Goal: Information Seeking & Learning: Learn about a topic

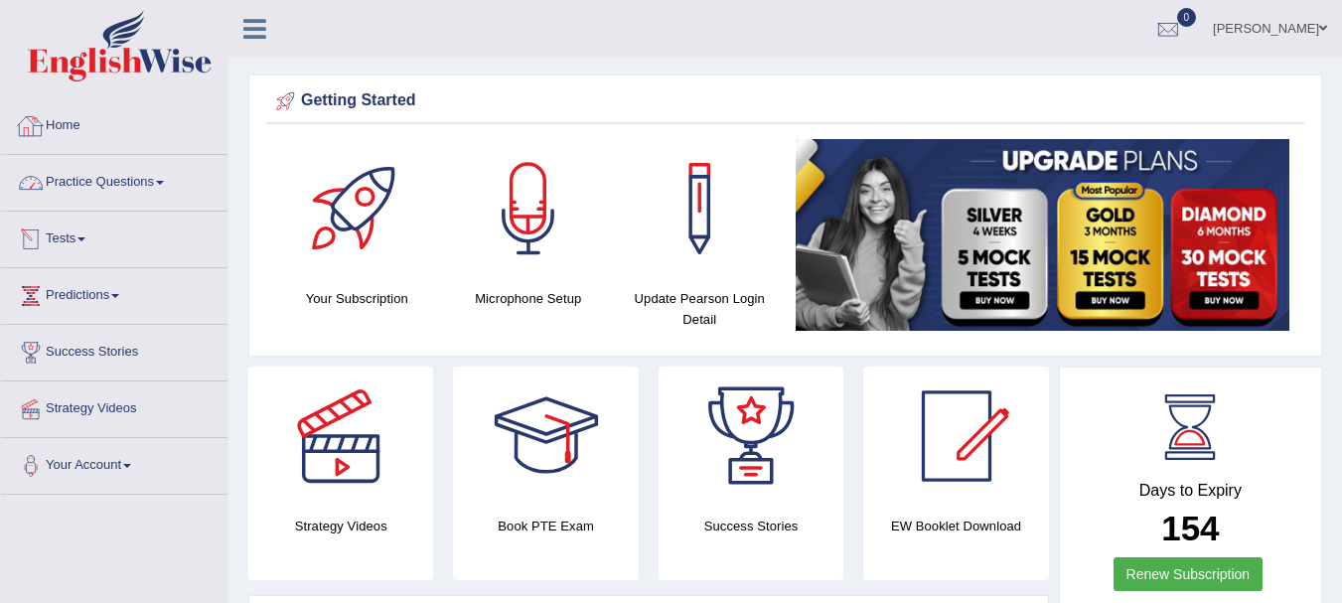
click at [192, 203] on link "Practice Questions" at bounding box center [114, 180] width 226 height 50
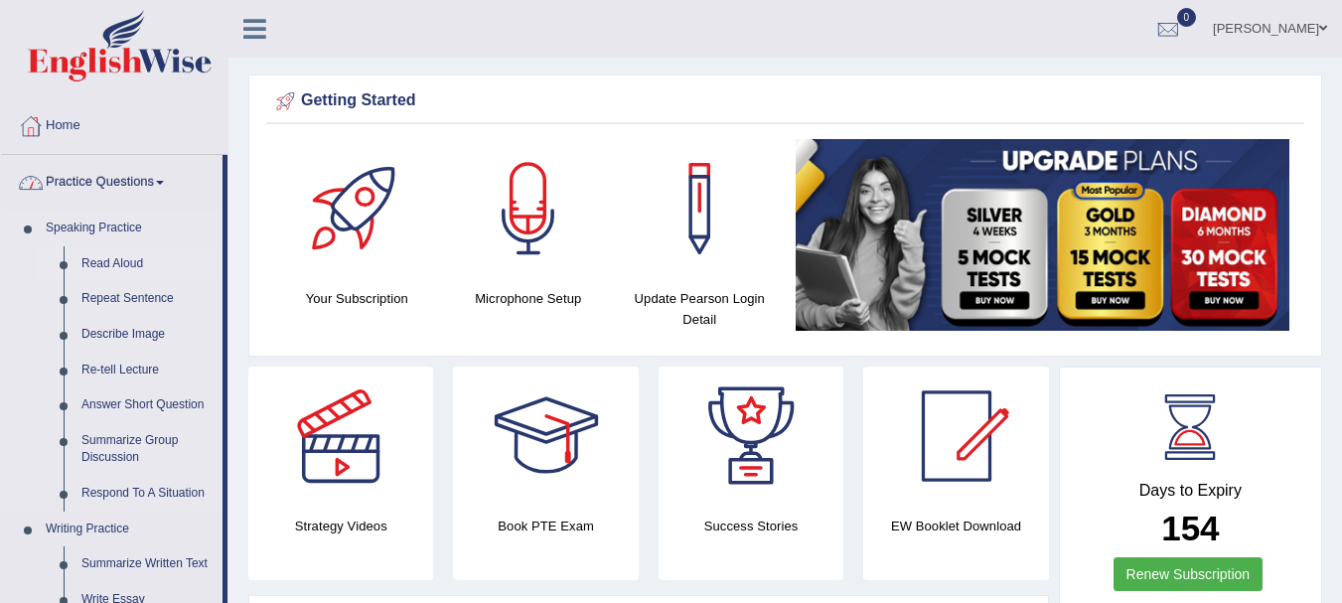
click at [125, 252] on link "Read Aloud" at bounding box center [148, 264] width 150 height 36
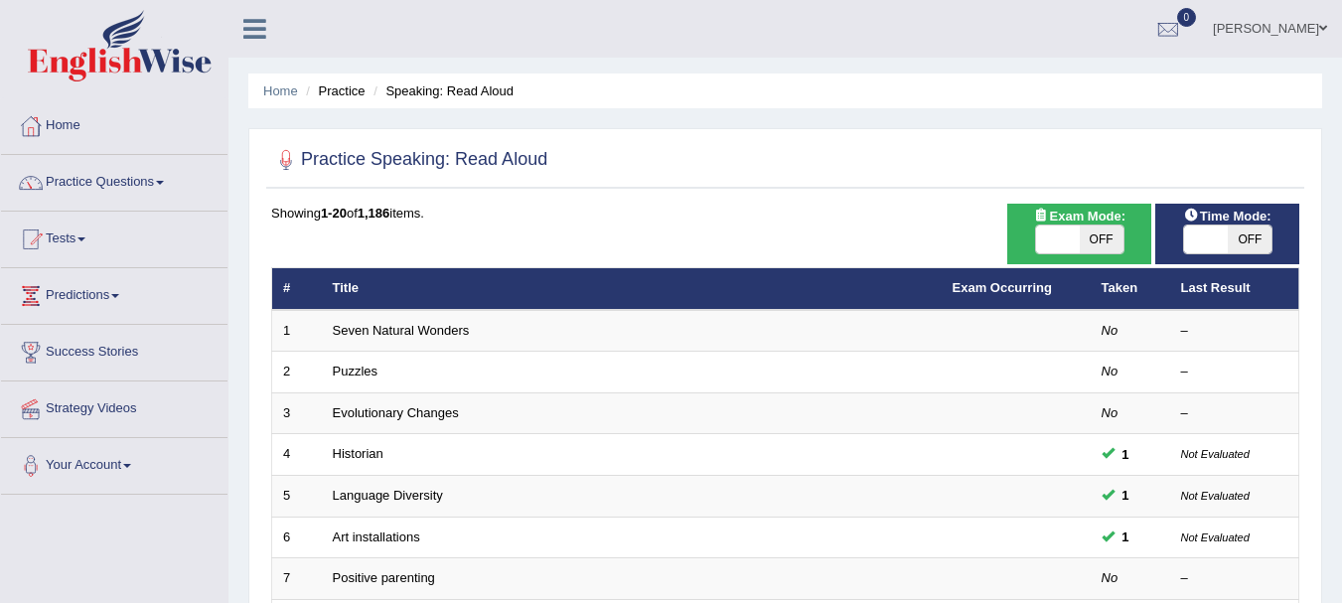
click at [1064, 254] on div "ON OFF" at bounding box center [1079, 239] width 89 height 30
click at [1072, 236] on span at bounding box center [1058, 239] width 44 height 28
checkbox input "true"
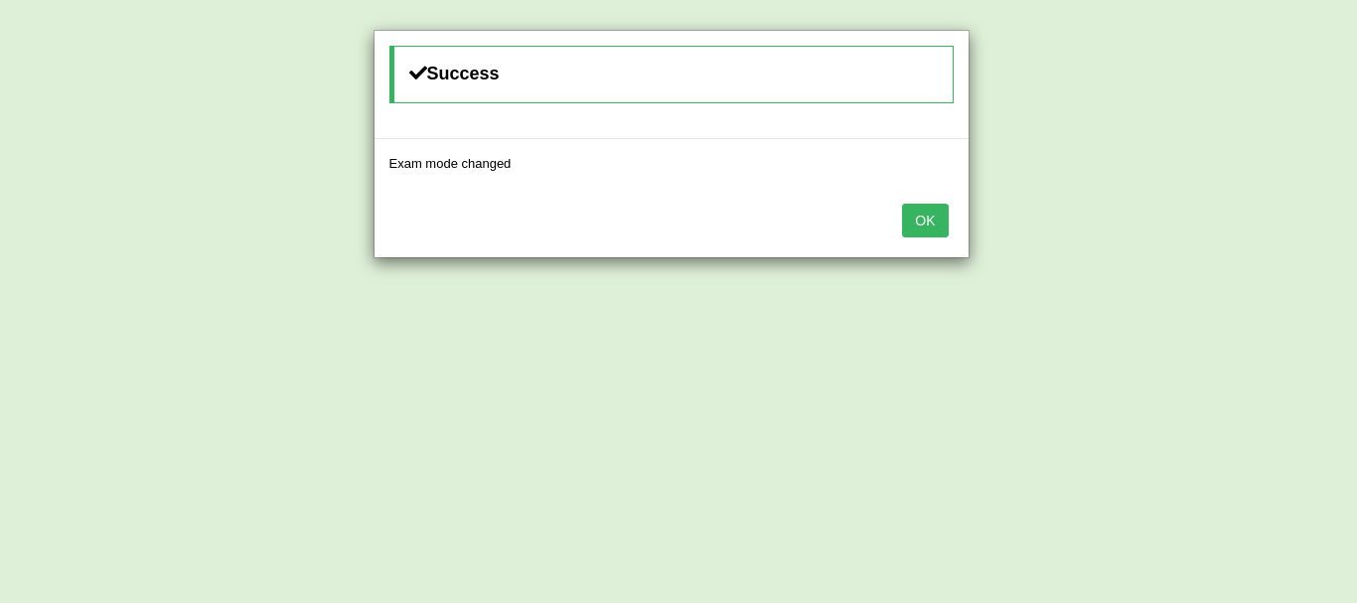
click at [928, 233] on button "OK" at bounding box center [925, 221] width 46 height 34
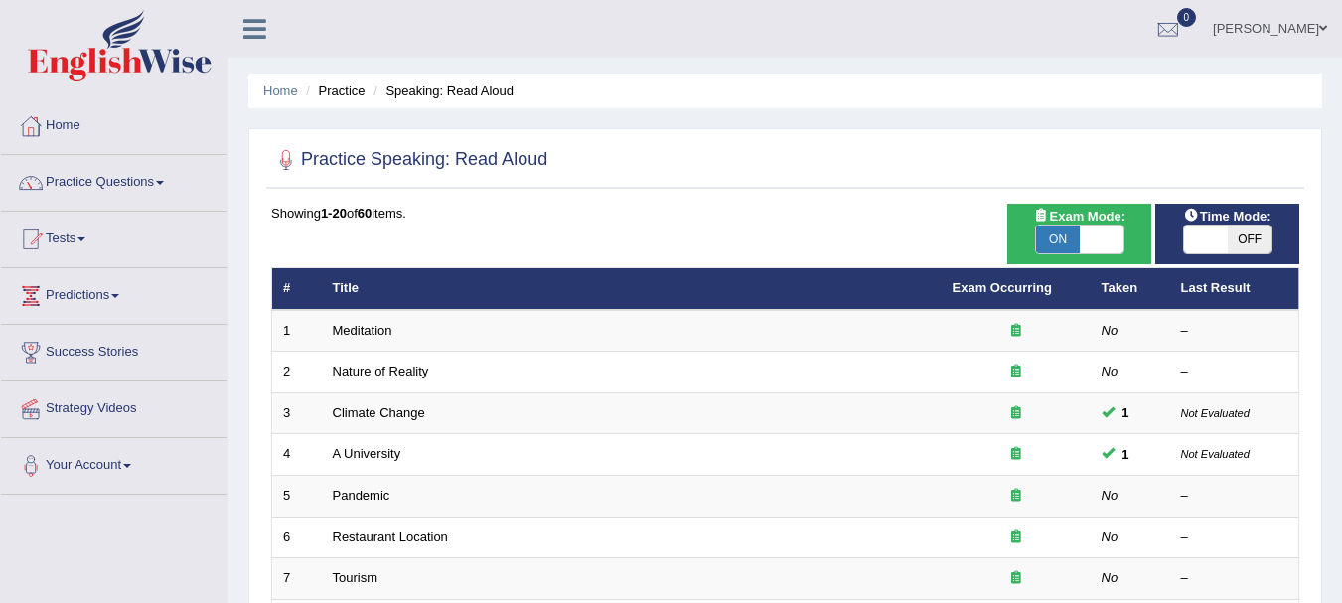
click at [1222, 253] on span at bounding box center [1206, 239] width 44 height 28
checkbox input "true"
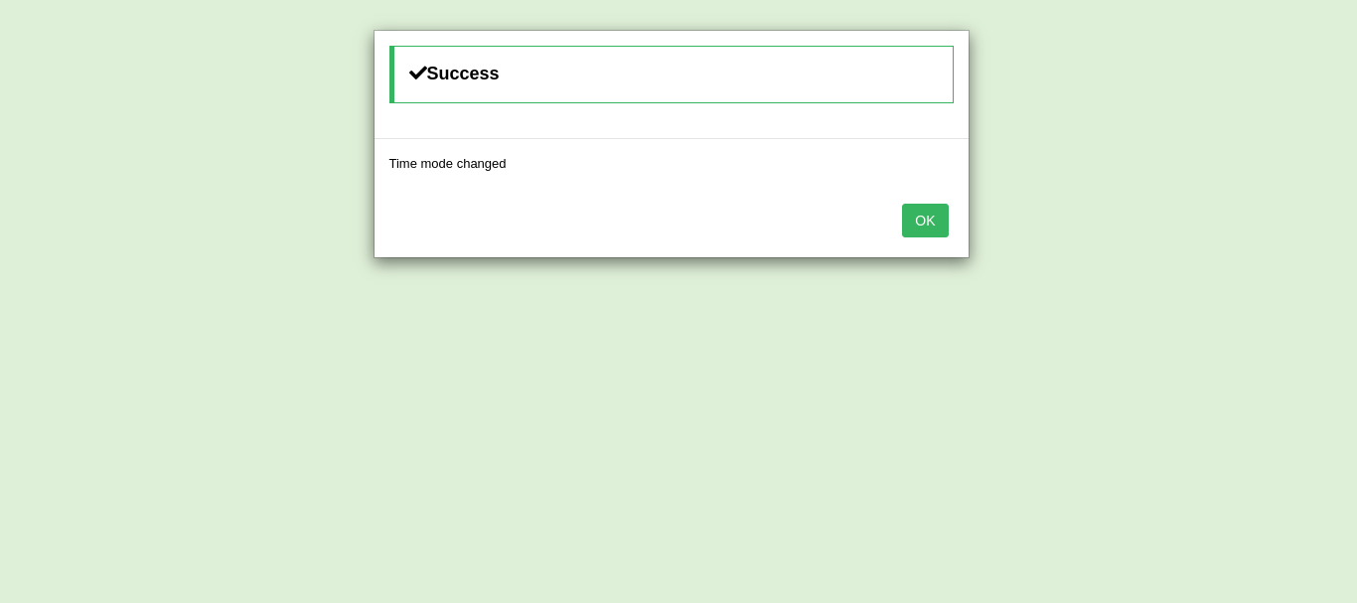
click at [923, 211] on button "OK" at bounding box center [925, 221] width 46 height 34
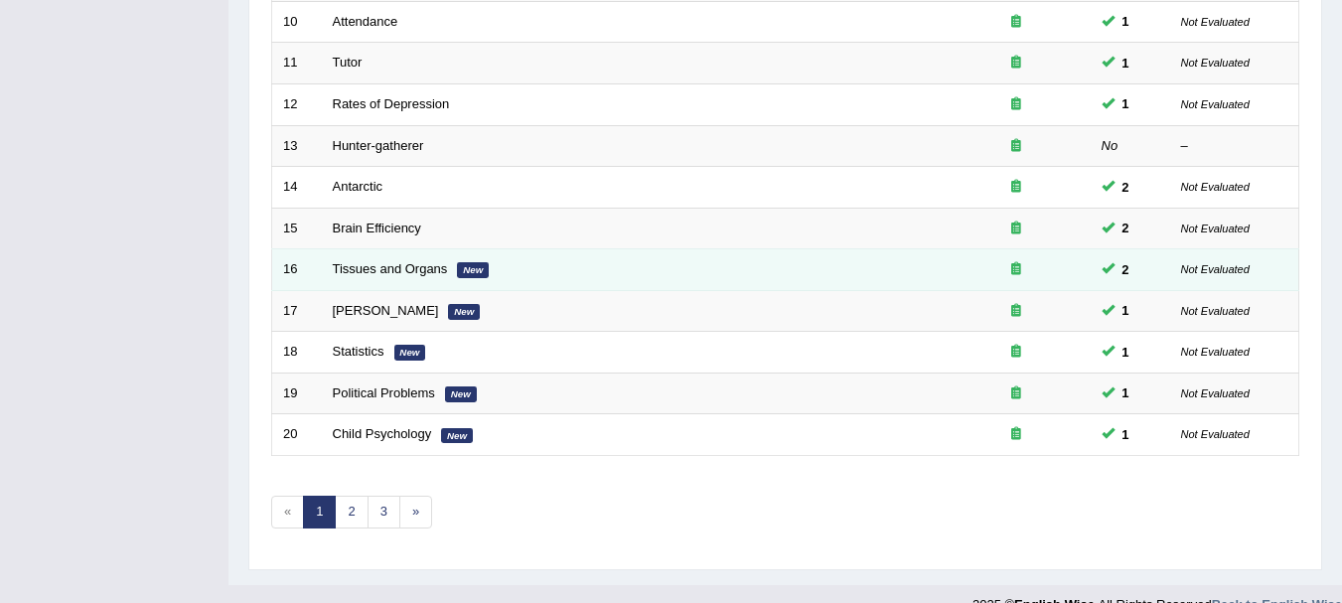
scroll to position [712, 0]
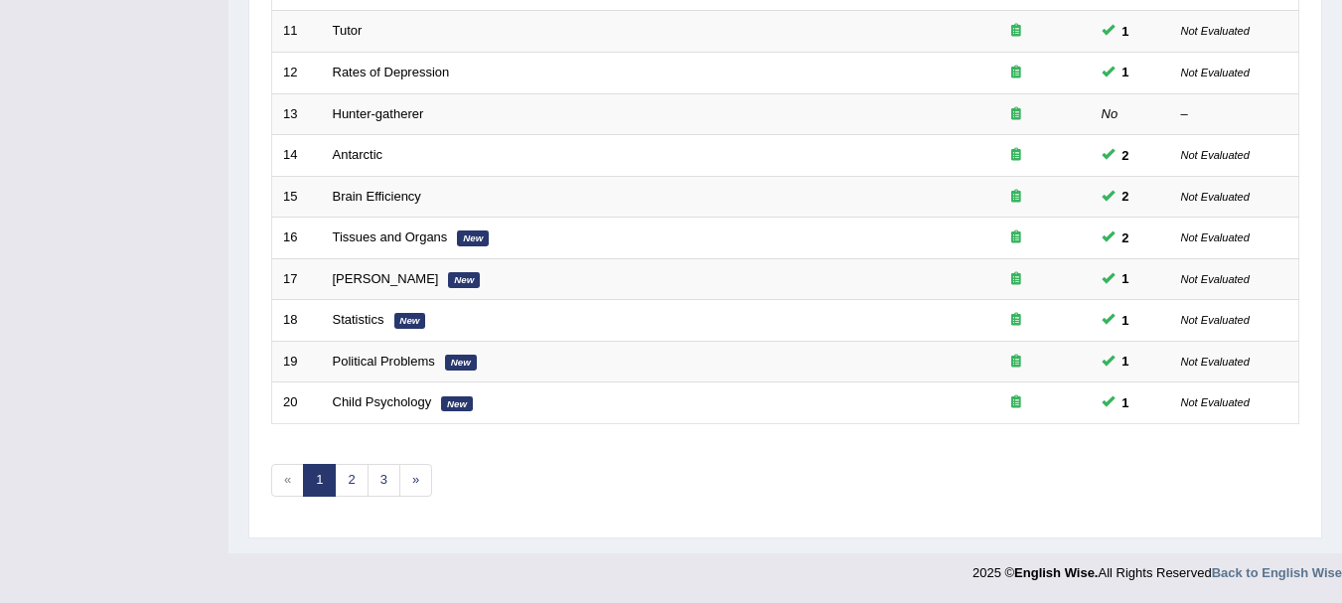
click at [336, 473] on link "1" at bounding box center [319, 480] width 33 height 33
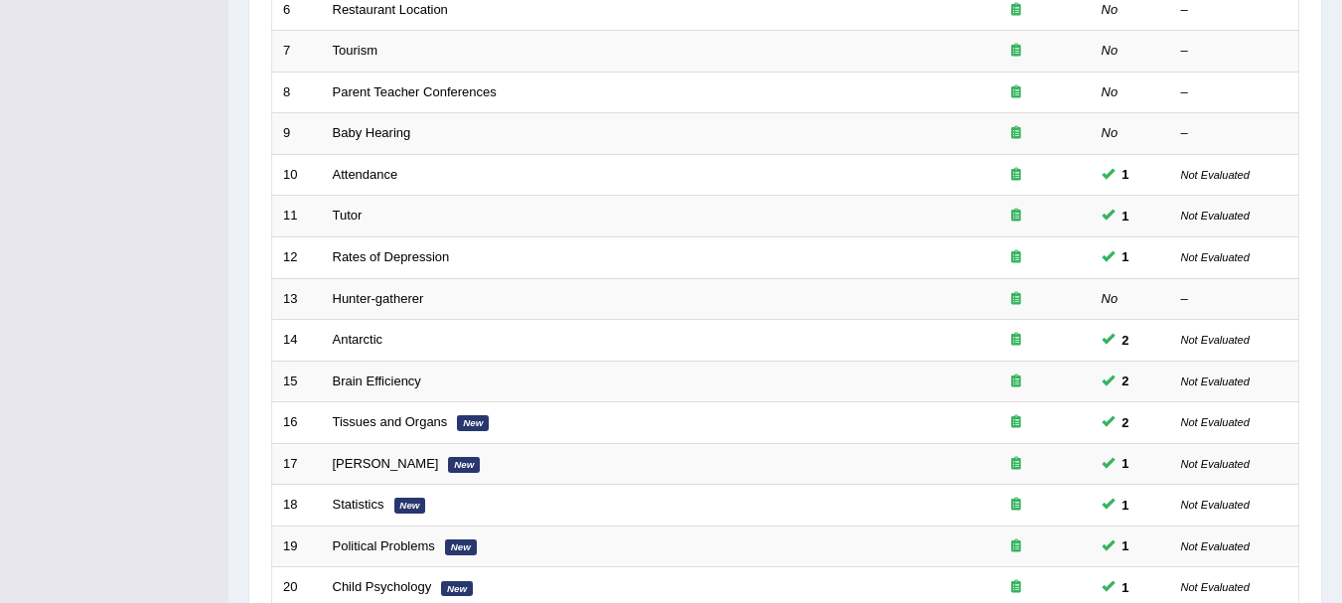
scroll to position [712, 0]
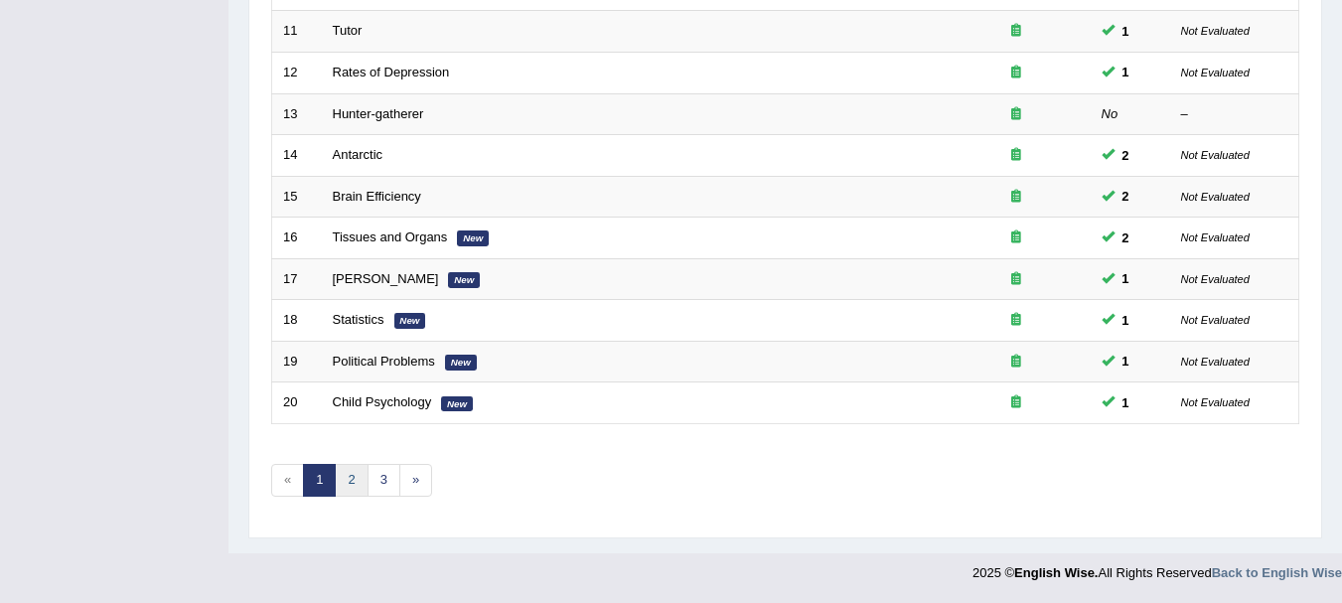
click at [353, 492] on link "2" at bounding box center [351, 480] width 33 height 33
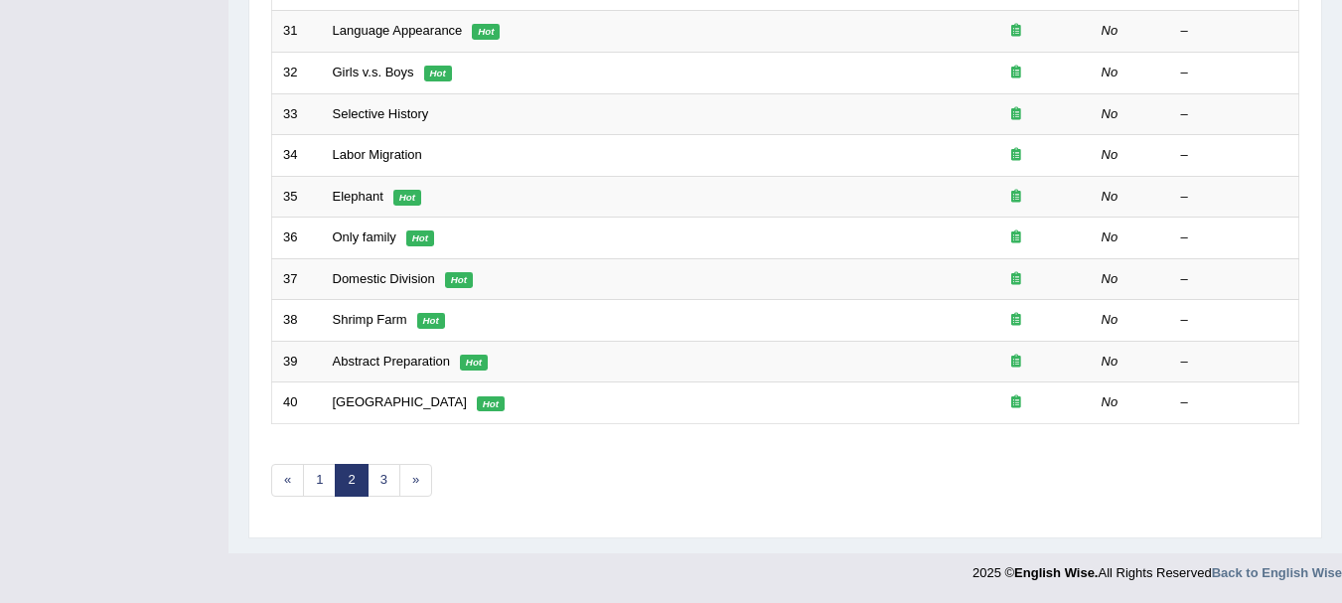
scroll to position [185, 0]
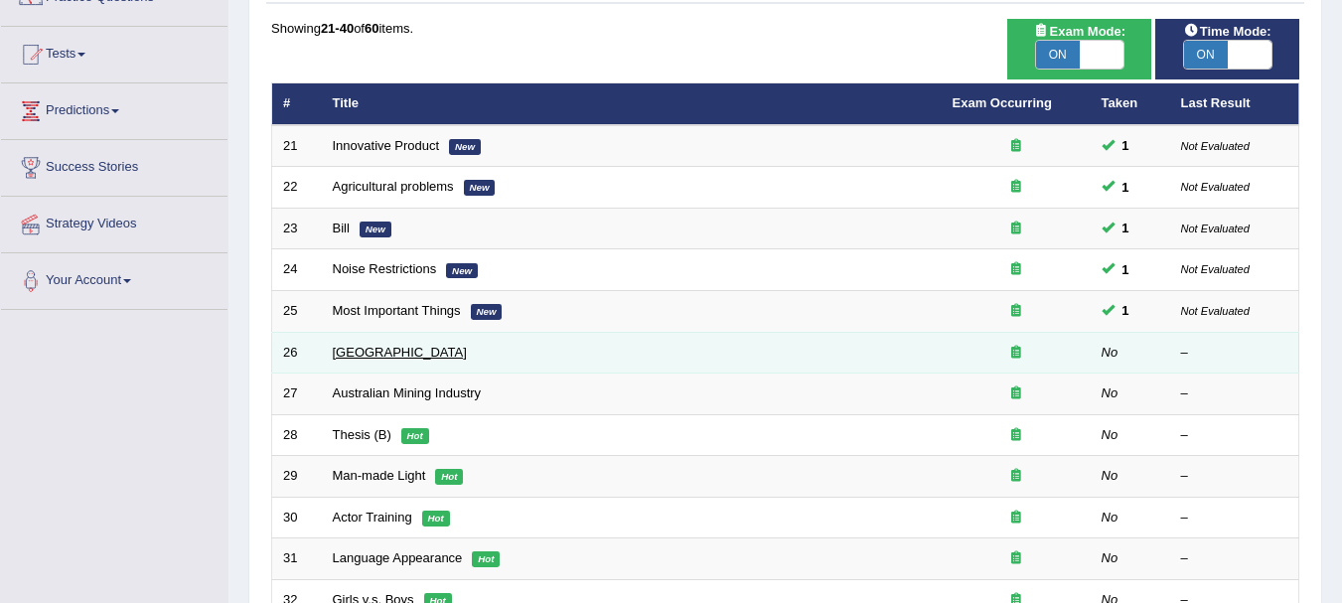
click at [370, 353] on link "Botanic Gardens" at bounding box center [400, 352] width 134 height 15
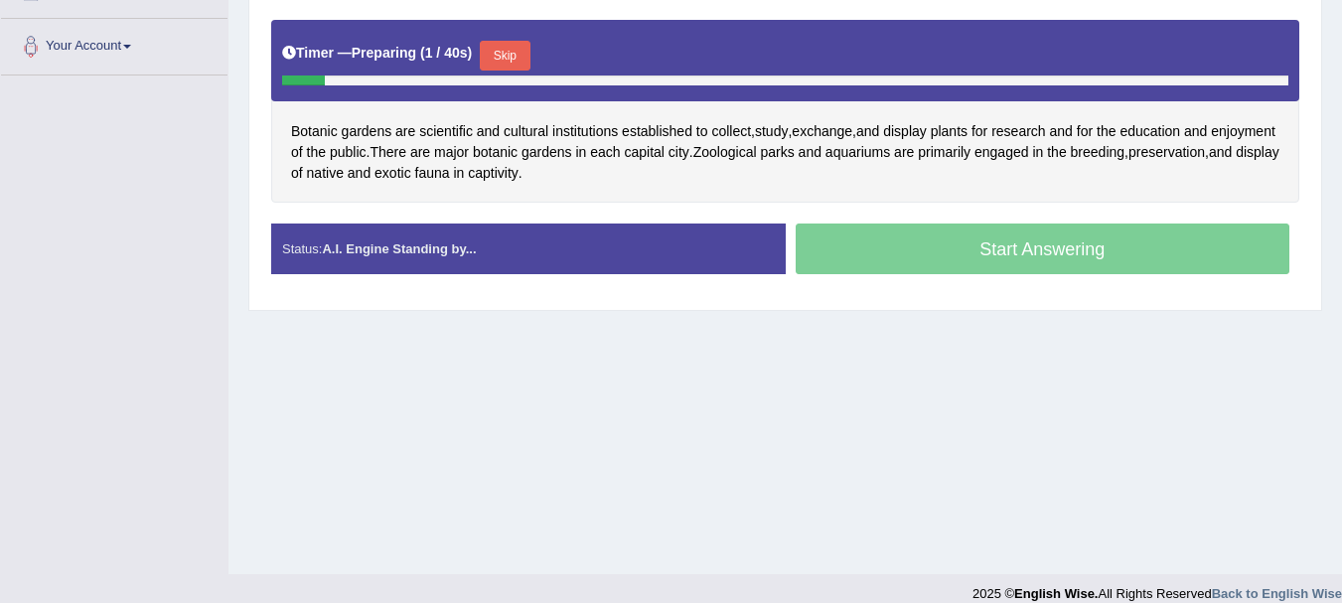
scroll to position [440, 0]
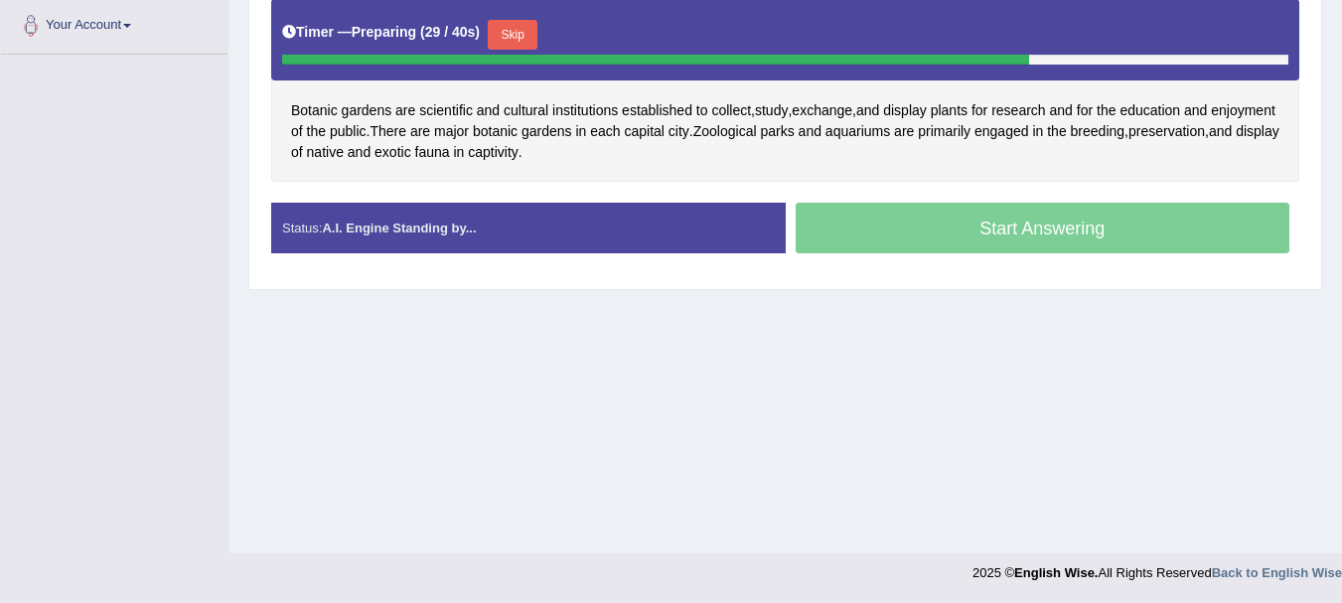
click at [523, 33] on button "Skip" at bounding box center [513, 35] width 50 height 30
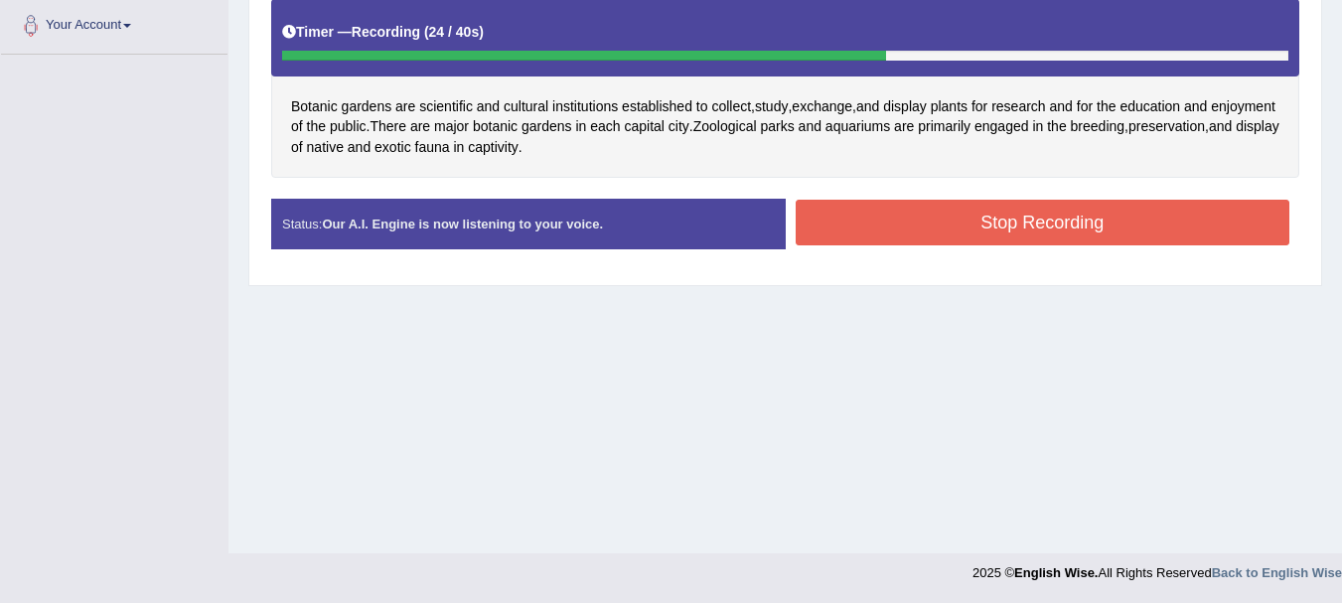
drag, startPoint x: 575, startPoint y: 193, endPoint x: 688, endPoint y: 181, distance: 113.9
click at [688, 181] on div "Instructions: Look at the text below. In 40 seconds, you must read this text al…" at bounding box center [785, 88] width 1038 height 371
click at [862, 209] on button "Stop Recording" at bounding box center [1043, 223] width 495 height 46
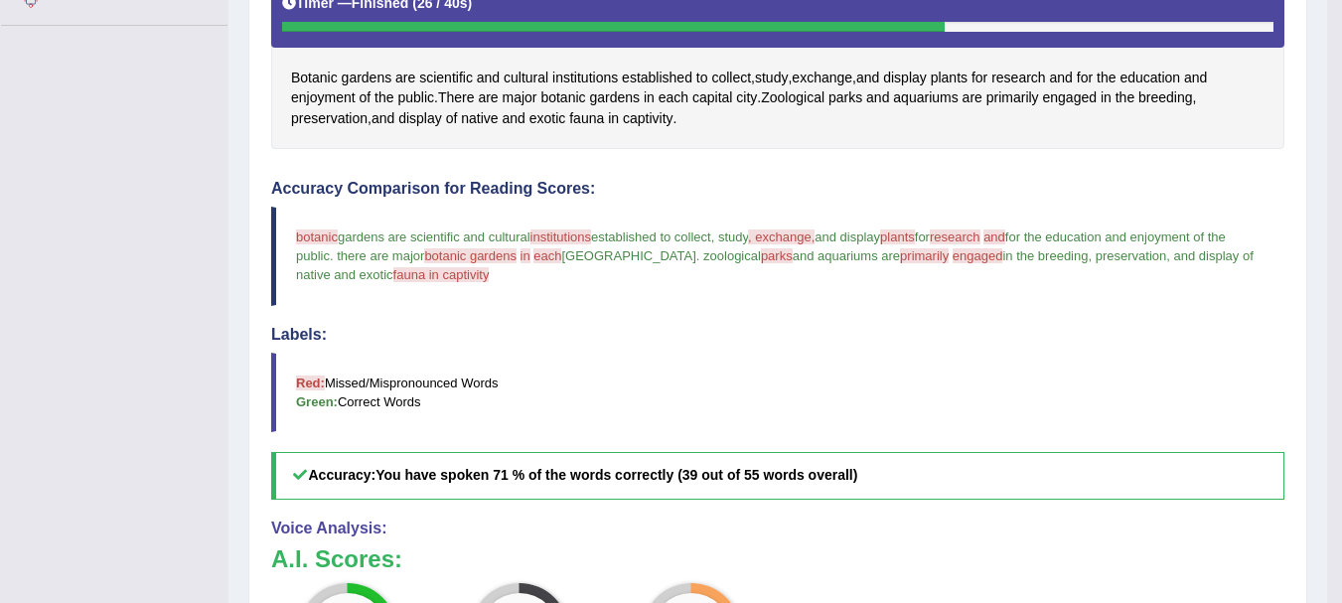
scroll to position [0, 0]
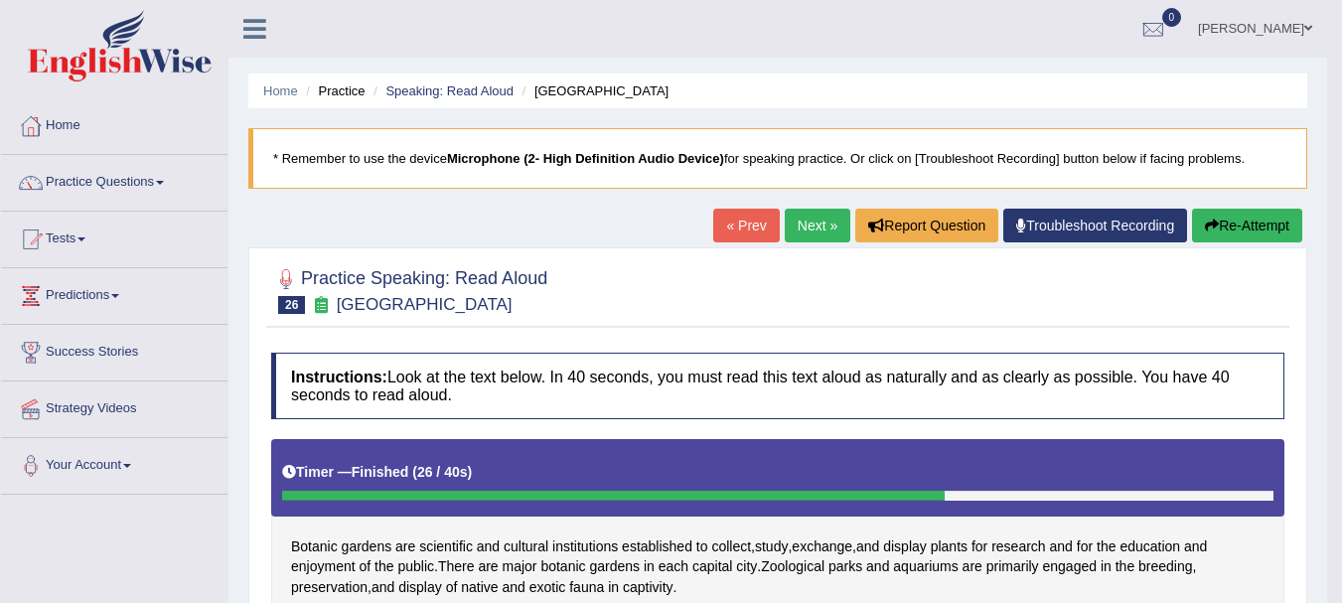
click at [814, 210] on link "Next »" at bounding box center [818, 226] width 66 height 34
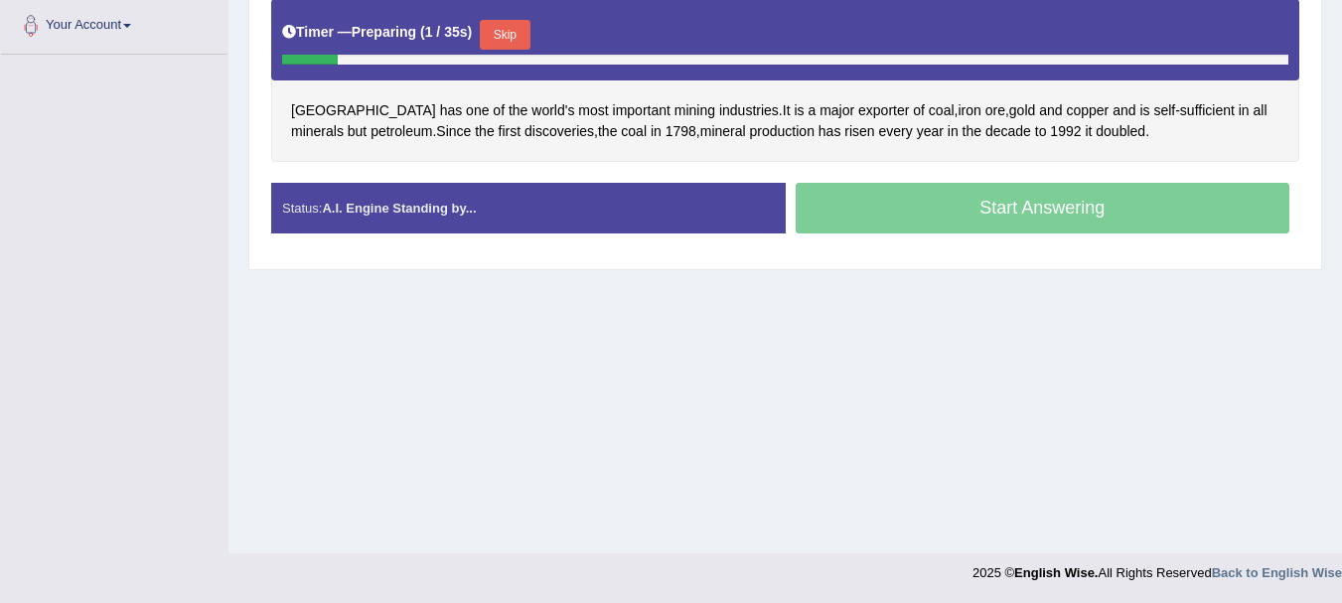
click at [522, 48] on button "Skip" at bounding box center [505, 35] width 50 height 30
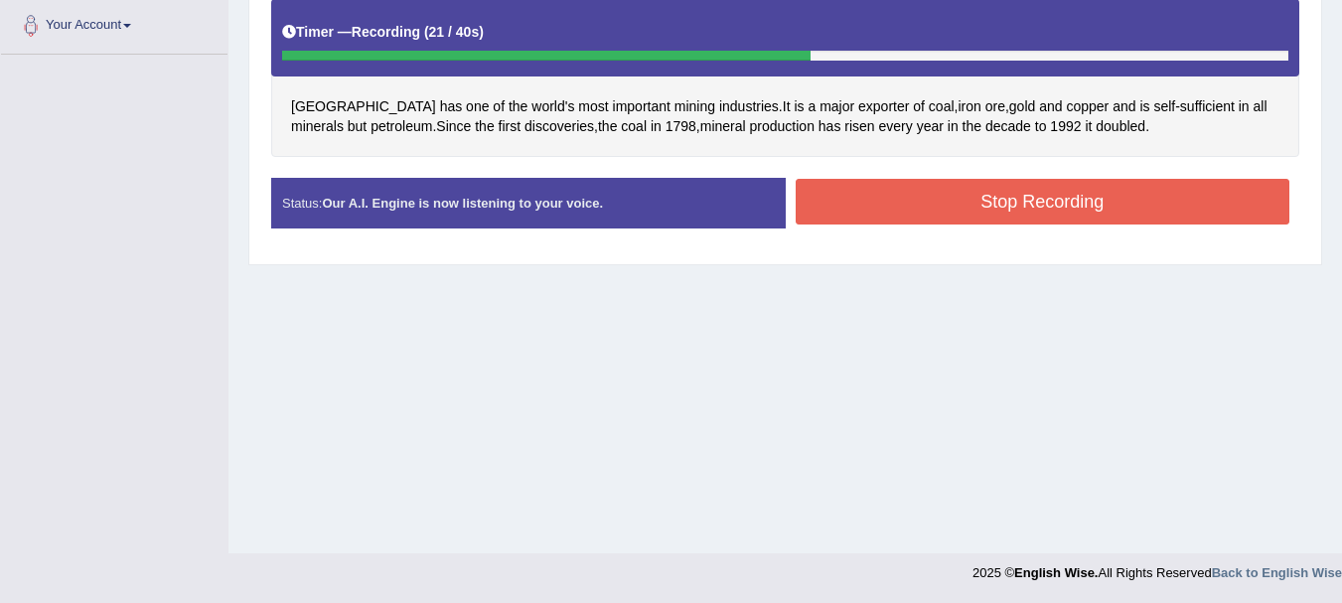
click at [1020, 215] on button "Stop Recording" at bounding box center [1043, 202] width 495 height 46
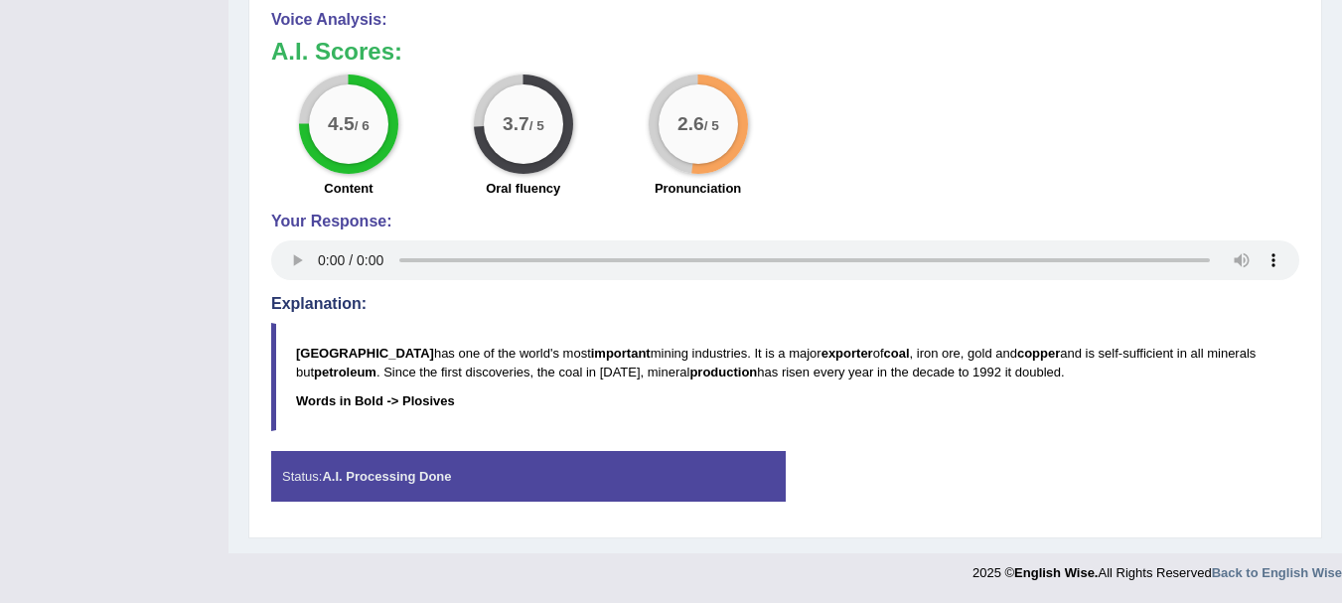
scroll to position [410, 0]
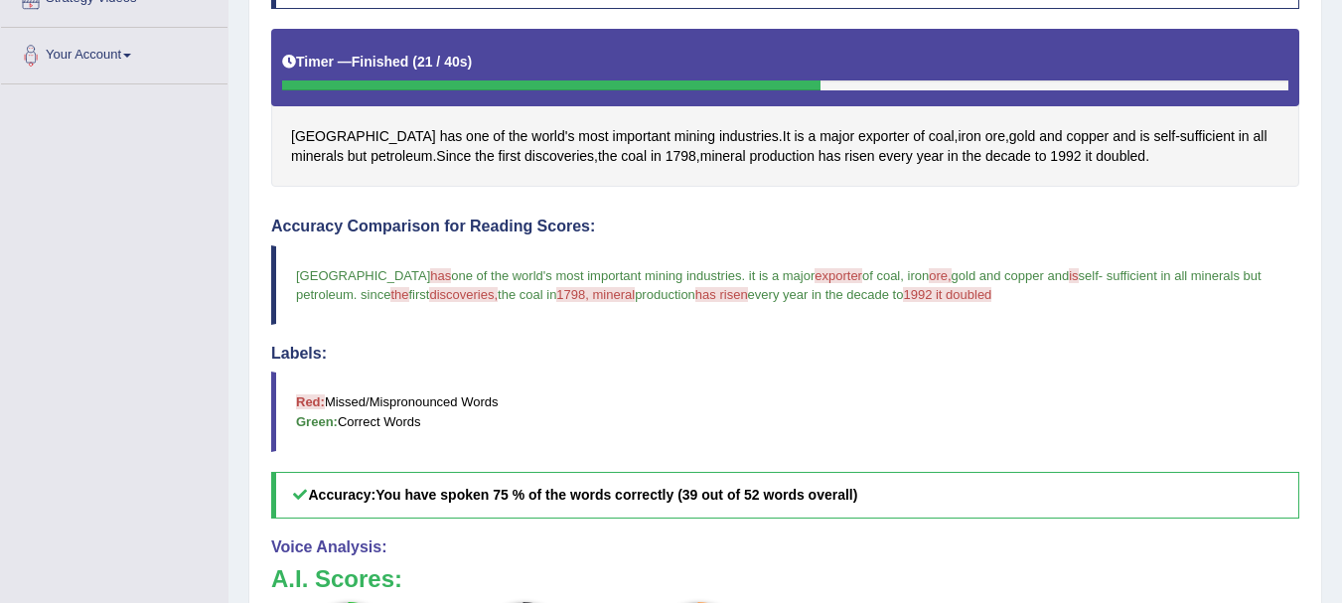
click at [1334, 96] on div "Home Practice Speaking: Read Aloud Australian Mining Industry * Remember to use…" at bounding box center [784, 335] width 1113 height 1491
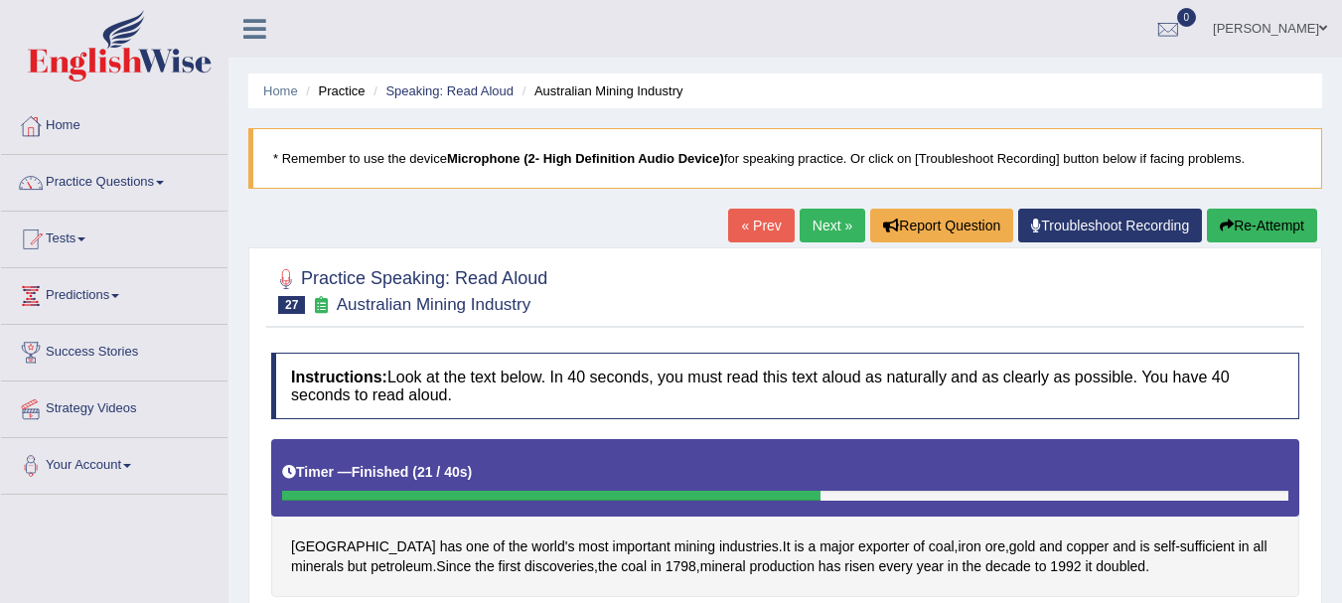
click at [826, 233] on link "Next »" at bounding box center [833, 226] width 66 height 34
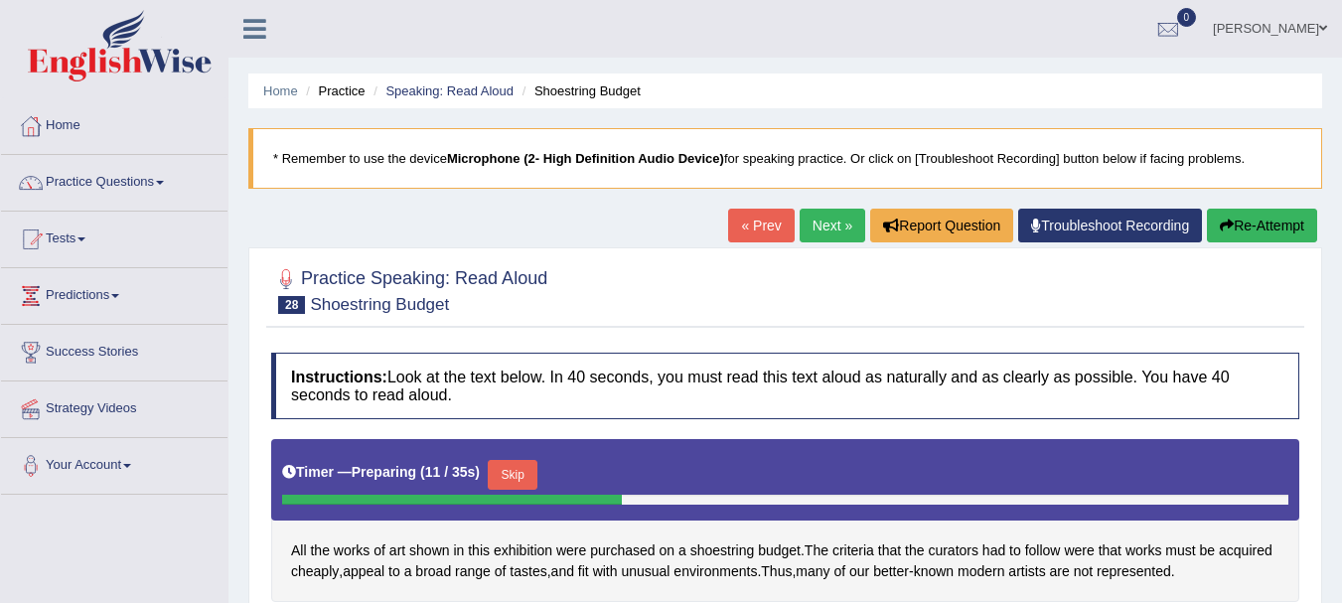
click at [803, 227] on link "Next »" at bounding box center [833, 226] width 66 height 34
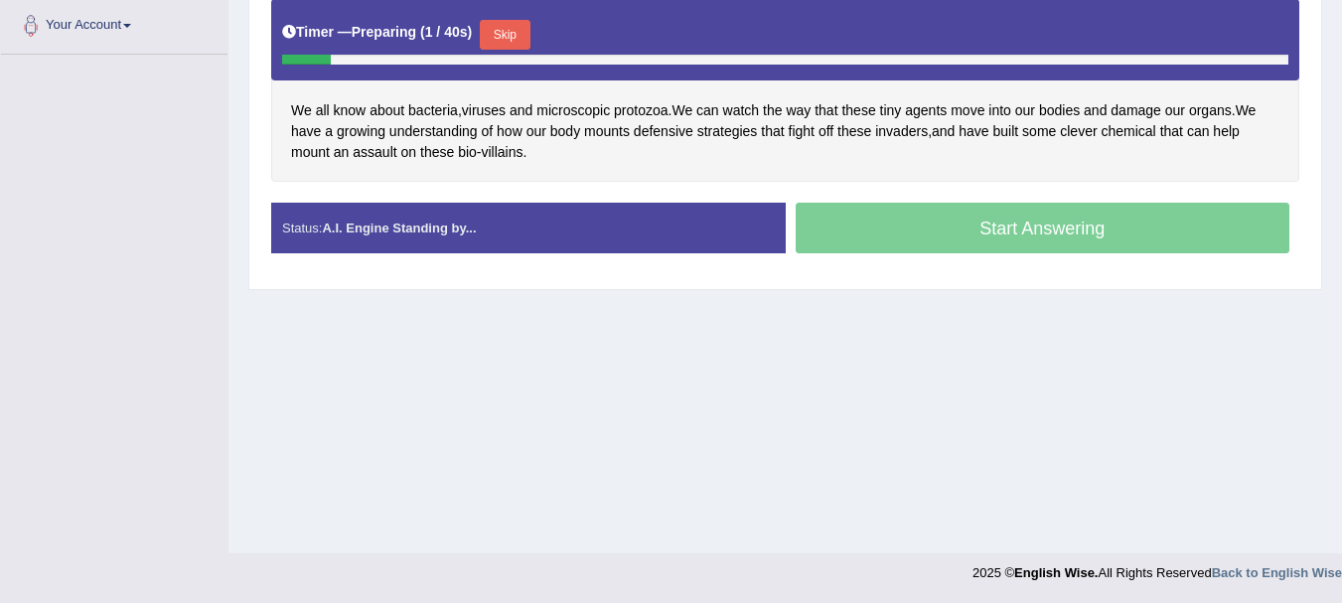
click at [498, 41] on button "Skip" at bounding box center [505, 35] width 50 height 30
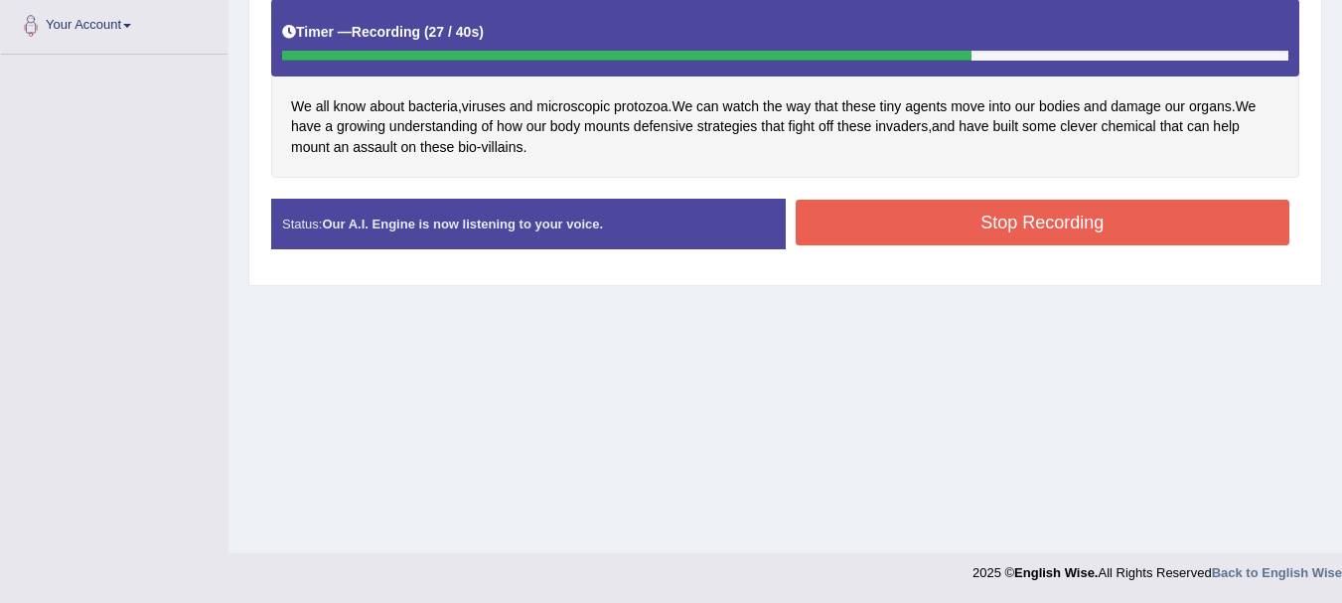
click at [931, 230] on button "Stop Recording" at bounding box center [1043, 223] width 495 height 46
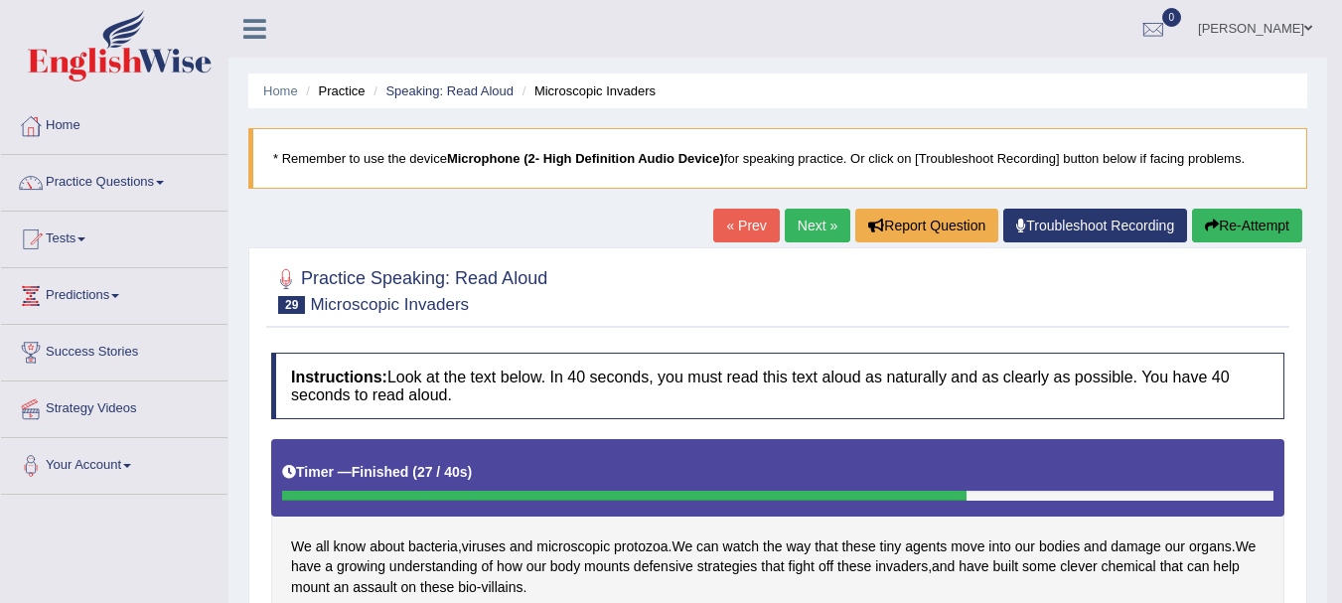
click at [789, 224] on link "Next »" at bounding box center [818, 226] width 66 height 34
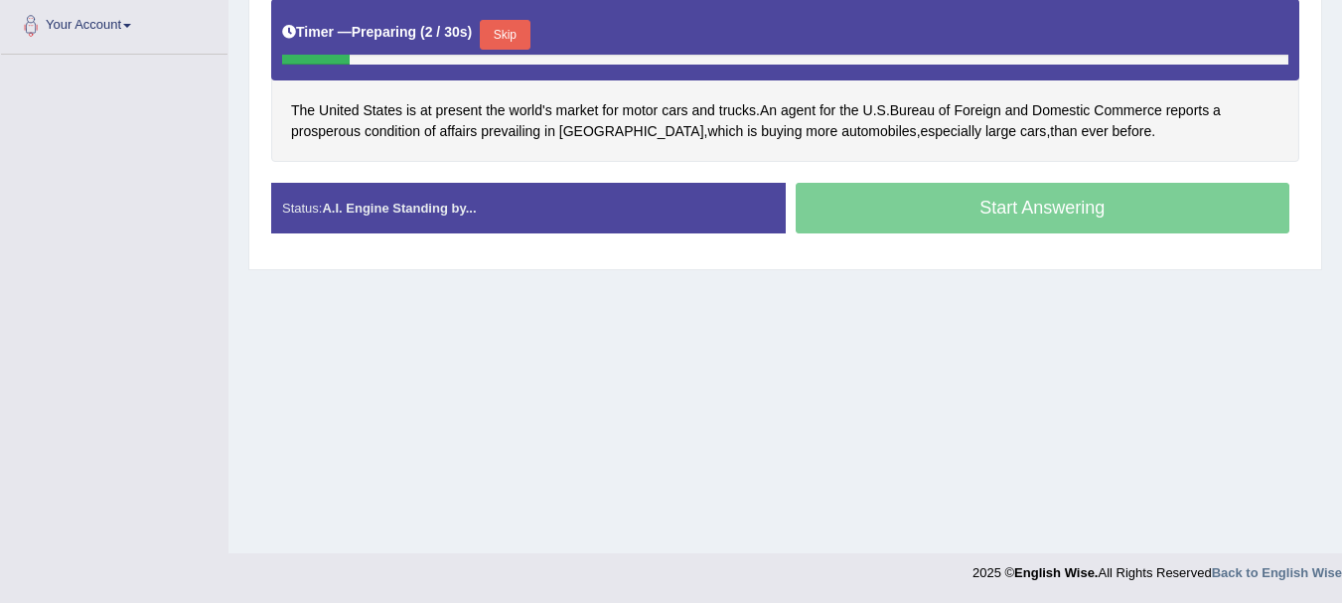
click at [496, 41] on button "Skip" at bounding box center [505, 35] width 50 height 30
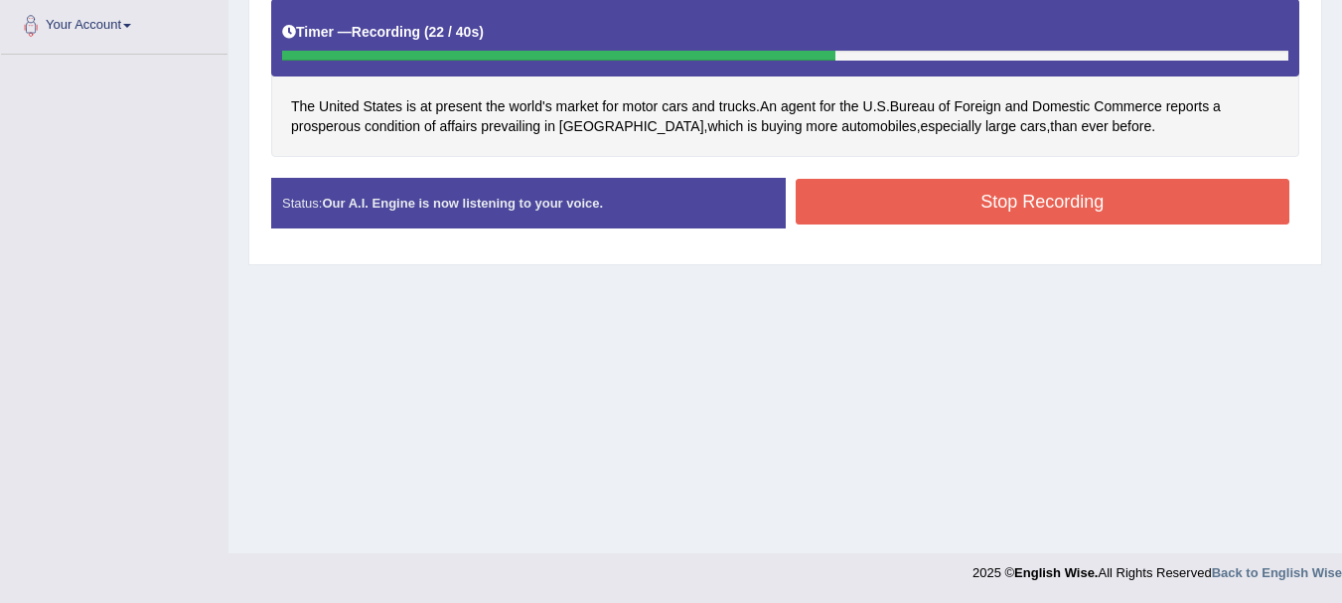
click at [835, 221] on button "Stop Recording" at bounding box center [1043, 202] width 495 height 46
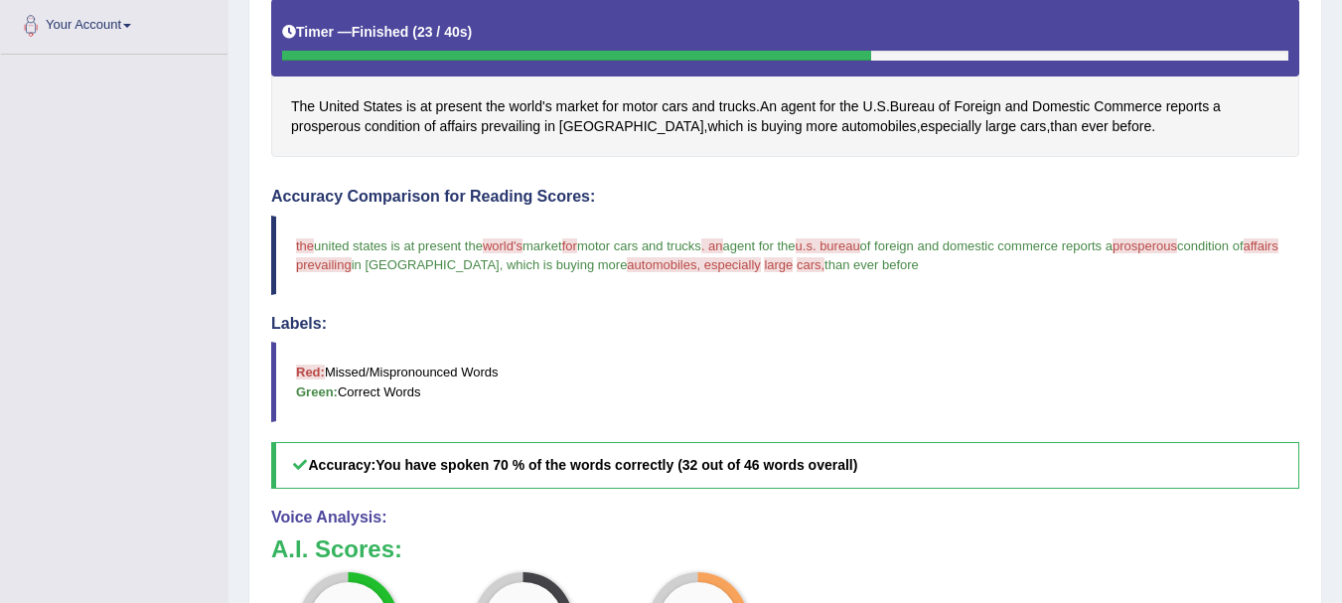
click at [1304, 468] on div "Practice Speaking: Read Aloud 30 US Automobile market Instructions: Look at the…" at bounding box center [785, 421] width 1074 height 1229
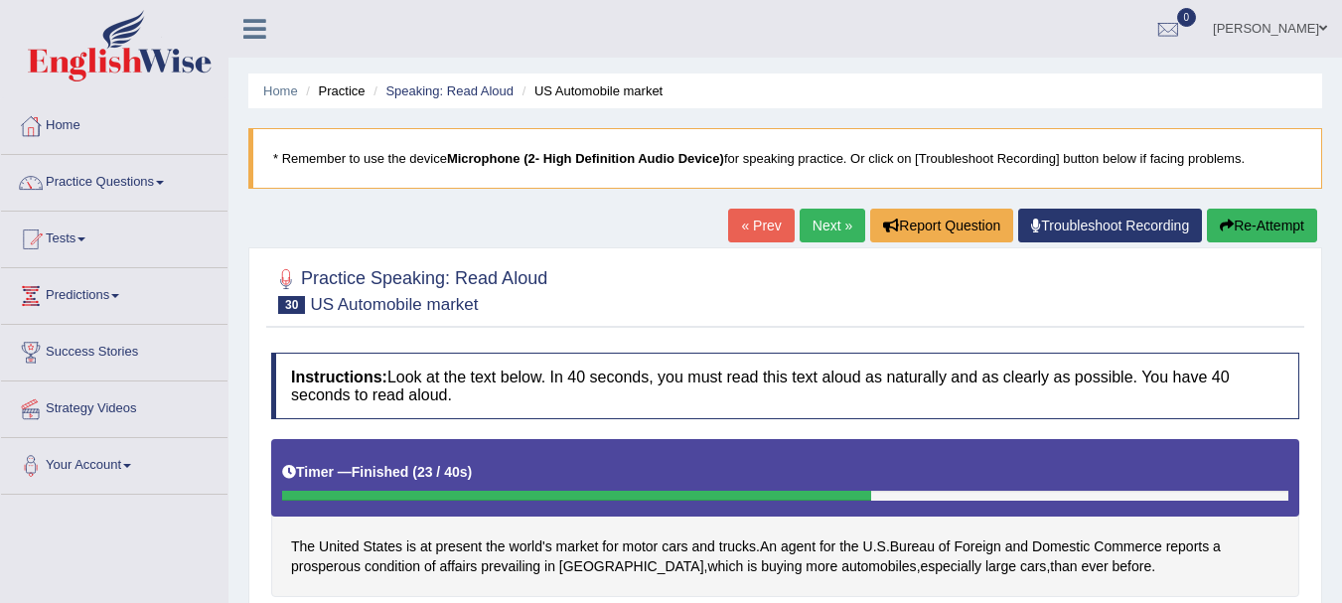
click at [835, 223] on link "Next »" at bounding box center [833, 226] width 66 height 34
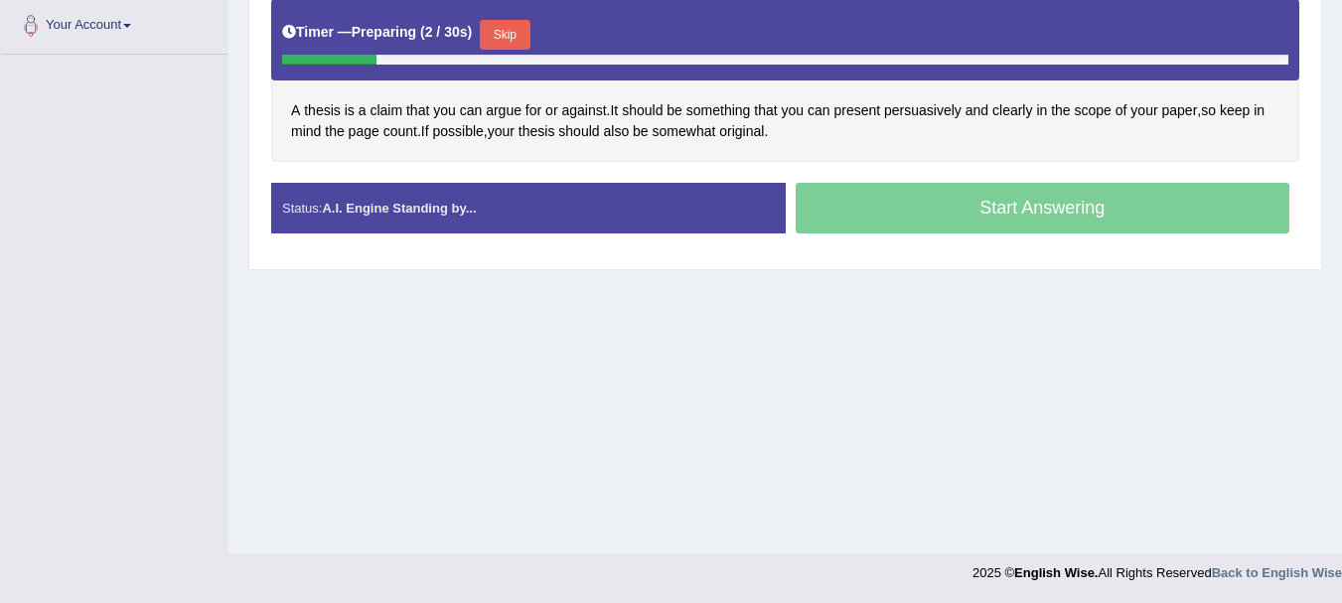
click at [519, 27] on button "Skip" at bounding box center [505, 35] width 50 height 30
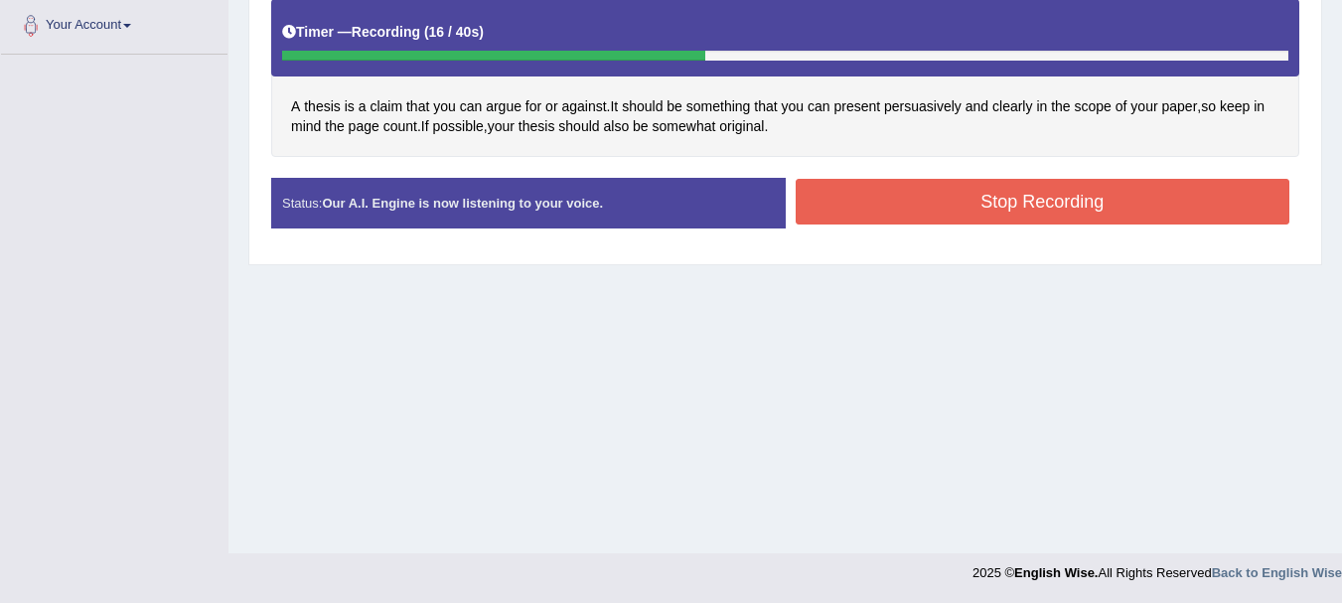
click at [823, 209] on button "Stop Recording" at bounding box center [1043, 202] width 495 height 46
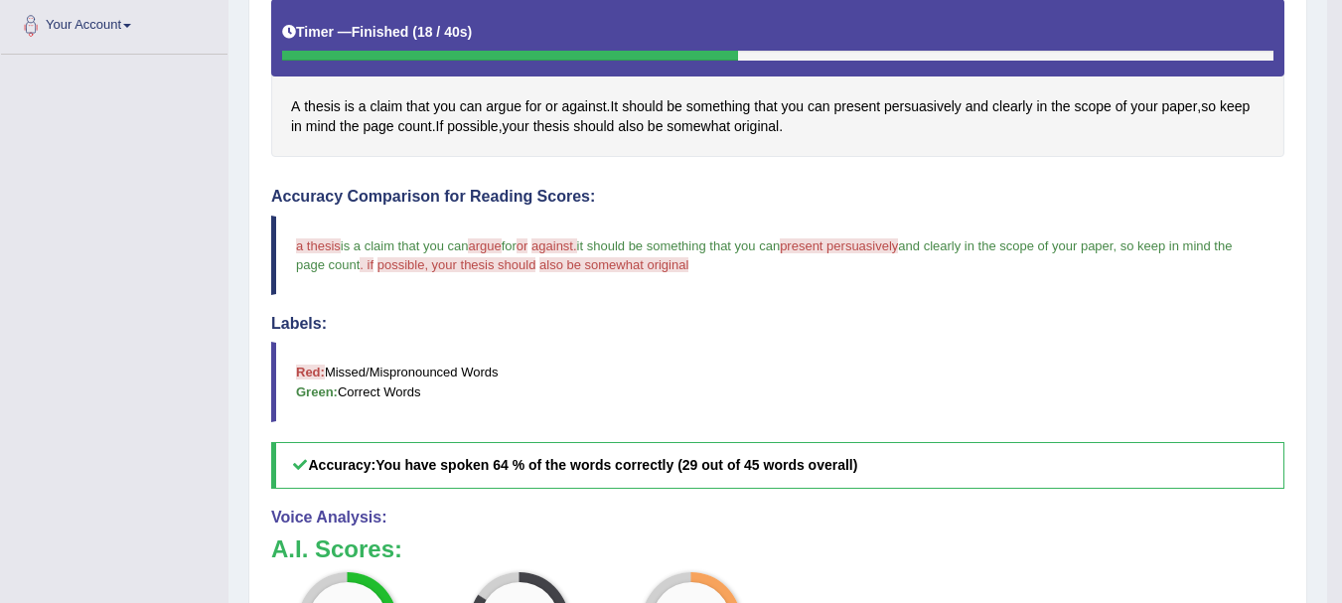
scroll to position [938, 0]
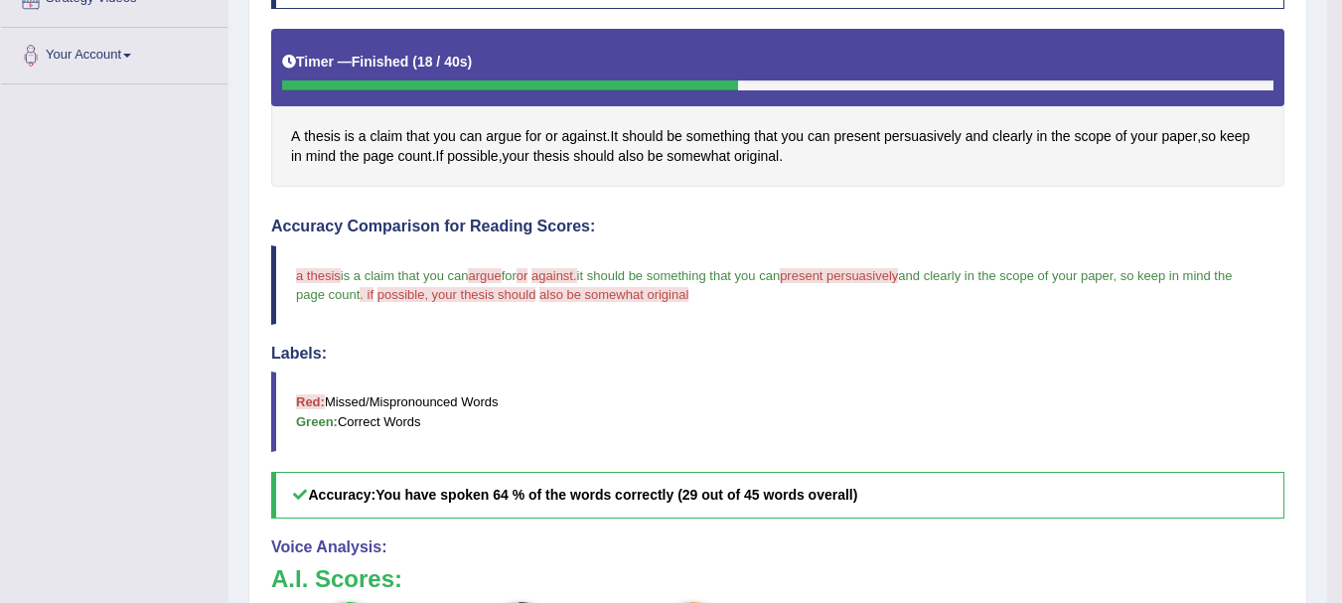
scroll to position [0, 0]
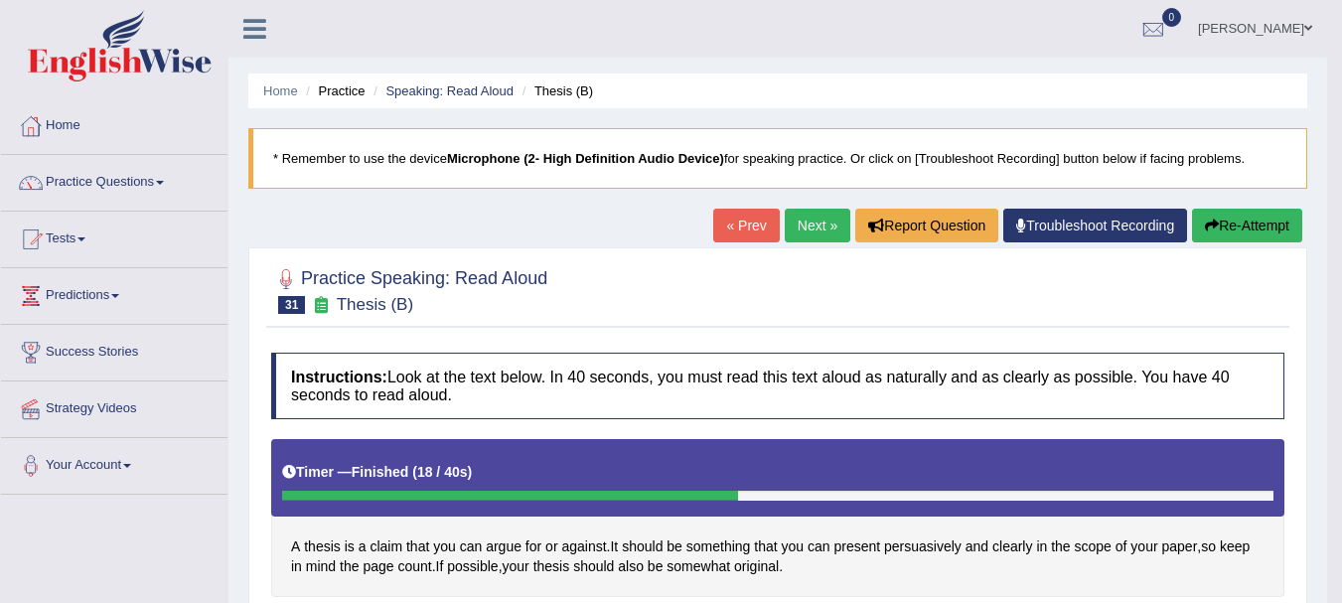
click at [798, 222] on link "Next »" at bounding box center [818, 226] width 66 height 34
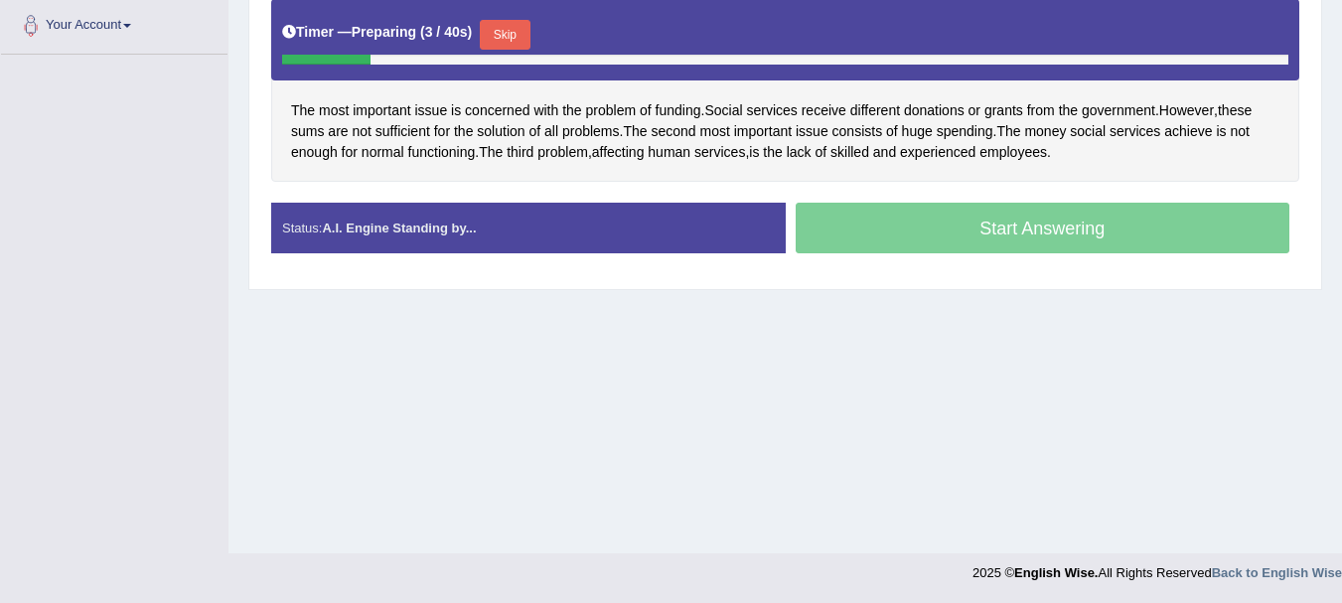
click at [498, 30] on button "Skip" at bounding box center [505, 35] width 50 height 30
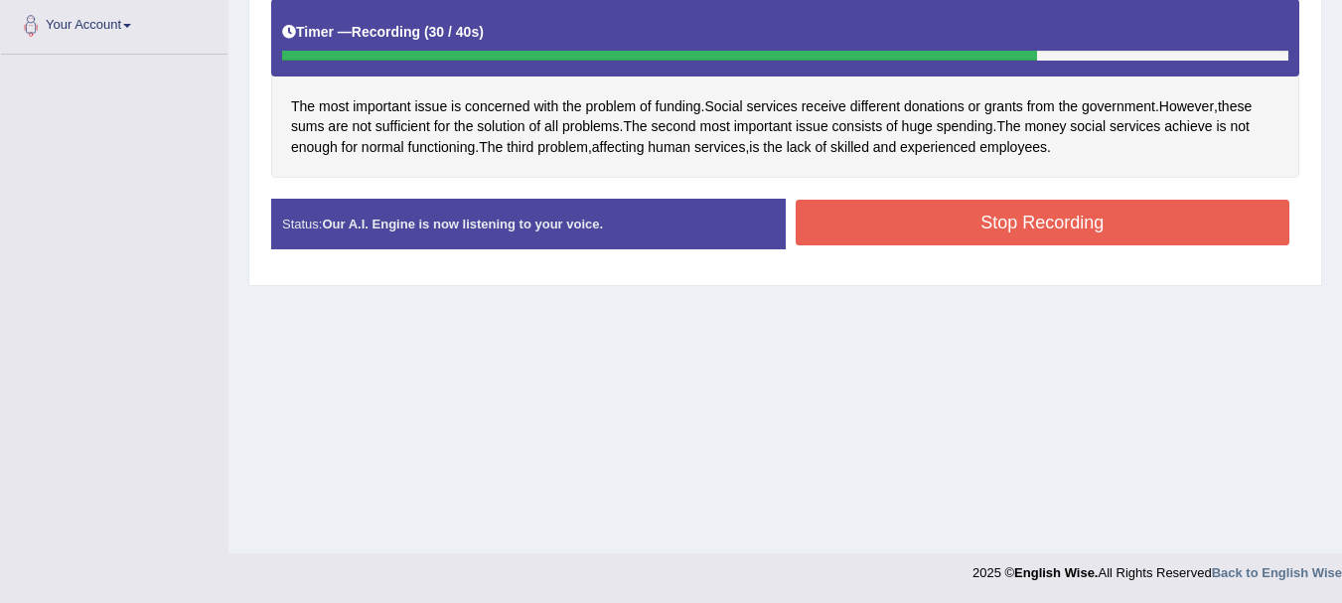
click at [943, 201] on button "Stop Recording" at bounding box center [1043, 223] width 495 height 46
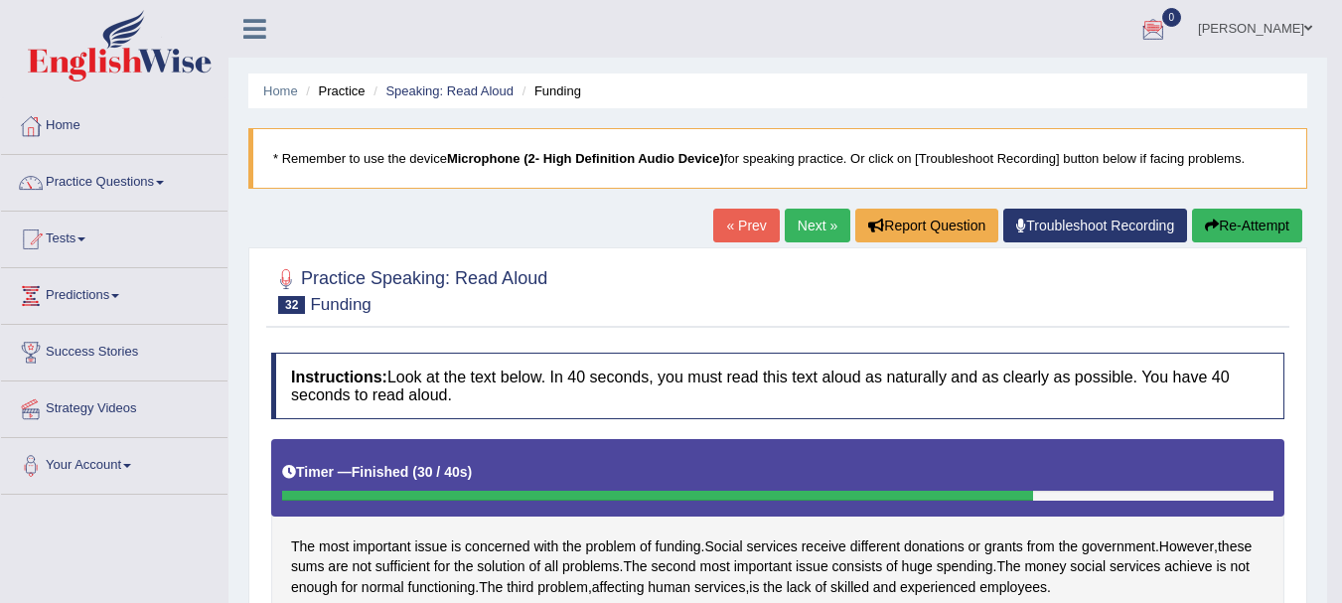
click at [818, 228] on link "Next »" at bounding box center [818, 226] width 66 height 34
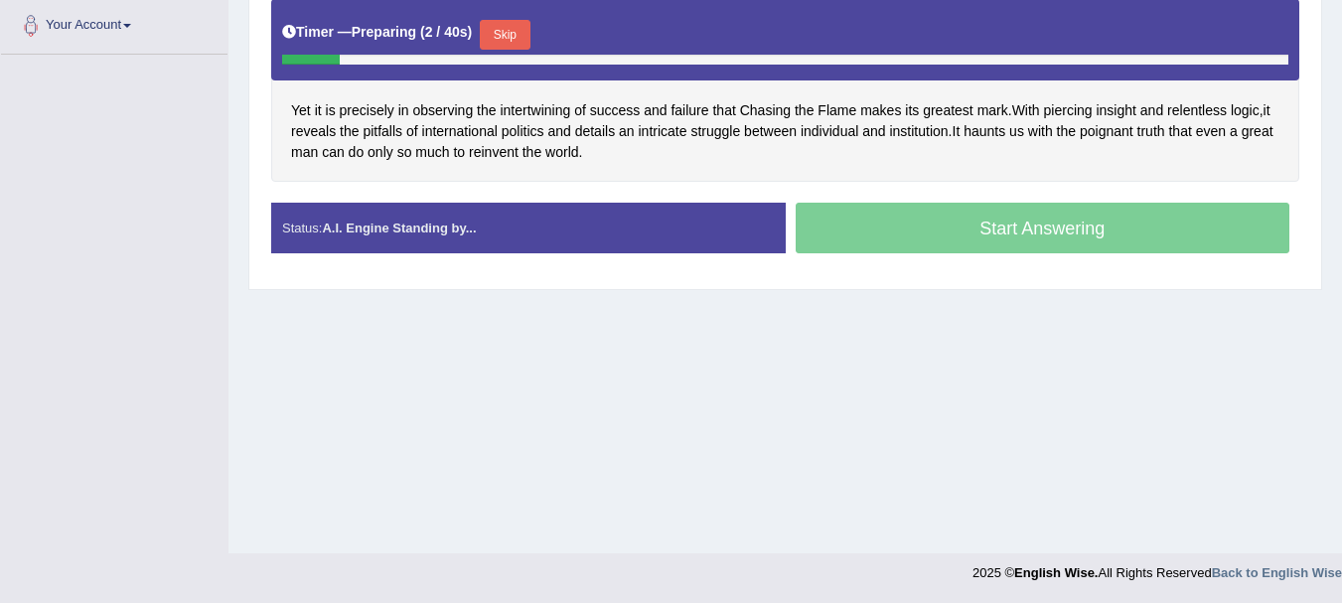
click at [501, 43] on button "Skip" at bounding box center [505, 35] width 50 height 30
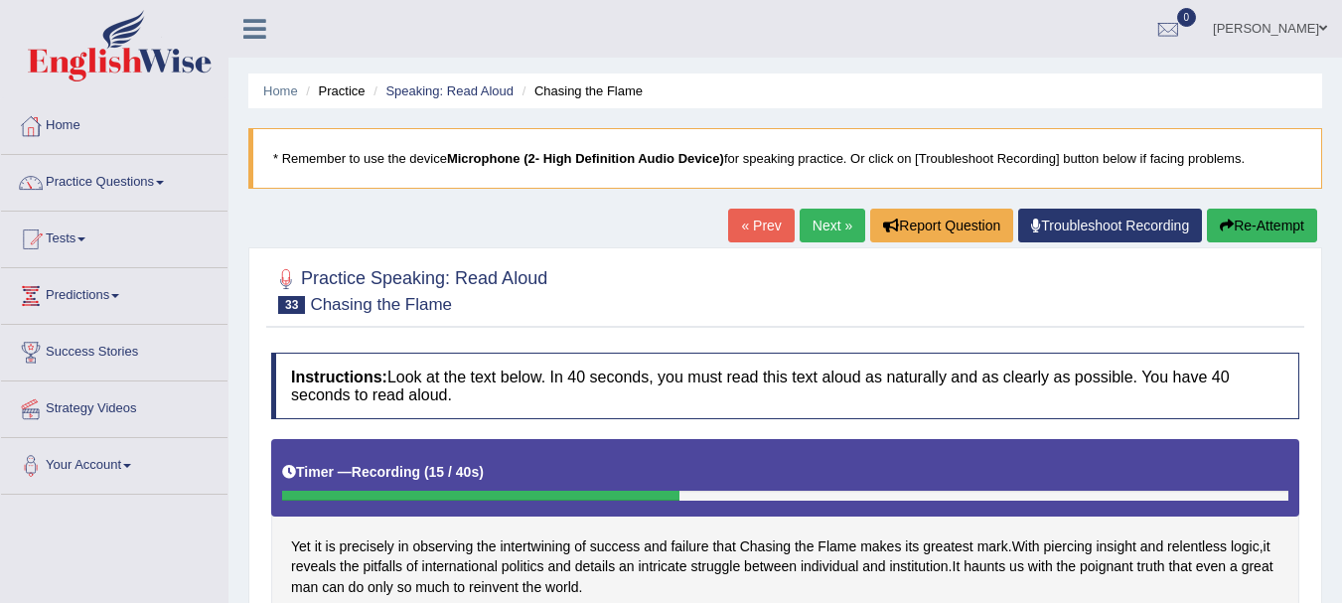
click at [828, 225] on link "Next »" at bounding box center [833, 226] width 66 height 34
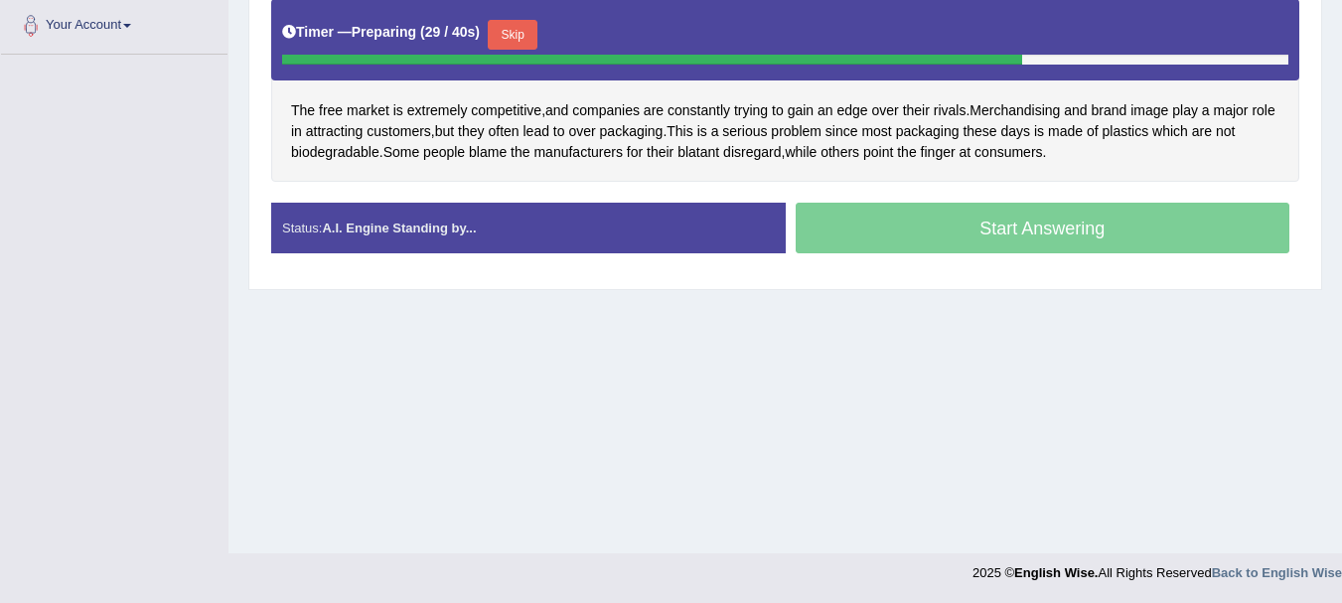
click at [522, 39] on button "Skip" at bounding box center [513, 35] width 50 height 30
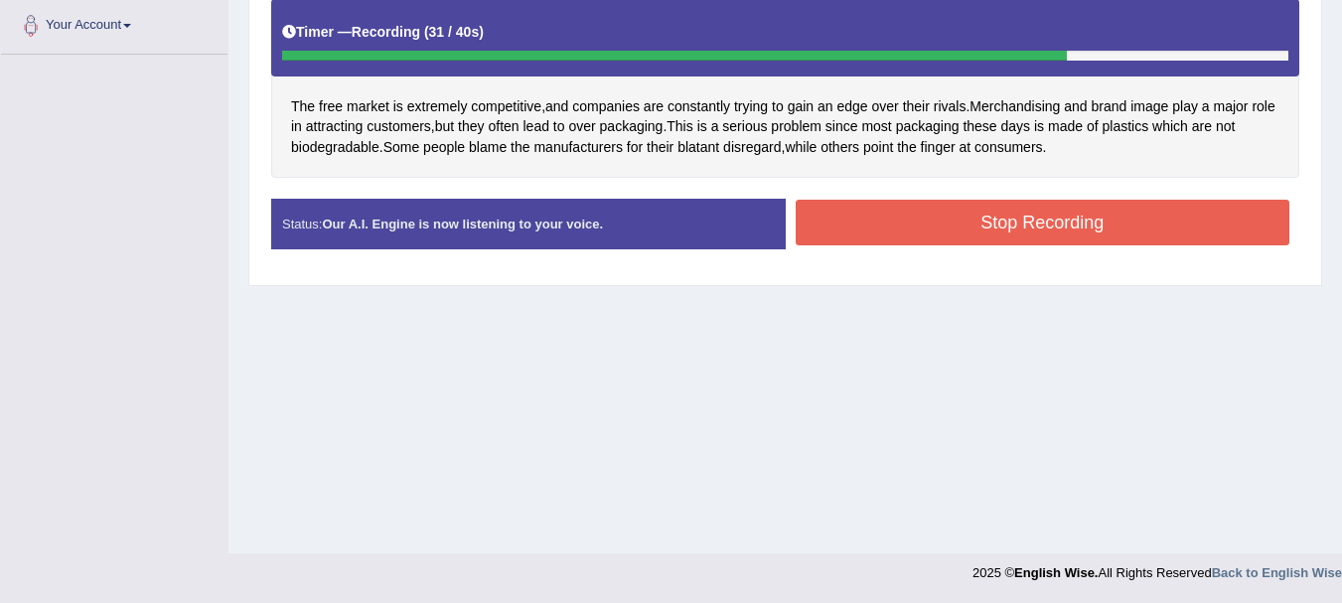
click at [883, 184] on div "Instructions: Look at the text below. In 40 seconds, you must read this text al…" at bounding box center [785, 88] width 1038 height 371
click at [853, 240] on button "Stop Recording" at bounding box center [1043, 223] width 495 height 46
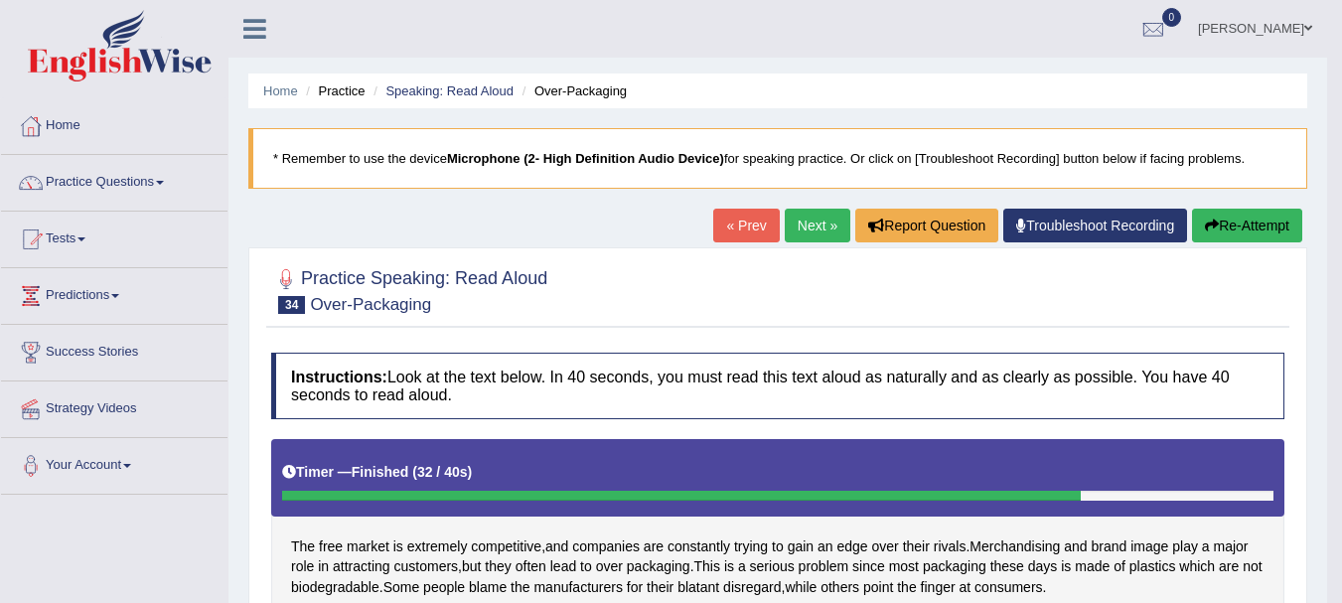
click at [796, 212] on link "Next »" at bounding box center [818, 226] width 66 height 34
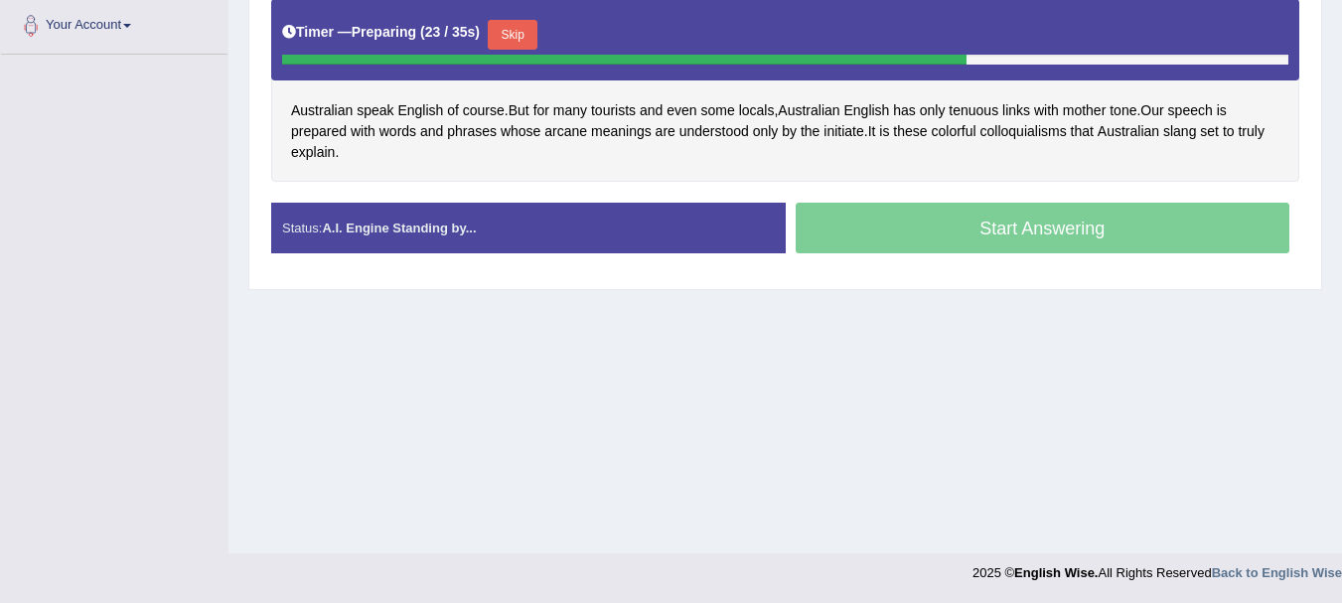
click at [527, 51] on div "Skip" at bounding box center [513, 37] width 50 height 35
click at [519, 18] on div "Timer — Preparing ( 24 / 35s ) Skip" at bounding box center [785, 35] width 1006 height 40
click at [516, 24] on button "Skip" at bounding box center [513, 35] width 50 height 30
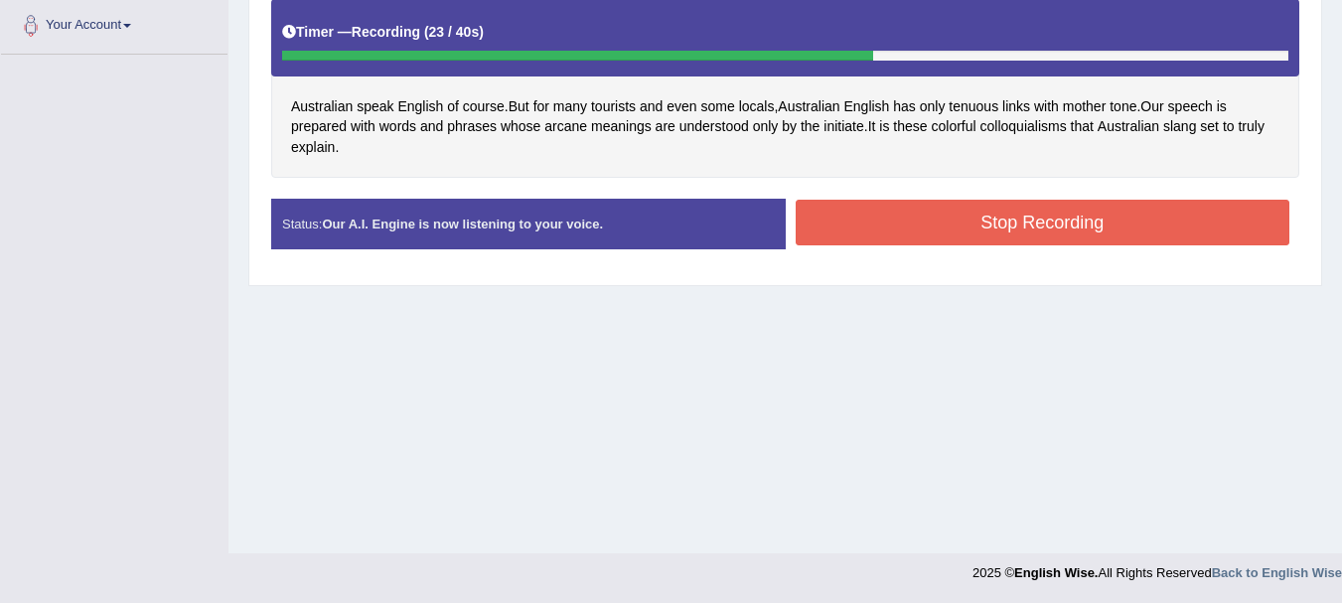
click at [906, 199] on div "Start Answering" at bounding box center [1043, 199] width 515 height 1
click at [850, 245] on div "Stop Recording" at bounding box center [1043, 225] width 515 height 51
click at [851, 251] on div "Status: Our A.I. Engine is now listening to your voice. Start Answering Stop Re…" at bounding box center [785, 234] width 1028 height 71
click at [882, 211] on button "Stop Recording" at bounding box center [1043, 223] width 495 height 46
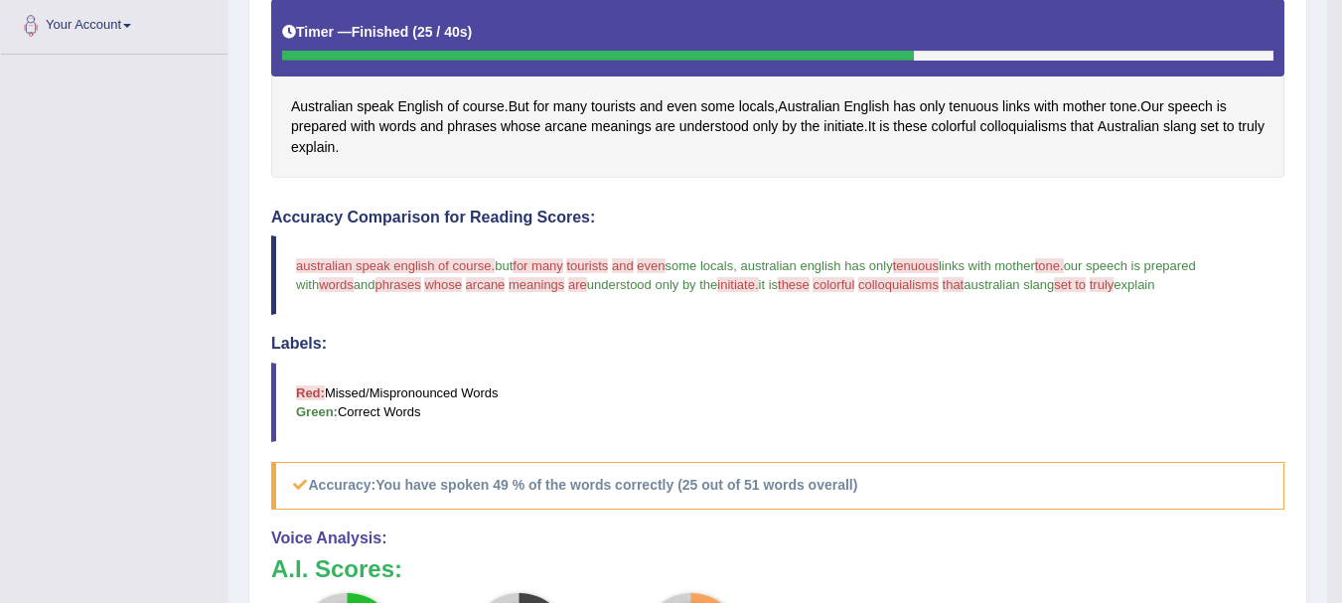
click at [1205, 191] on div "Instructions: Look at the text below. In 40 seconds, you must read this text al…" at bounding box center [777, 515] width 1023 height 1225
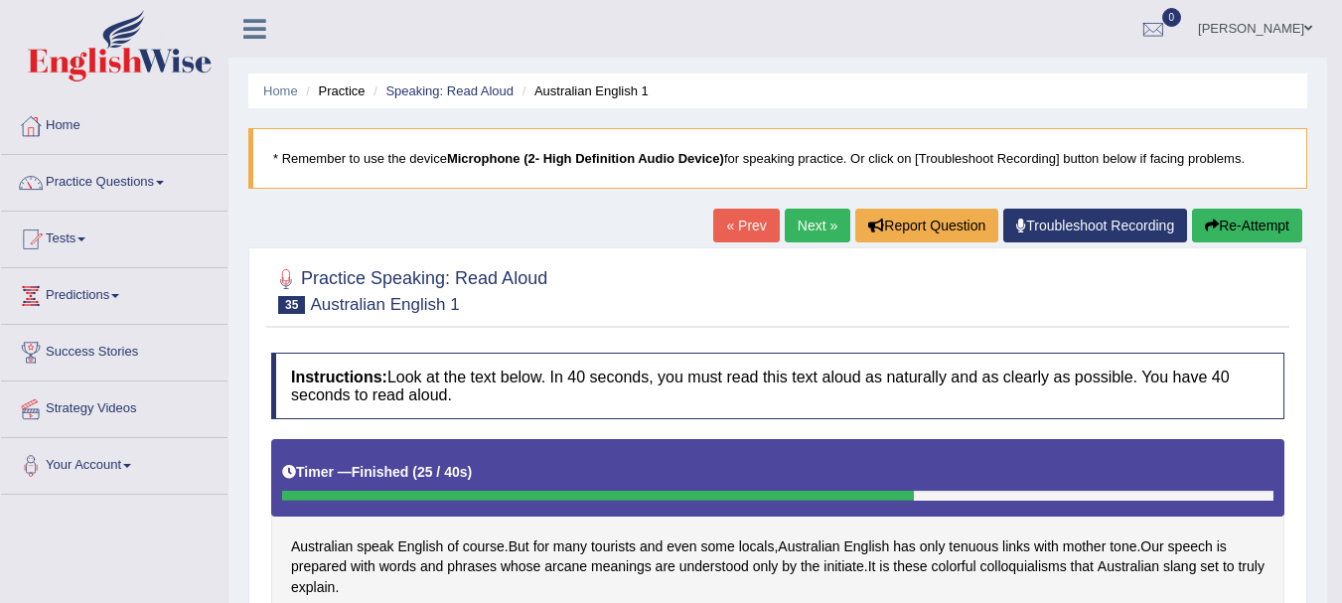
click at [805, 236] on link "Next »" at bounding box center [818, 226] width 66 height 34
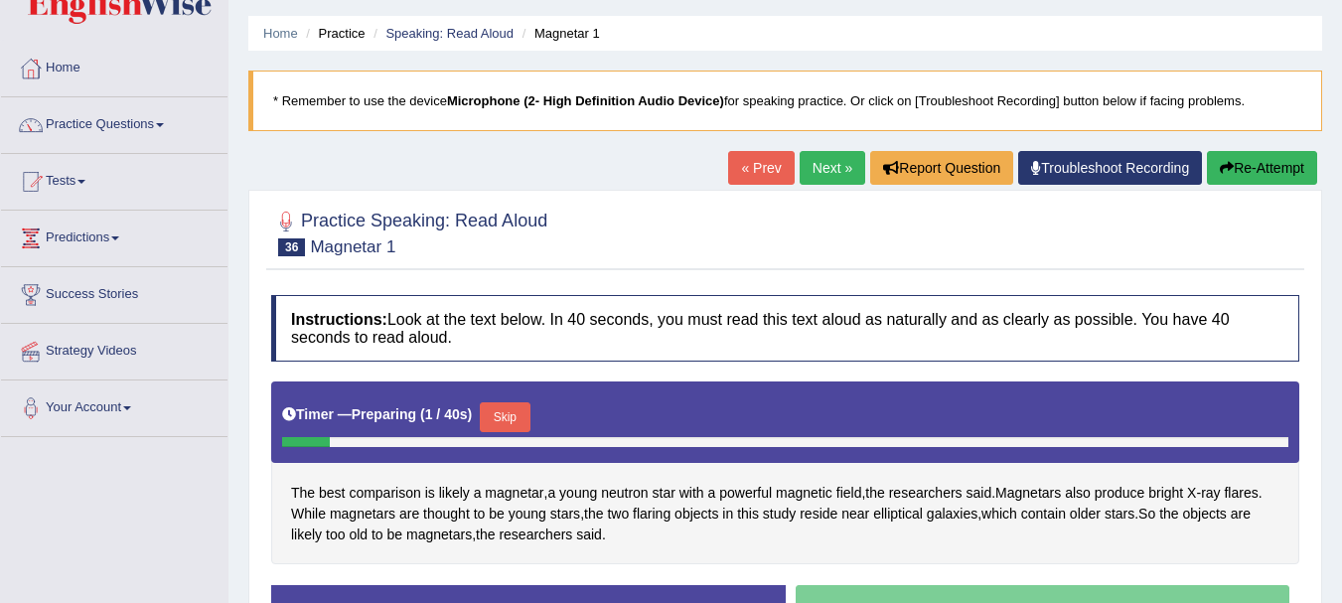
scroll to position [440, 0]
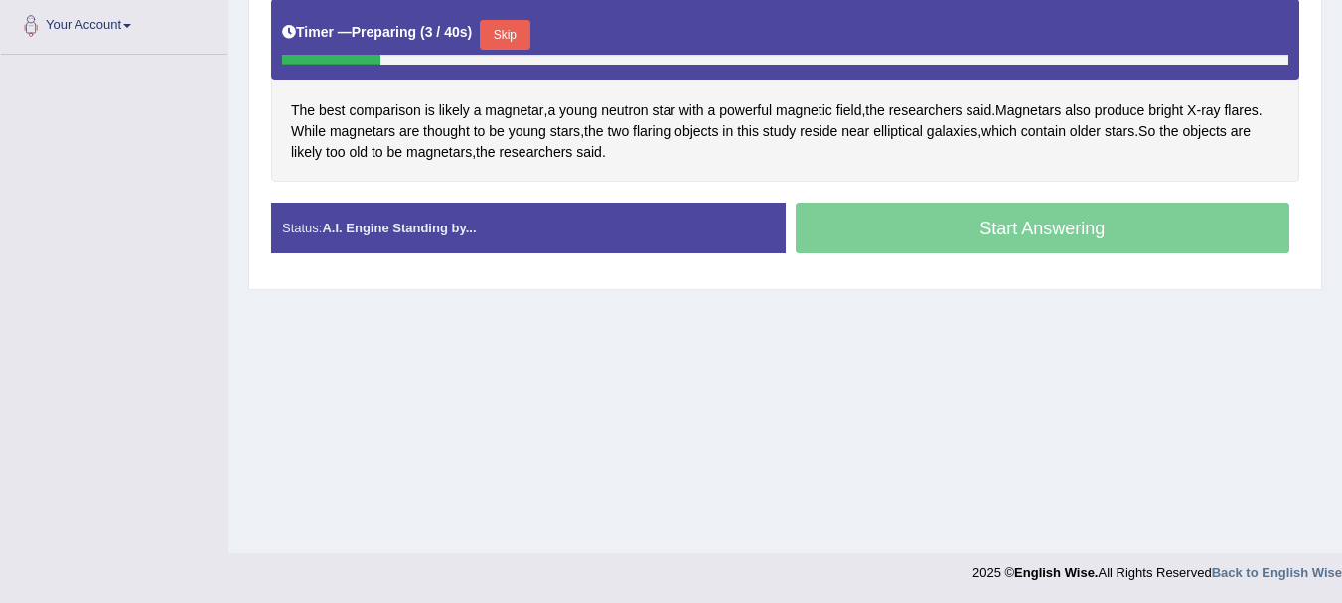
click at [517, 41] on button "Skip" at bounding box center [505, 35] width 50 height 30
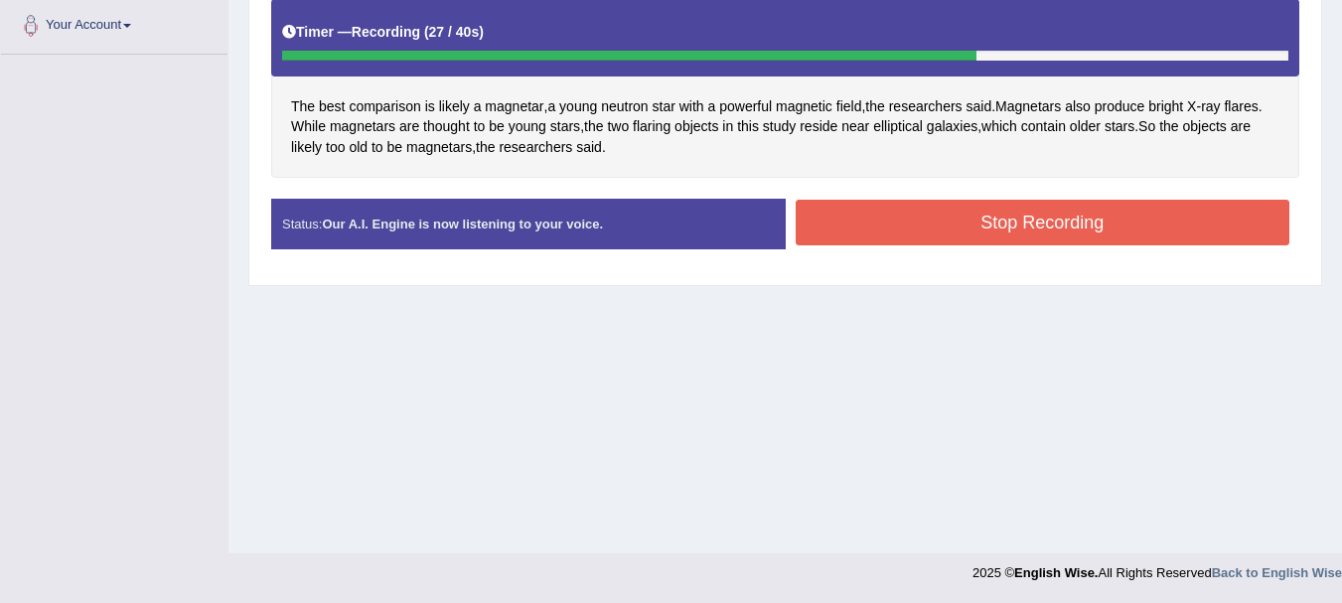
click at [803, 234] on button "Stop Recording" at bounding box center [1043, 223] width 495 height 46
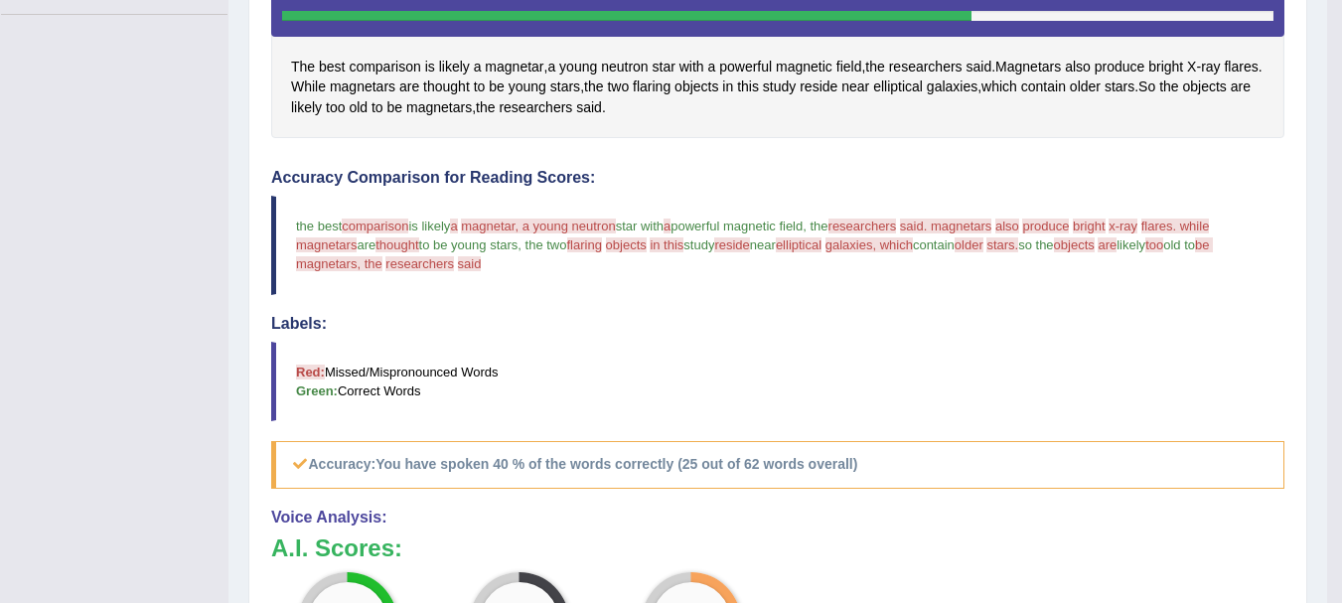
scroll to position [0, 0]
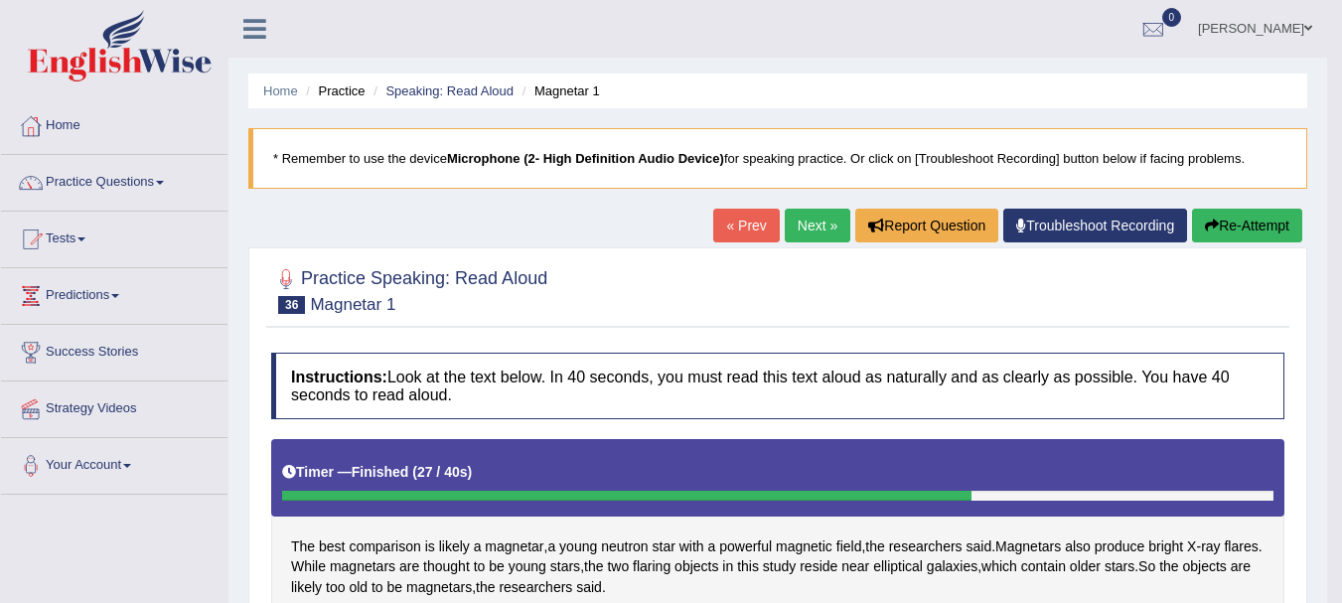
click at [826, 233] on link "Next »" at bounding box center [818, 226] width 66 height 34
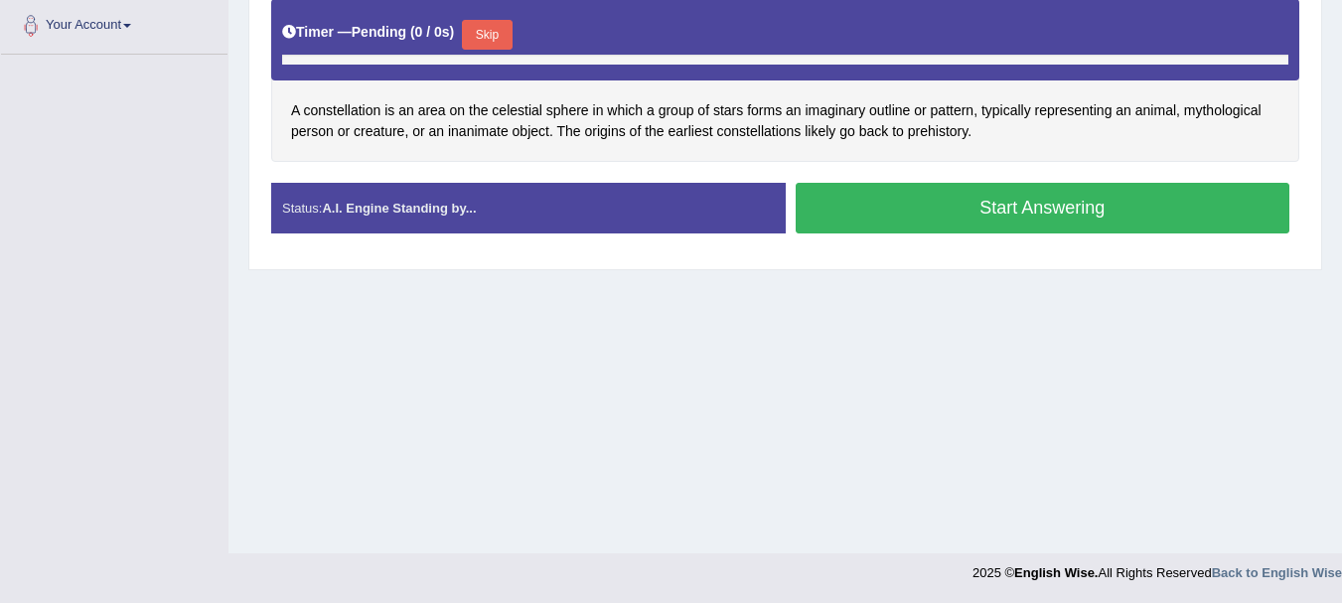
click at [1023, 166] on div "Instructions: Look at the text below. In 40 seconds, you must read this text al…" at bounding box center [785, 81] width 1038 height 356
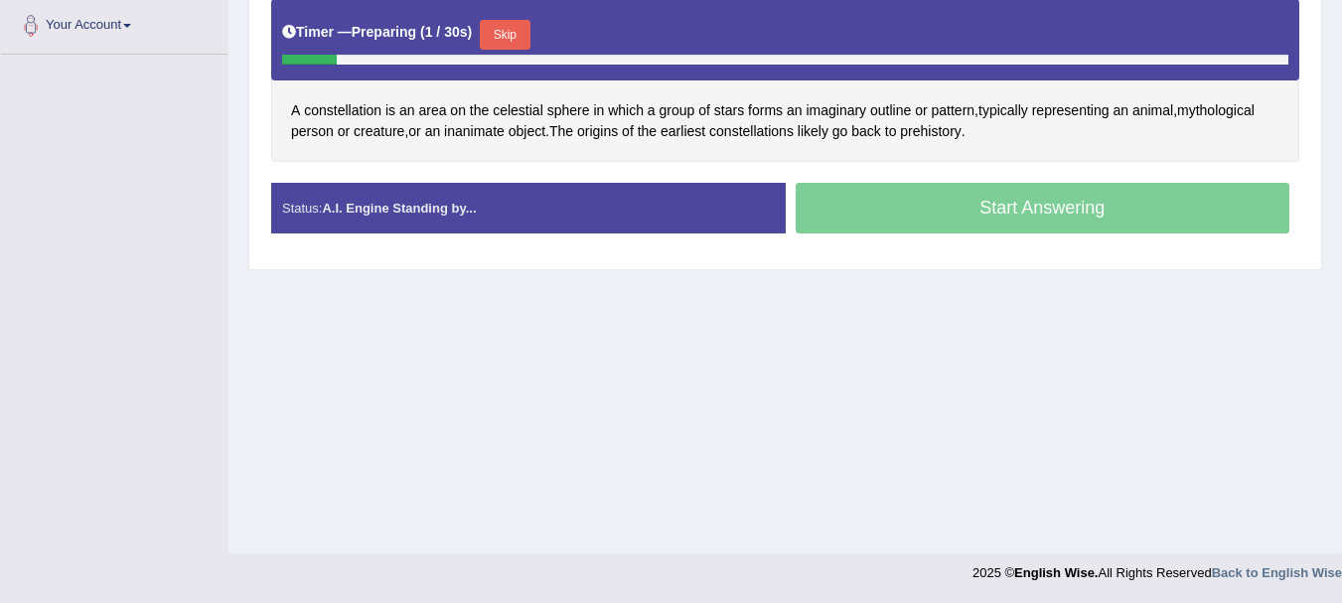
click at [512, 35] on button "Skip" at bounding box center [505, 35] width 50 height 30
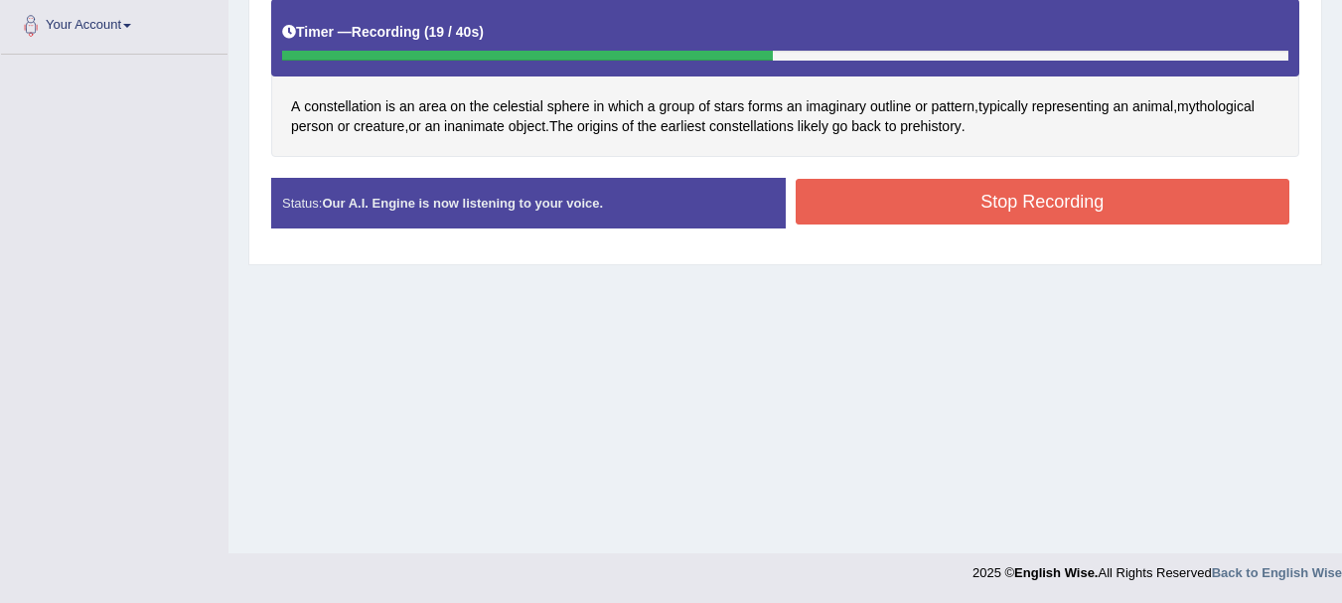
click at [938, 208] on button "Stop Recording" at bounding box center [1043, 202] width 495 height 46
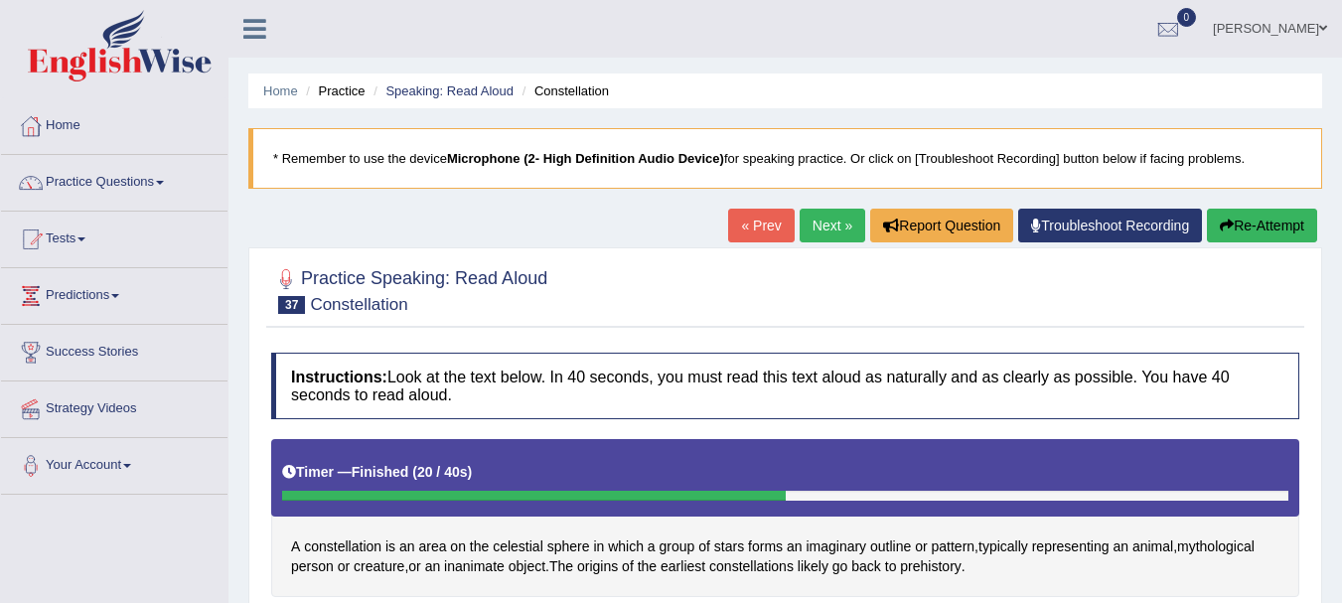
click at [840, 222] on link "Next »" at bounding box center [833, 226] width 66 height 34
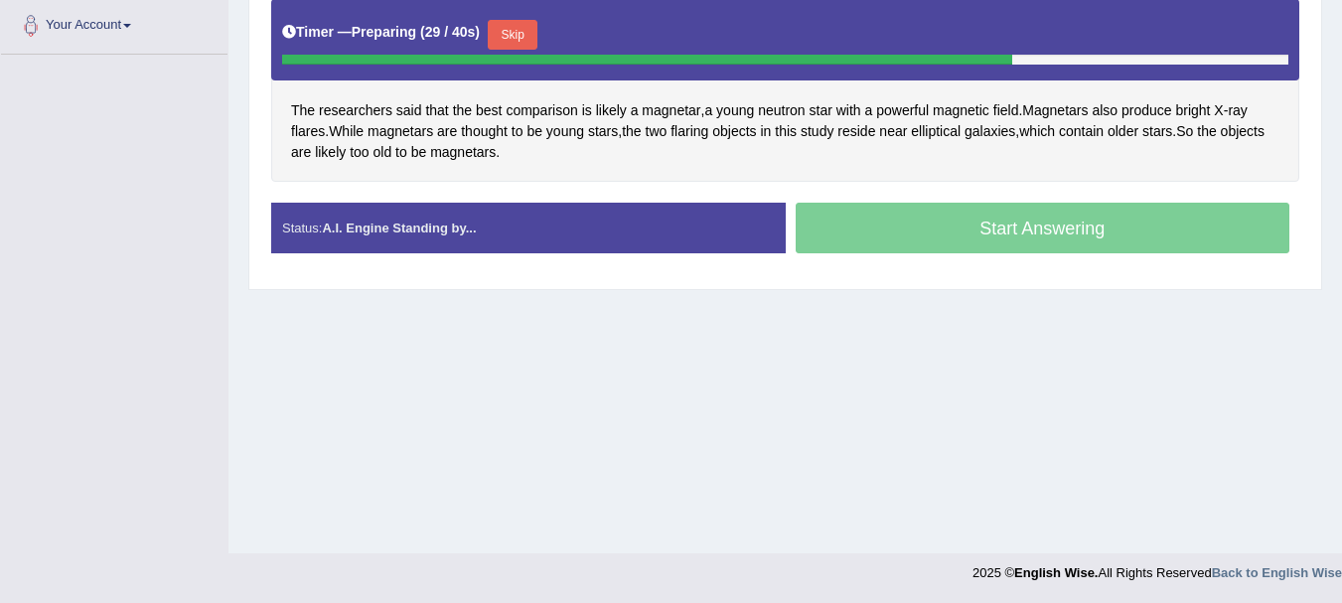
click at [518, 29] on button "Skip" at bounding box center [513, 35] width 50 height 30
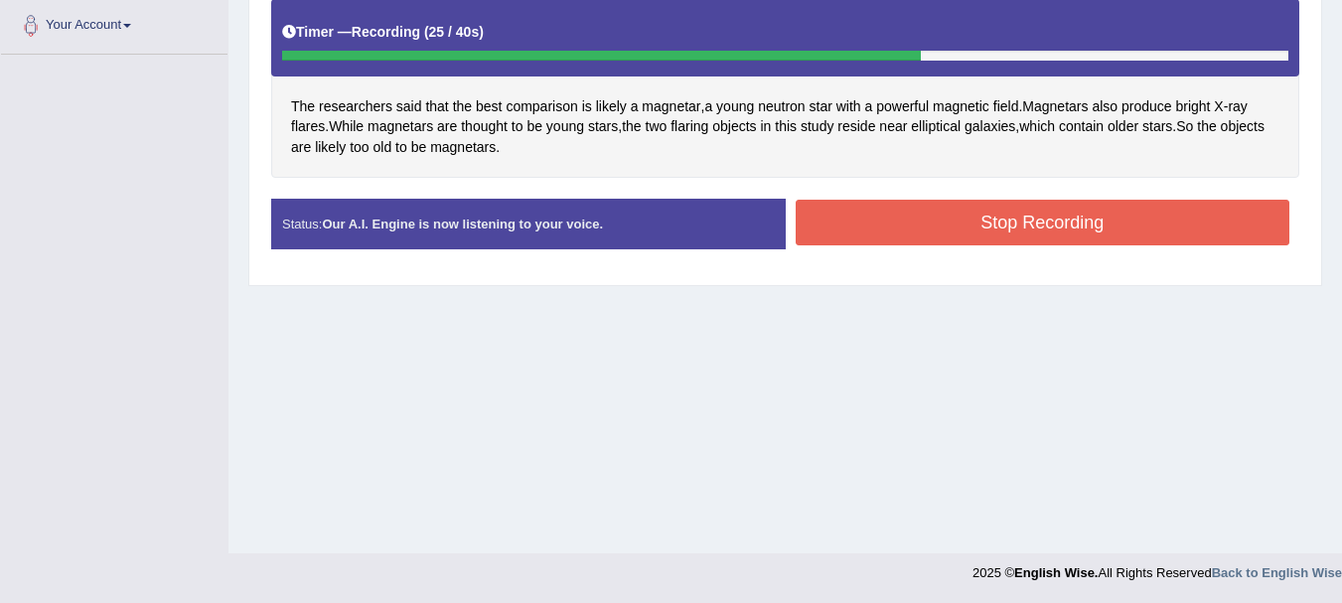
click at [901, 219] on button "Stop Recording" at bounding box center [1043, 223] width 495 height 46
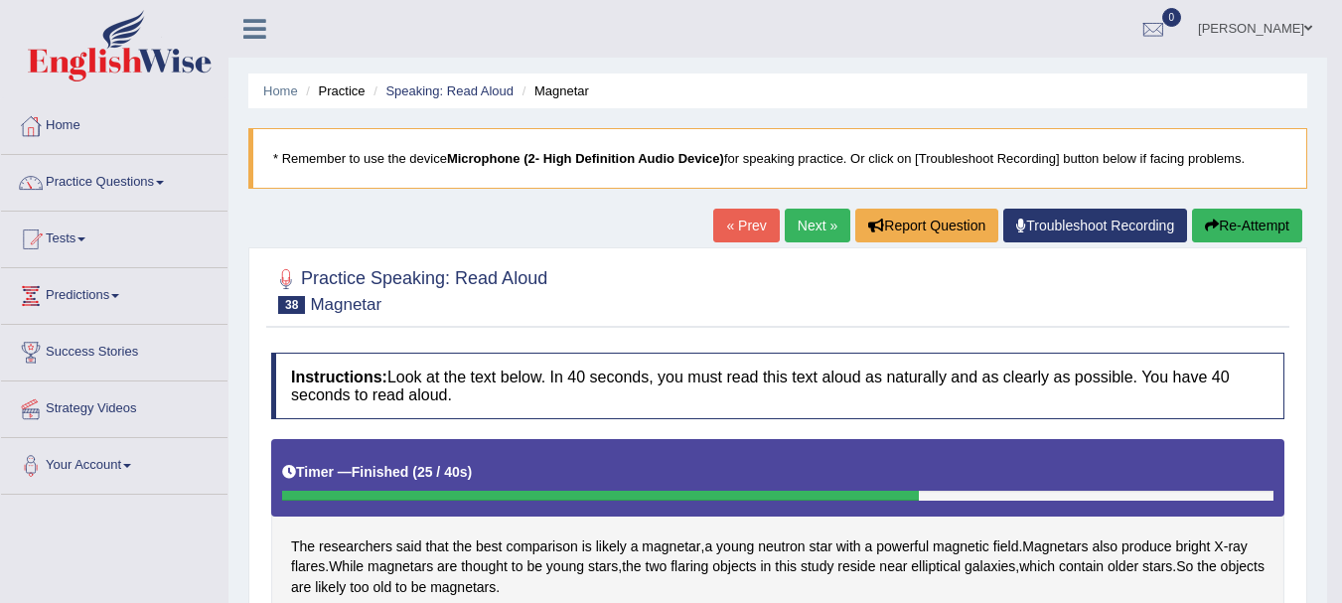
click at [792, 225] on link "Next »" at bounding box center [818, 226] width 66 height 34
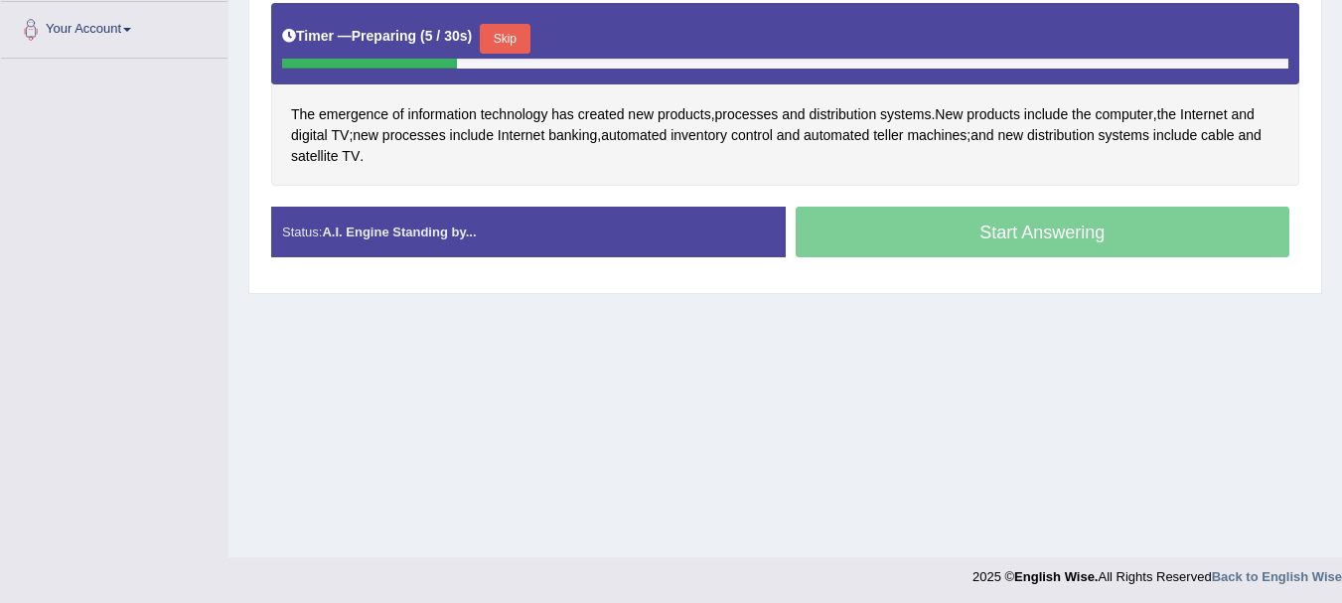
scroll to position [440, 0]
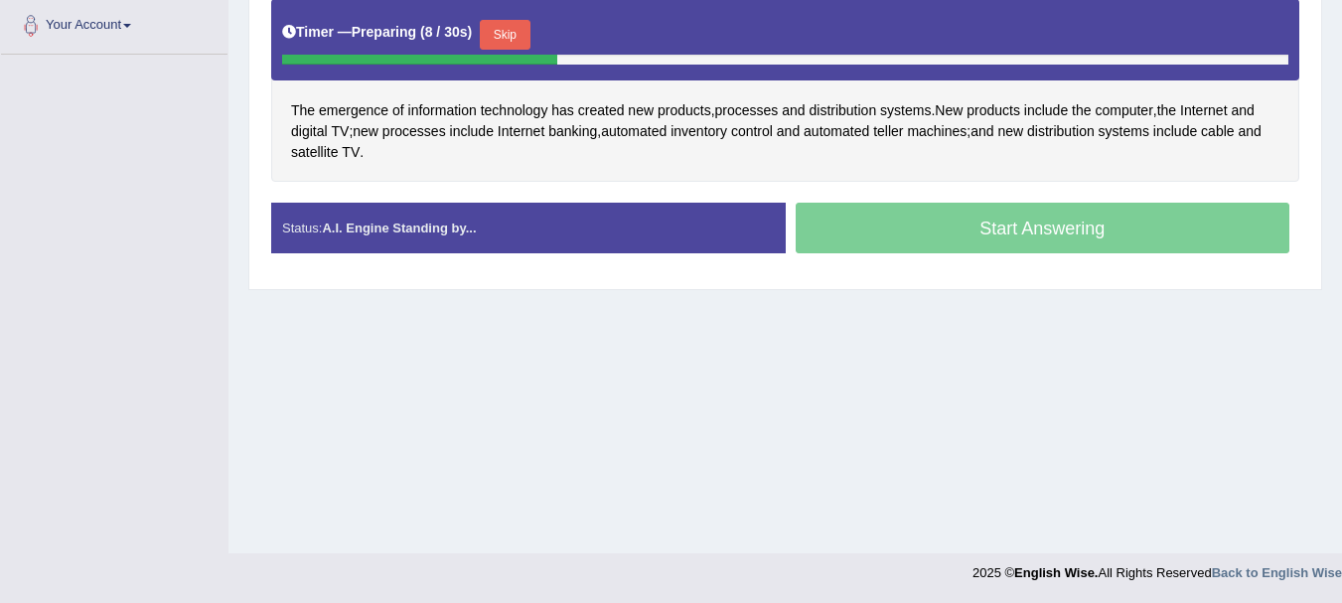
click at [506, 33] on button "Skip" at bounding box center [505, 35] width 50 height 30
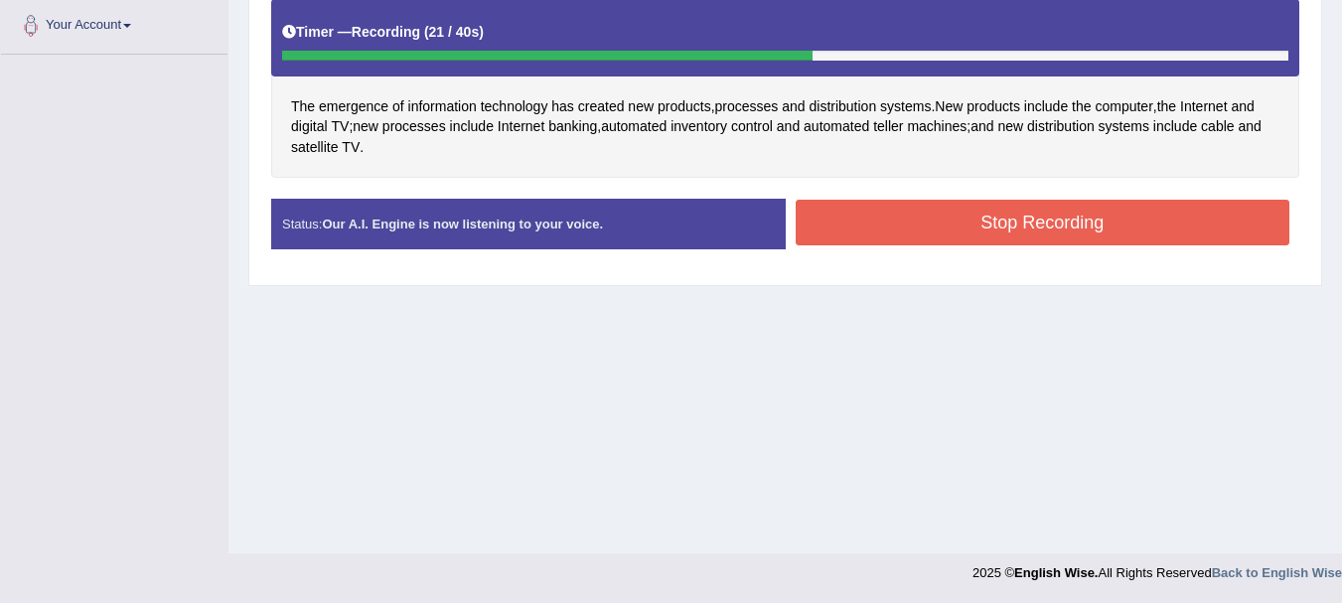
click at [847, 229] on button "Stop Recording" at bounding box center [1043, 223] width 495 height 46
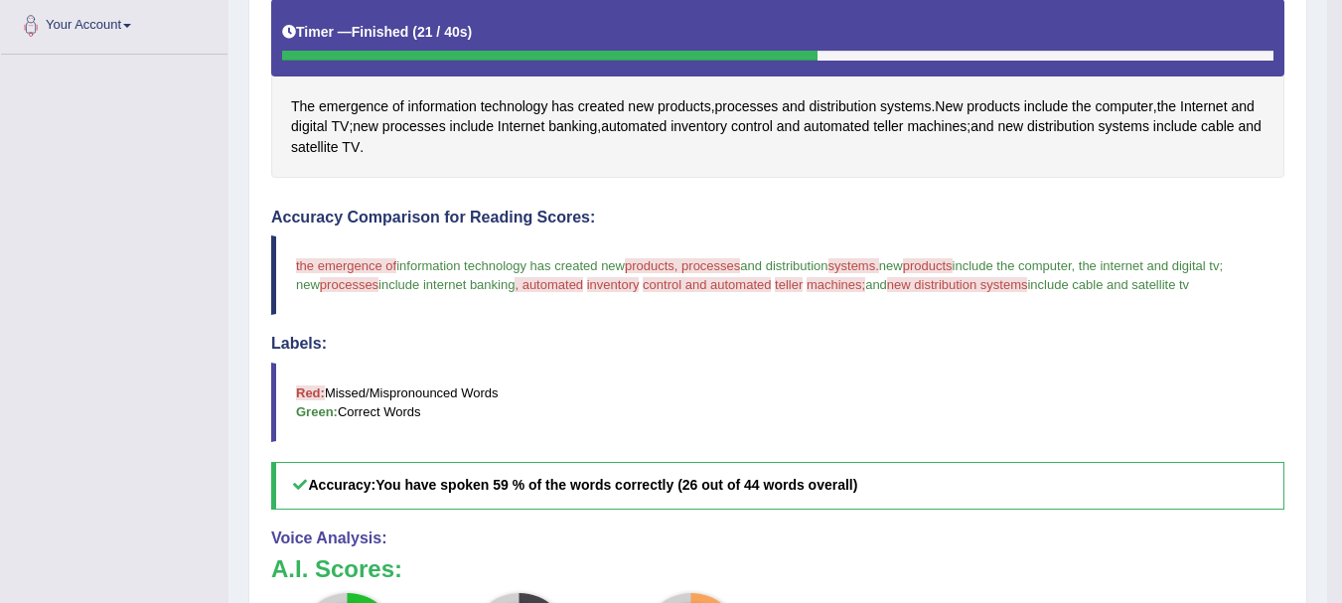
scroll to position [0, 0]
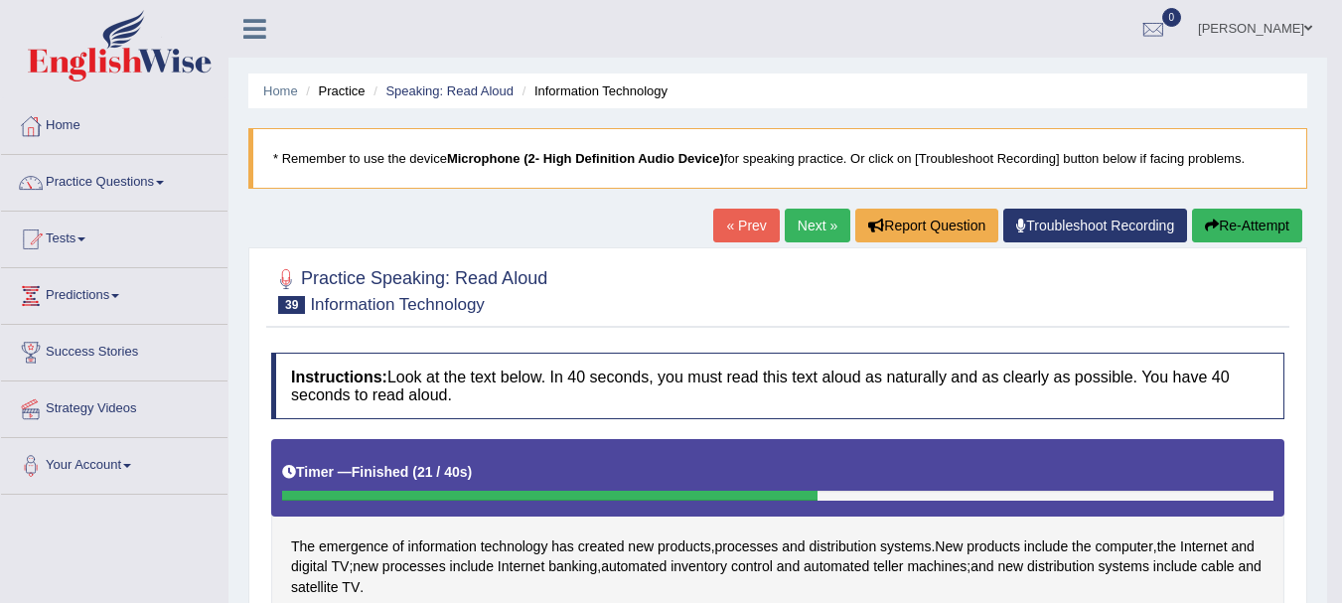
click at [809, 233] on link "Next »" at bounding box center [818, 226] width 66 height 34
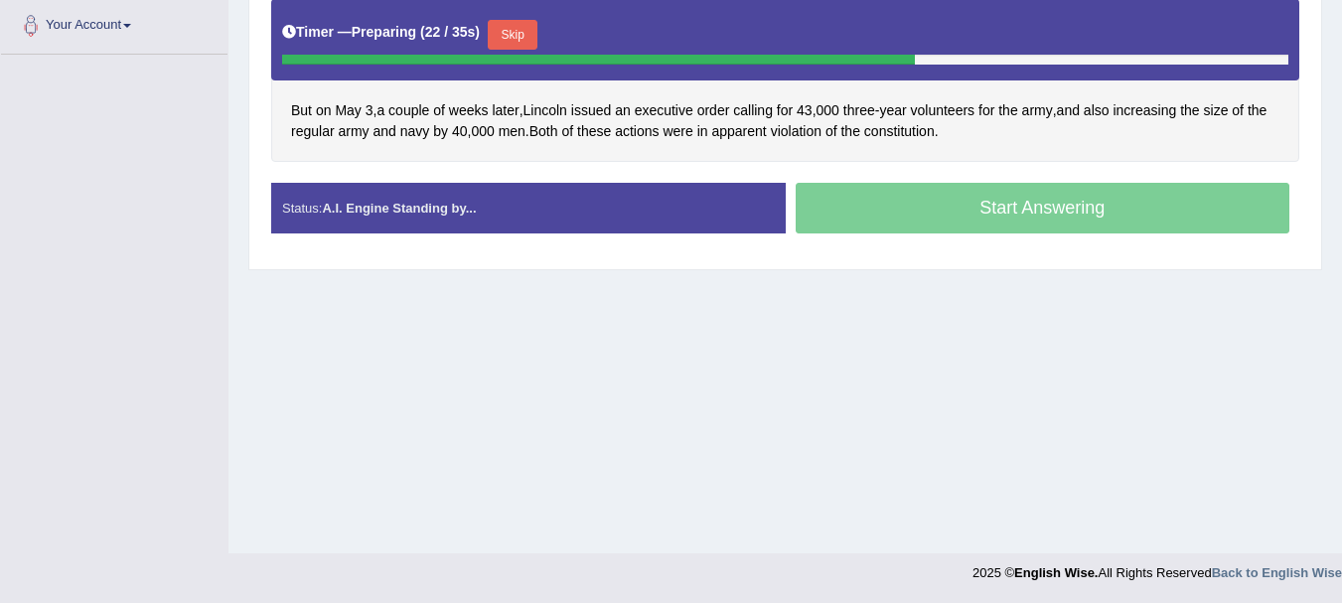
click at [521, 35] on button "Skip" at bounding box center [513, 35] width 50 height 30
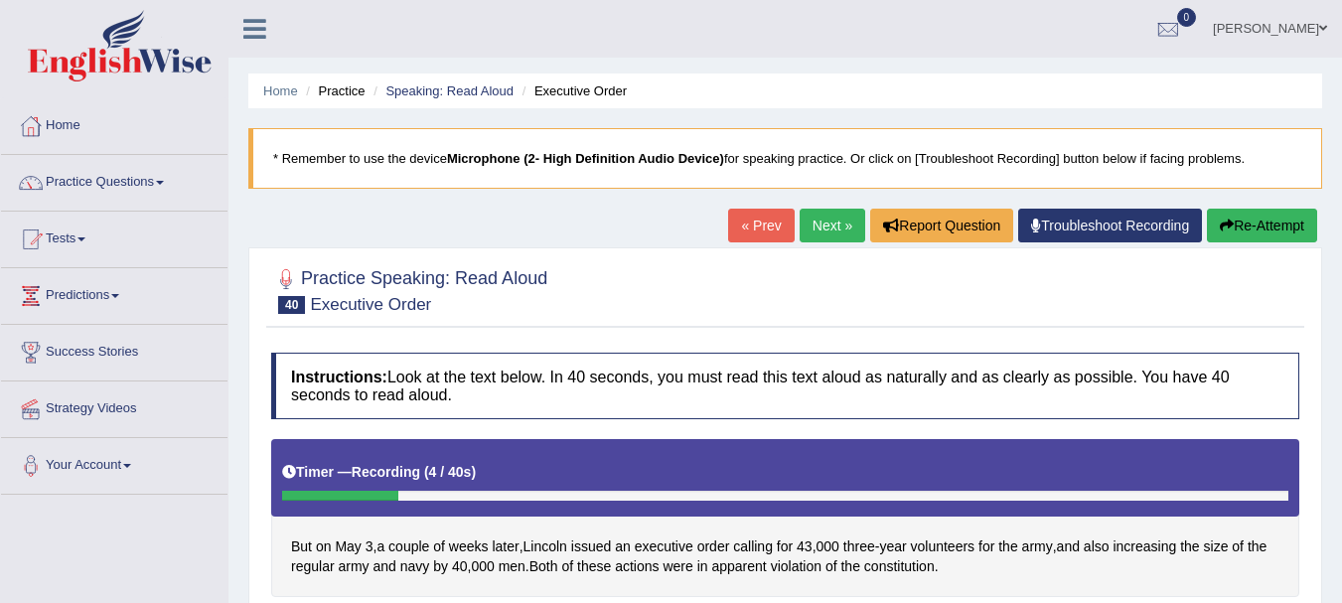
click at [745, 225] on link "« Prev" at bounding box center [761, 226] width 66 height 34
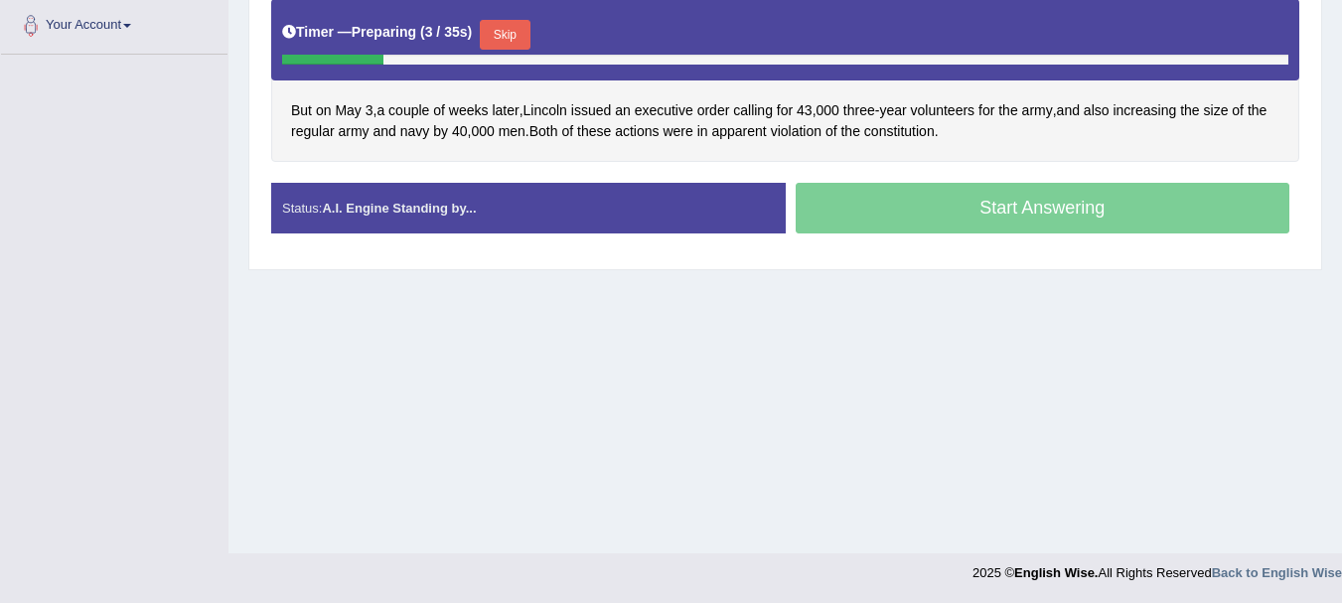
click at [517, 41] on button "Skip" at bounding box center [505, 35] width 50 height 30
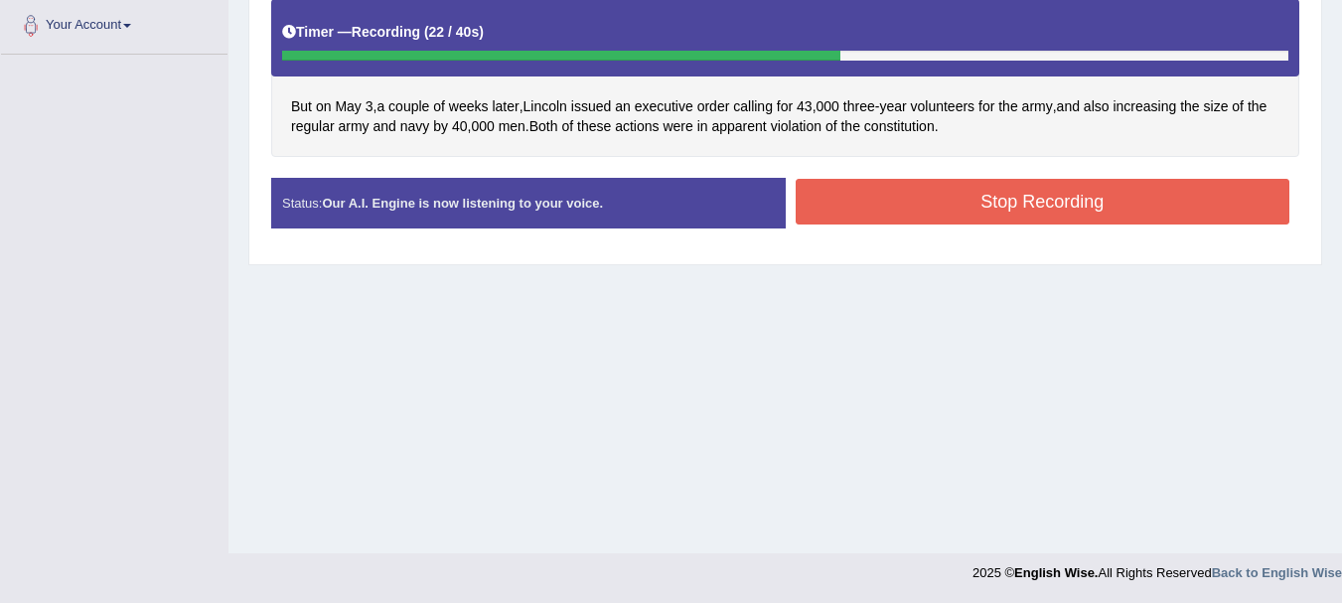
click at [847, 188] on button "Stop Recording" at bounding box center [1043, 202] width 495 height 46
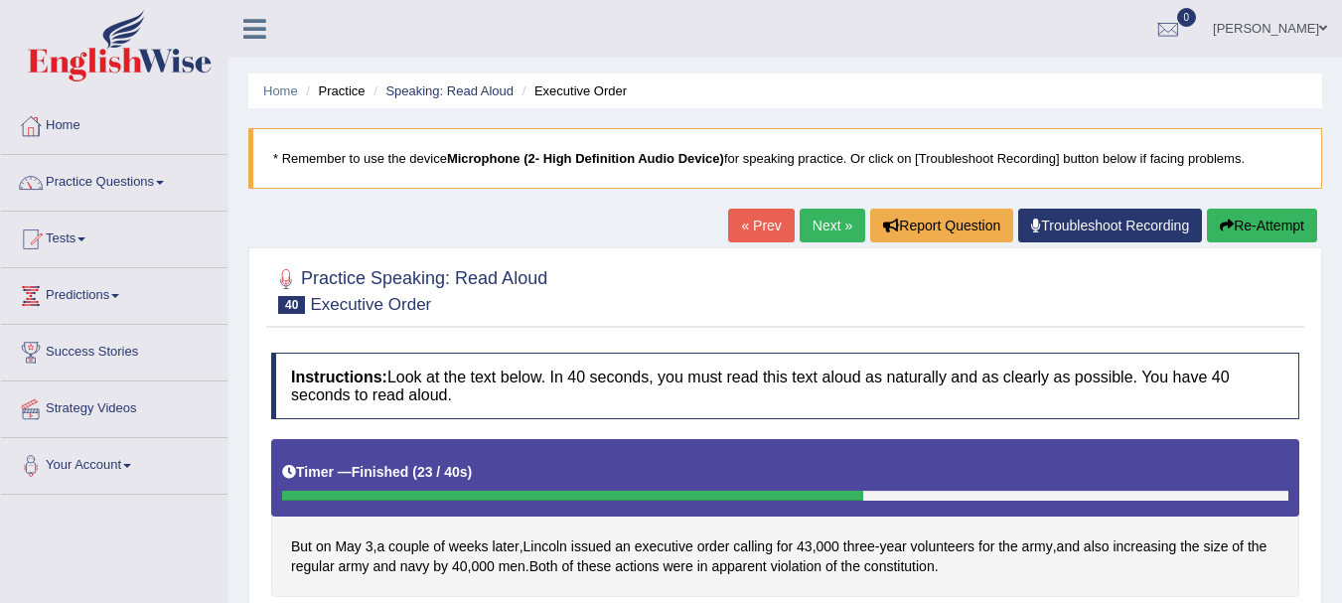
click at [813, 215] on link "Next »" at bounding box center [833, 226] width 66 height 34
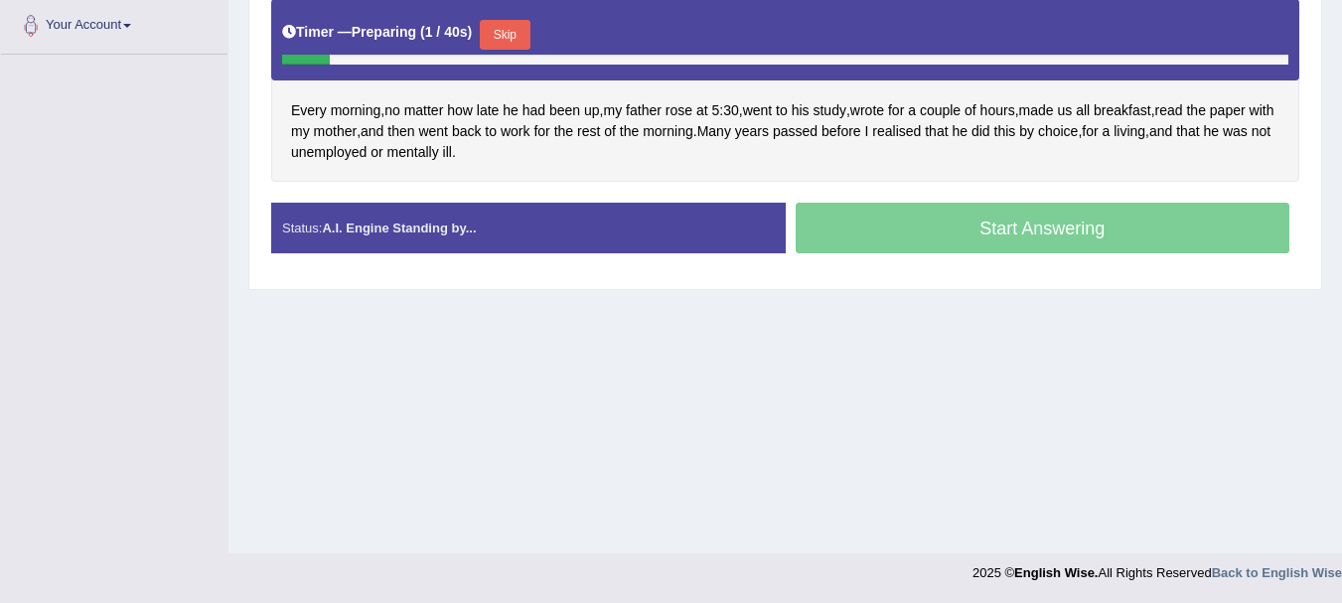
click at [718, 295] on div "Home Practice Speaking: Read Aloud Father B * Remember to use the device Microp…" at bounding box center [784, 56] width 1113 height 993
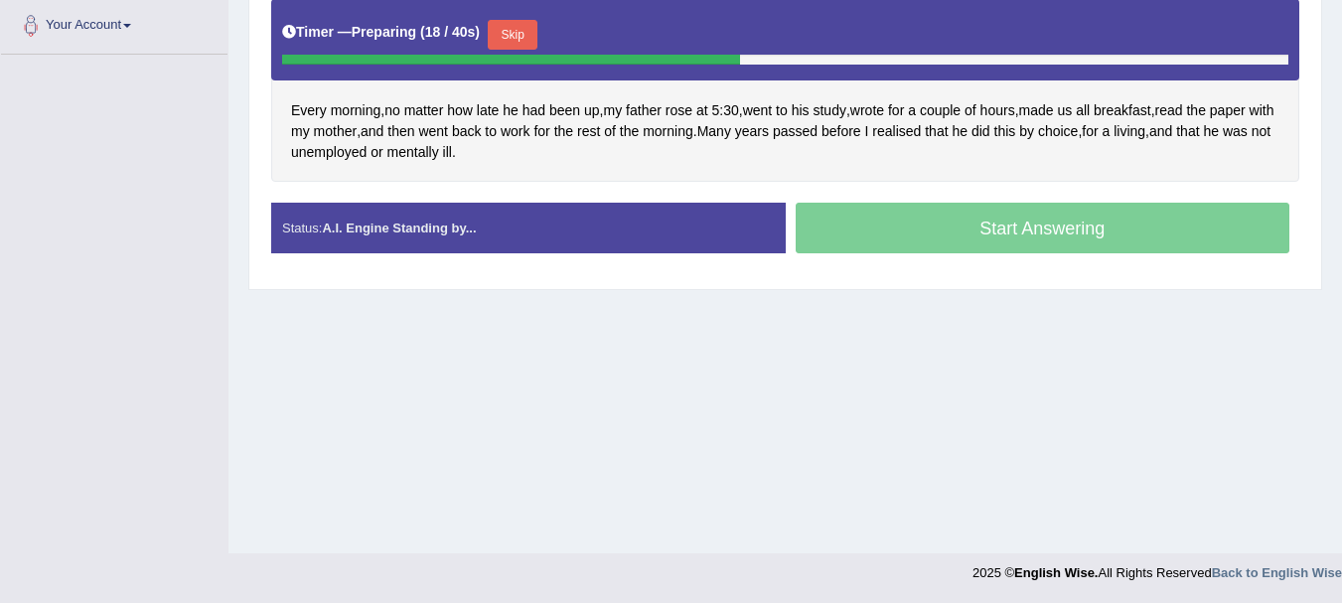
click at [520, 24] on button "Skip" at bounding box center [513, 35] width 50 height 30
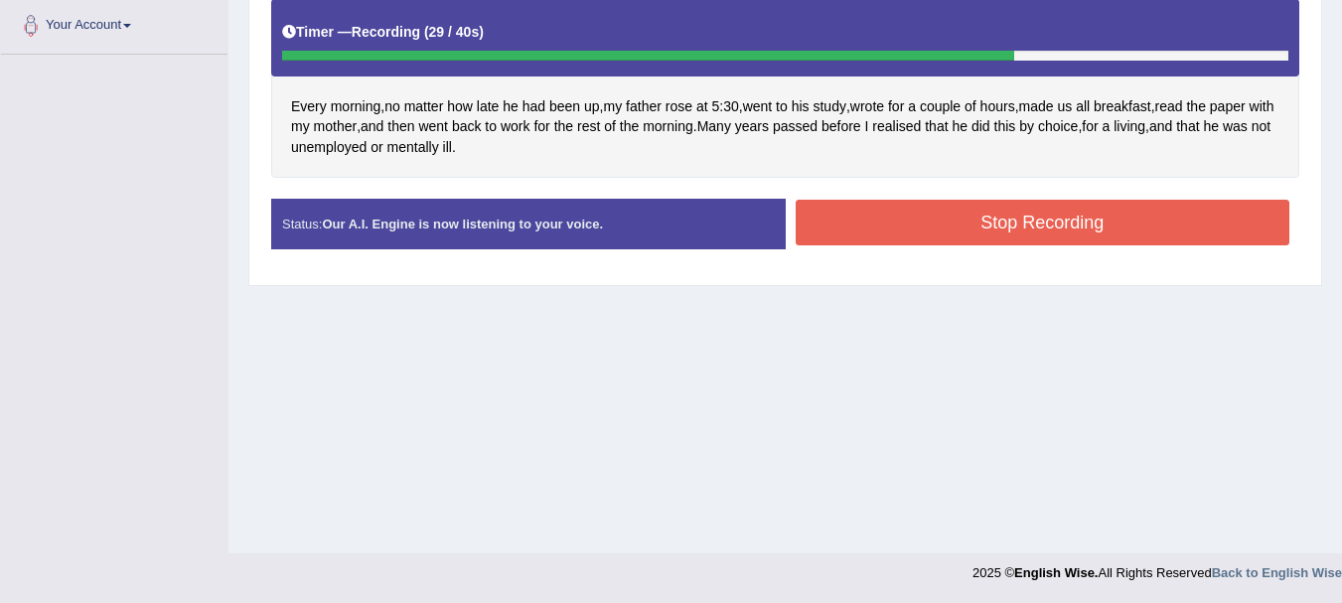
click at [899, 219] on button "Stop Recording" at bounding box center [1043, 223] width 495 height 46
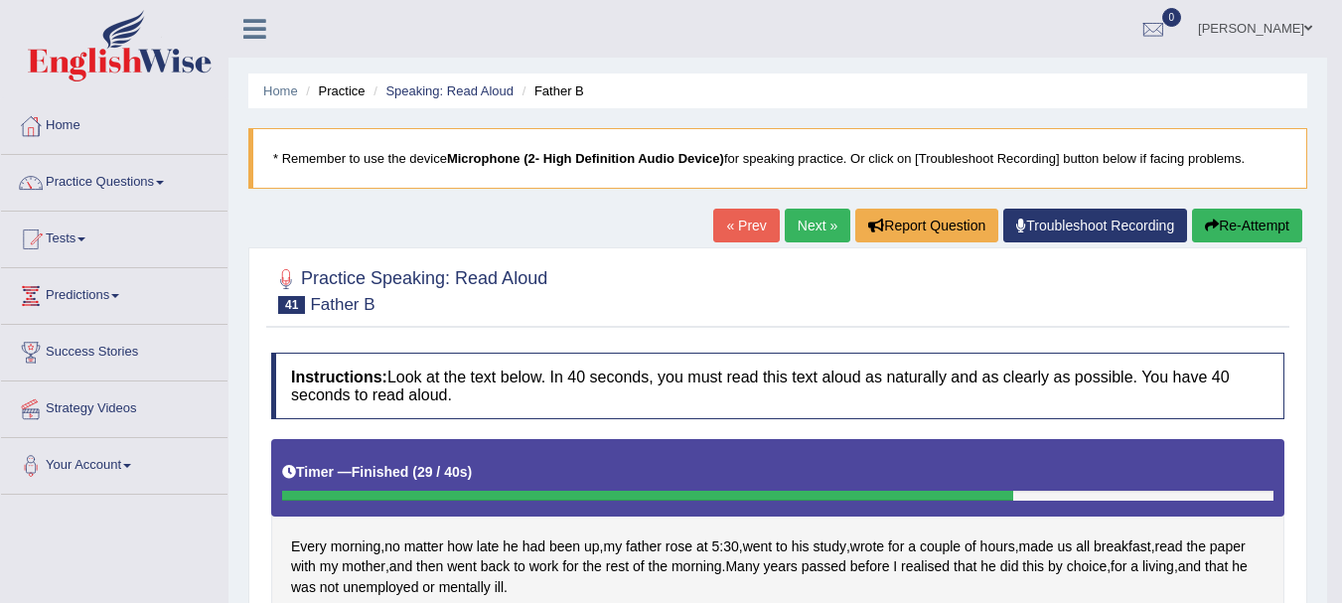
click at [810, 218] on link "Next »" at bounding box center [818, 226] width 66 height 34
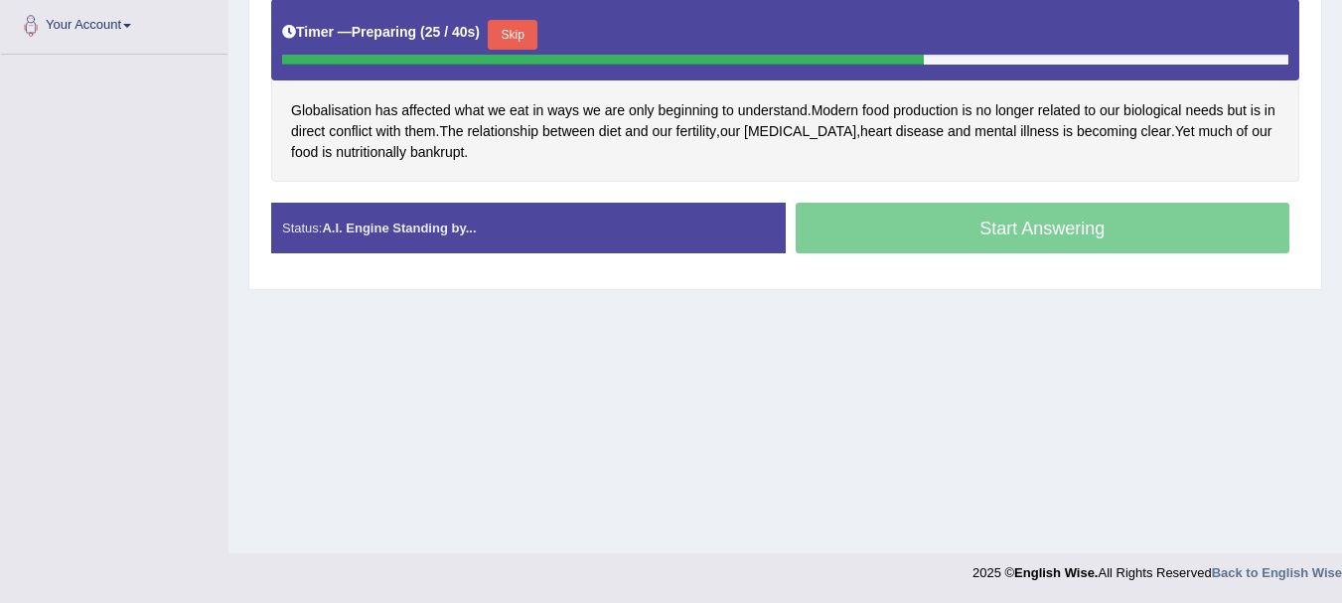
drag, startPoint x: 524, startPoint y: 52, endPoint x: 529, endPoint y: 43, distance: 10.2
click at [529, 43] on div "Skip" at bounding box center [513, 37] width 50 height 35
click at [529, 43] on button "Skip" at bounding box center [513, 35] width 50 height 30
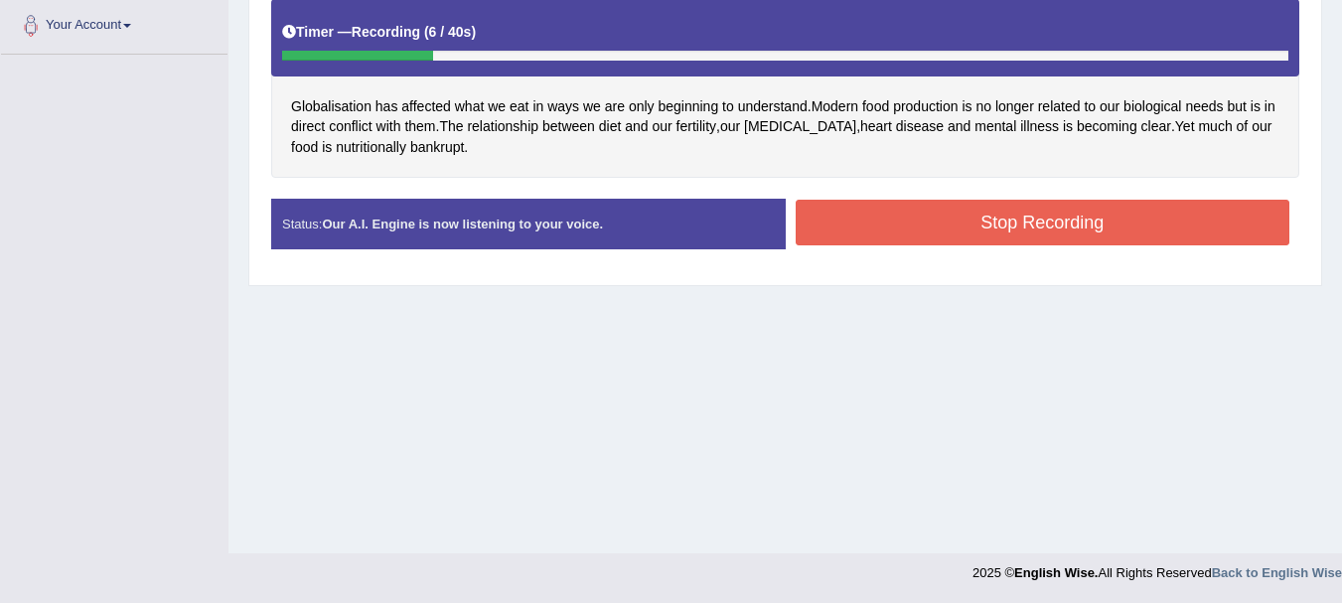
click at [898, 219] on button "Stop Recording" at bounding box center [1043, 223] width 495 height 46
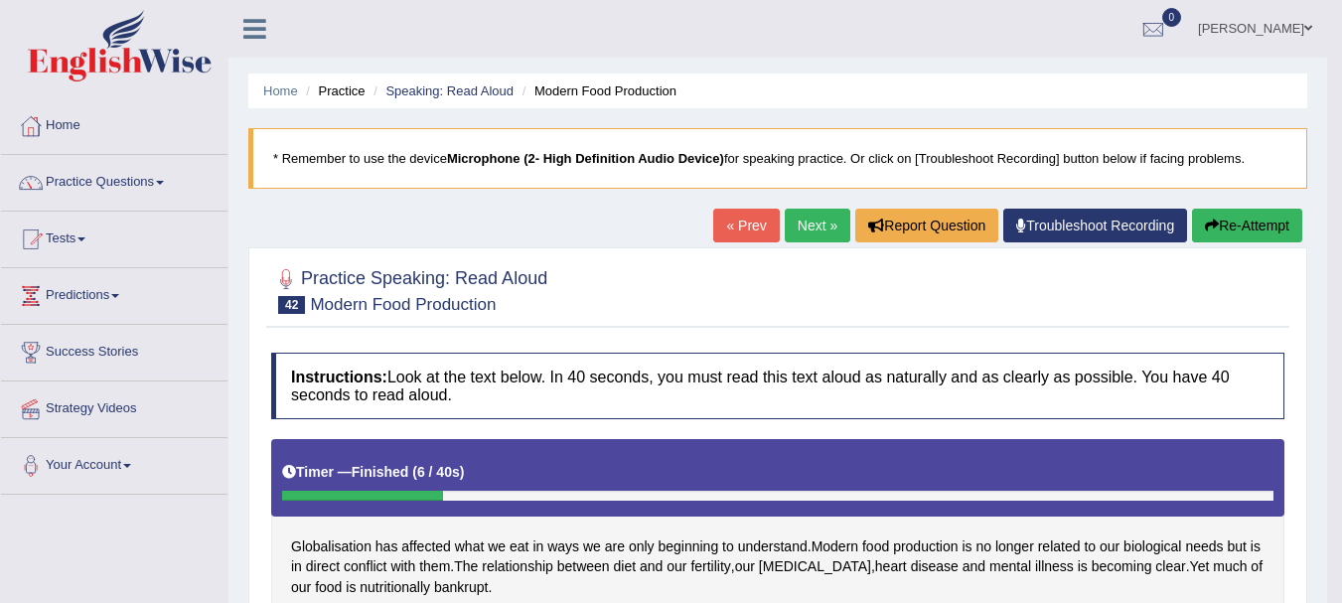
click at [811, 212] on link "Next »" at bounding box center [818, 226] width 66 height 34
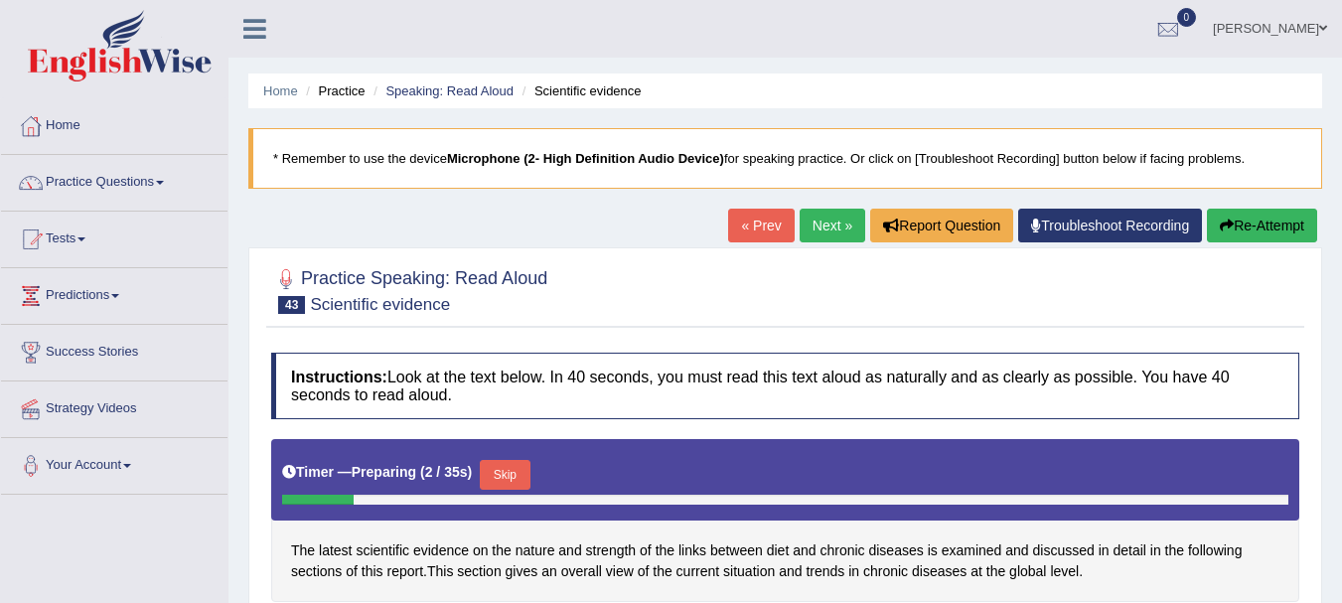
click at [499, 470] on button "Skip" at bounding box center [505, 475] width 50 height 30
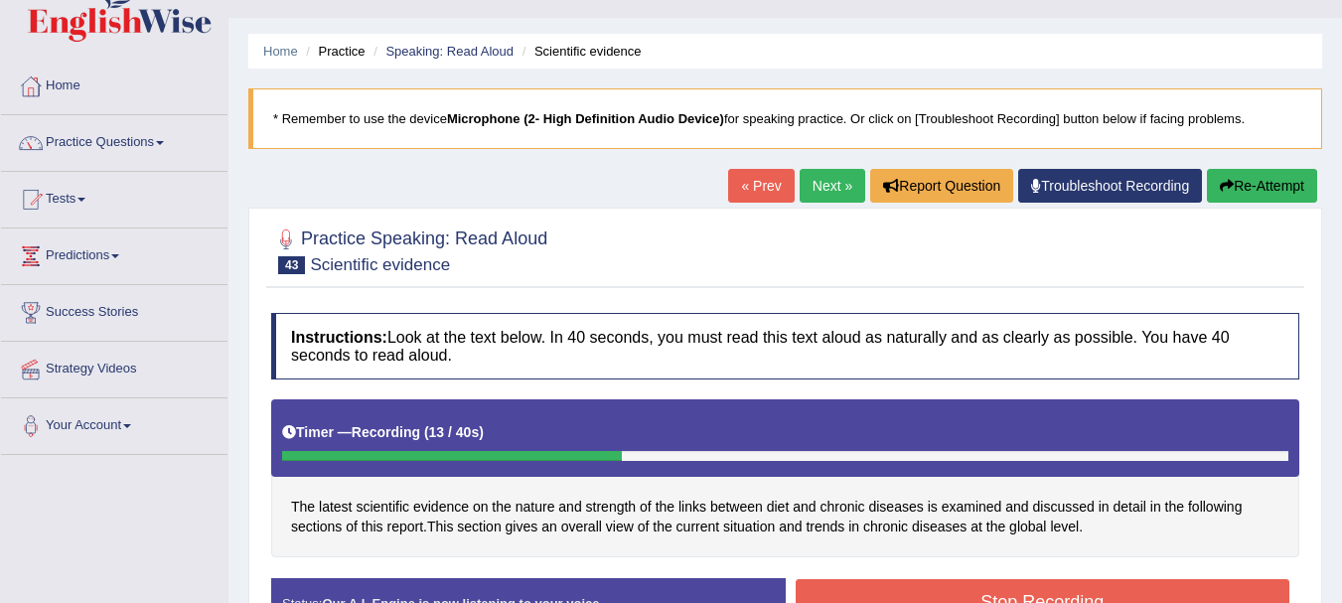
scroll to position [79, 0]
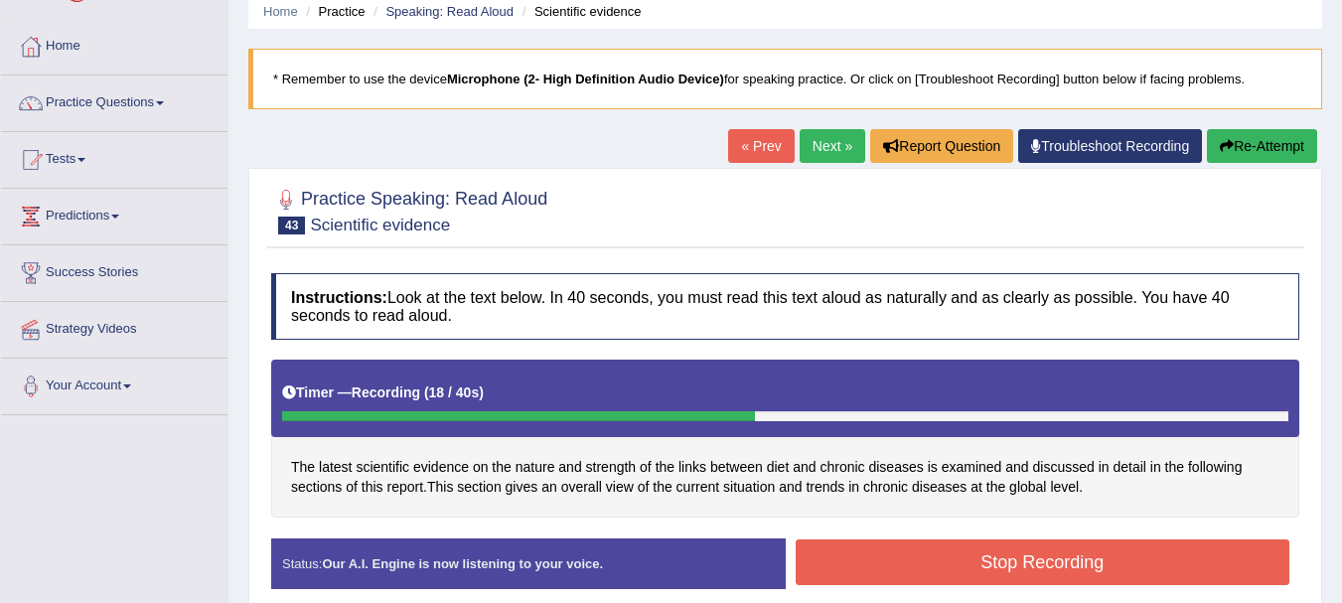
click at [986, 567] on button "Stop Recording" at bounding box center [1043, 562] width 495 height 46
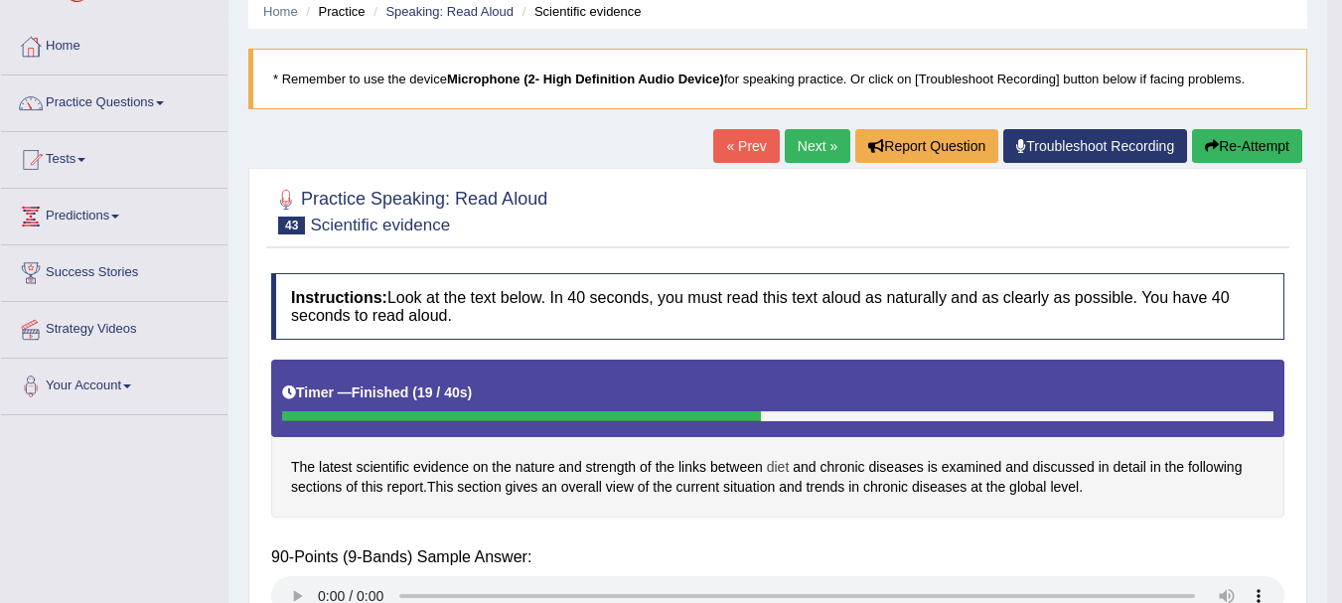
click at [787, 464] on span "diet" at bounding box center [778, 467] width 23 height 21
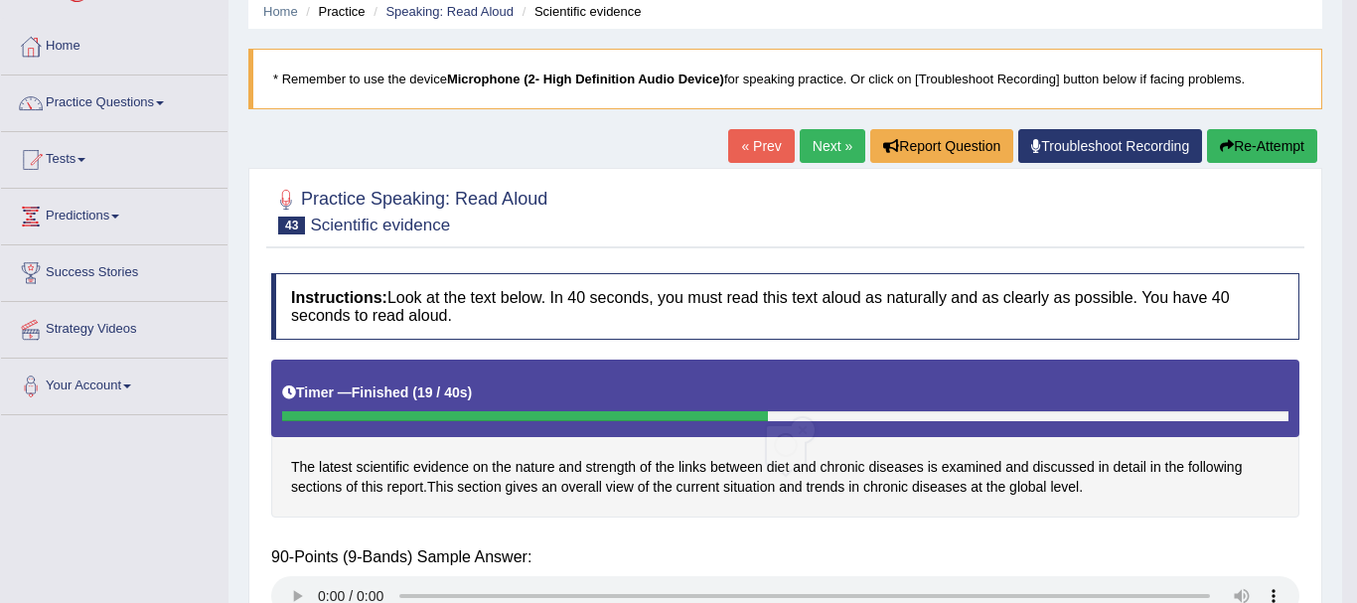
click at [0, 0] on div "Saving your answer..." at bounding box center [0, 0] width 0 height 0
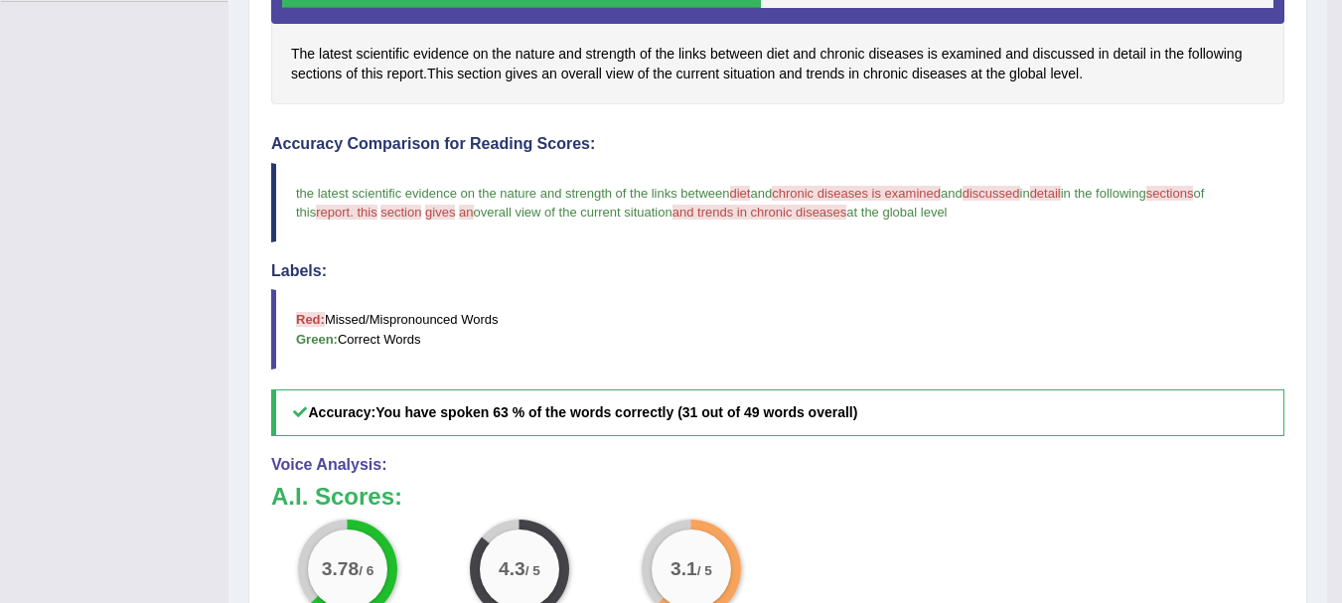
scroll to position [0, 0]
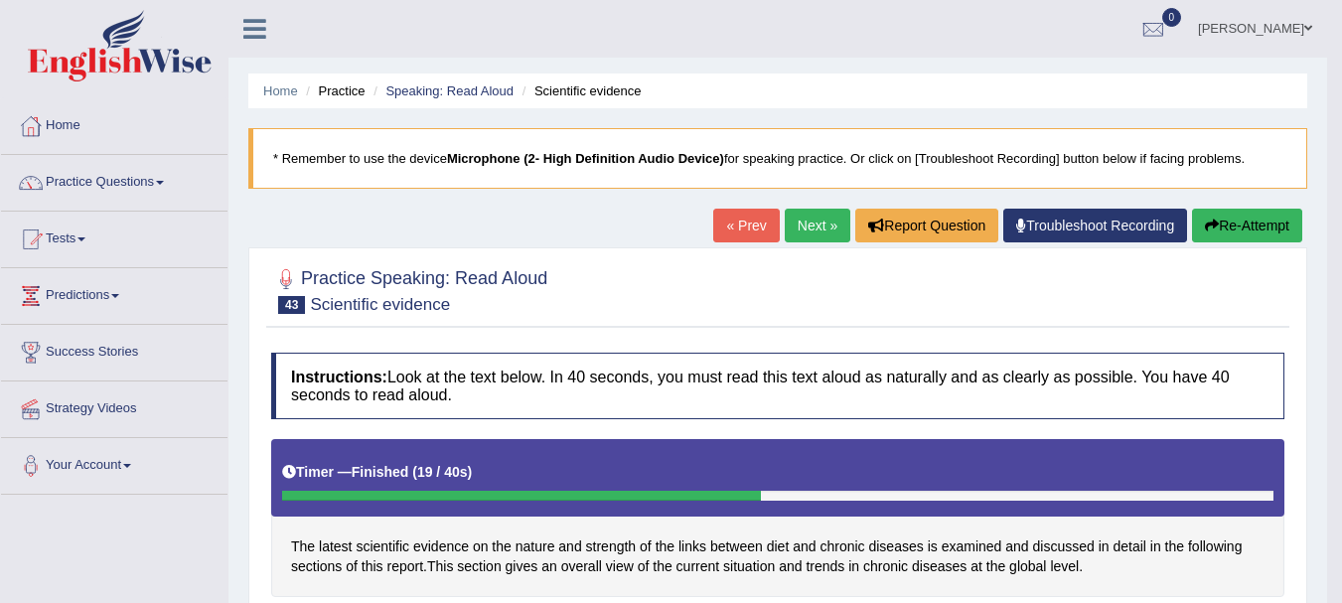
click at [811, 241] on link "Next »" at bounding box center [818, 226] width 66 height 34
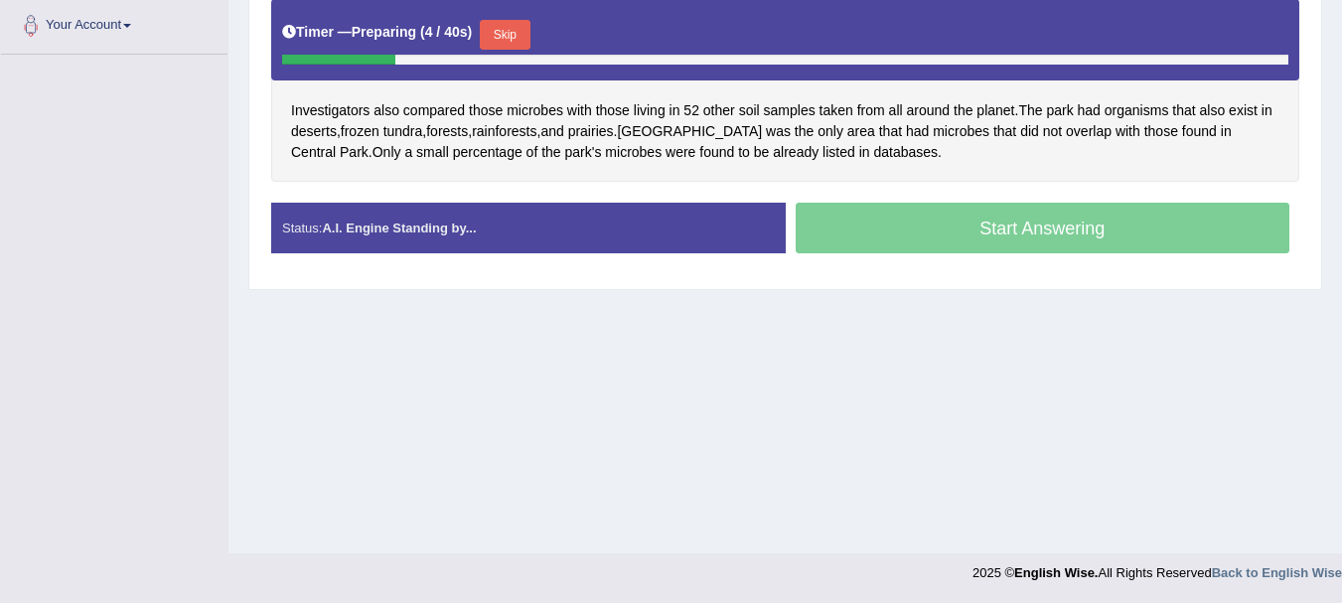
click at [514, 36] on button "Skip" at bounding box center [505, 35] width 50 height 30
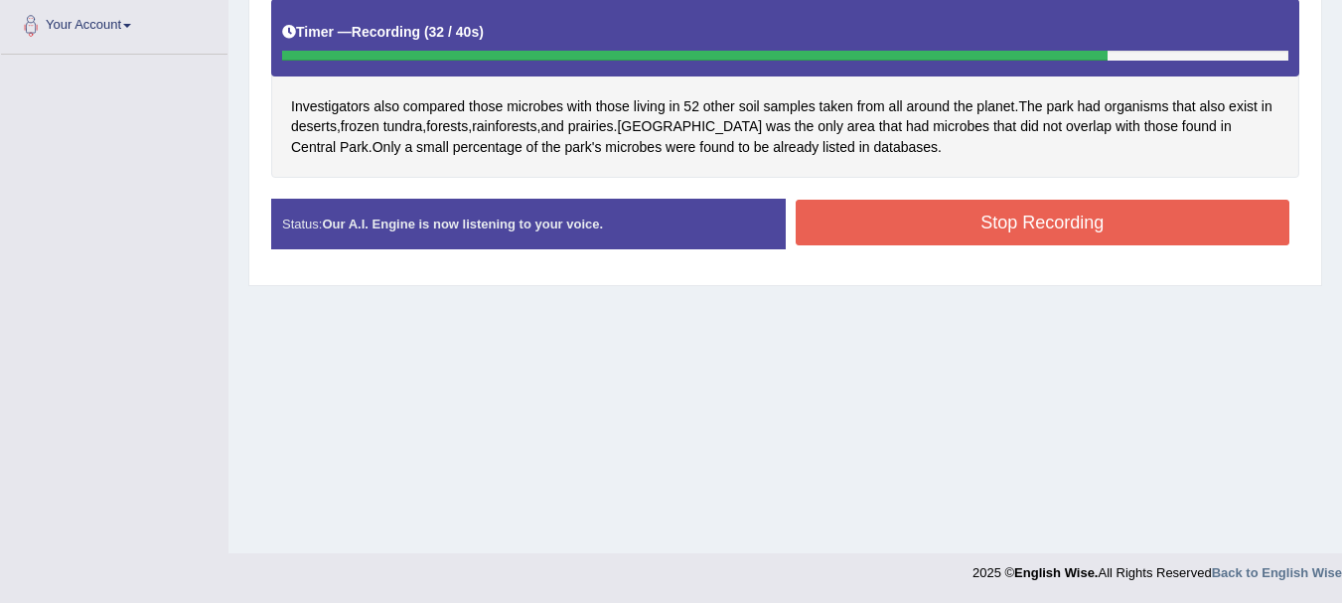
click at [837, 220] on button "Stop Recording" at bounding box center [1043, 223] width 495 height 46
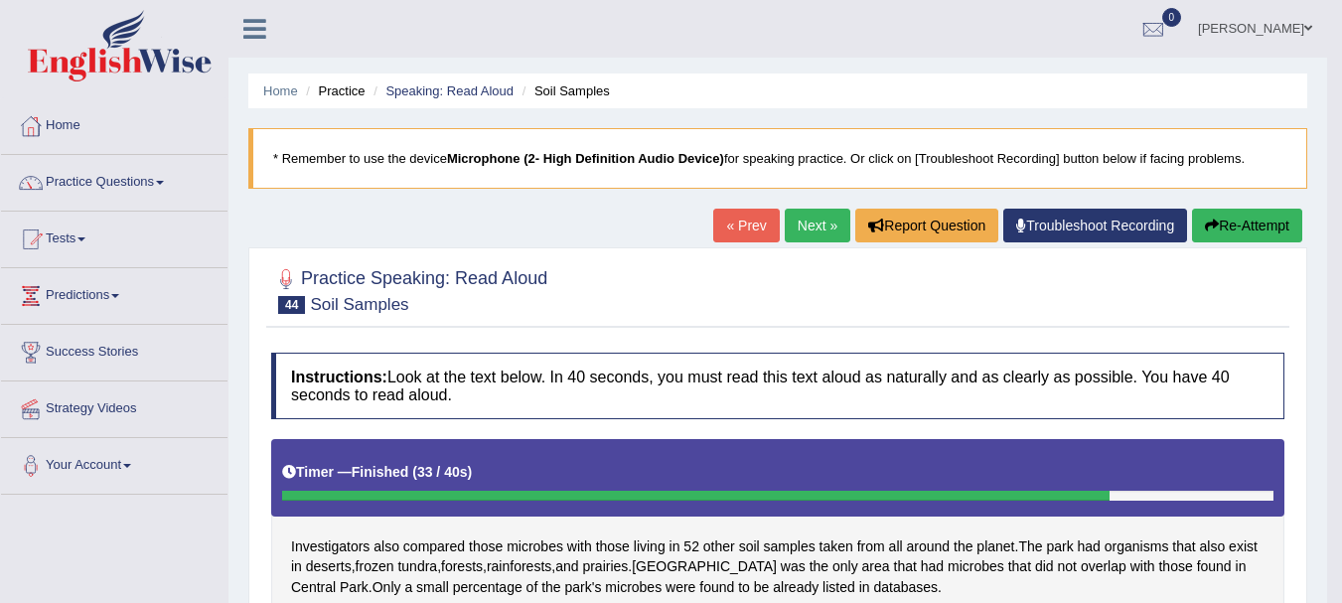
click at [801, 229] on link "Next »" at bounding box center [818, 226] width 66 height 34
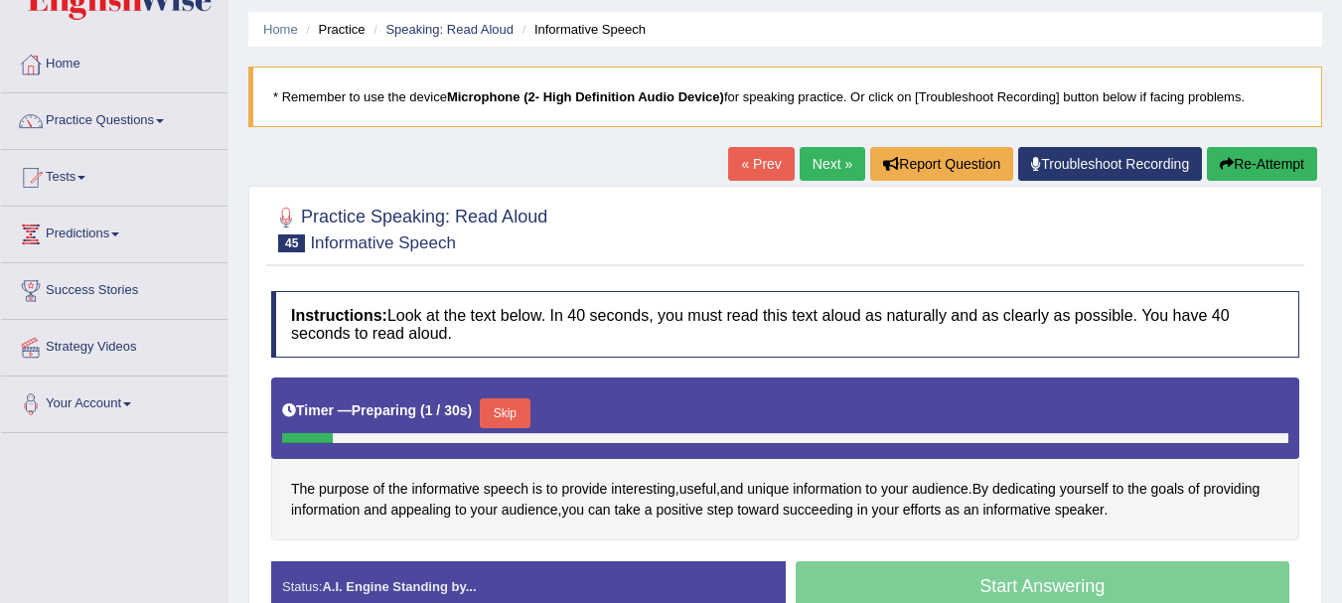
scroll to position [78, 0]
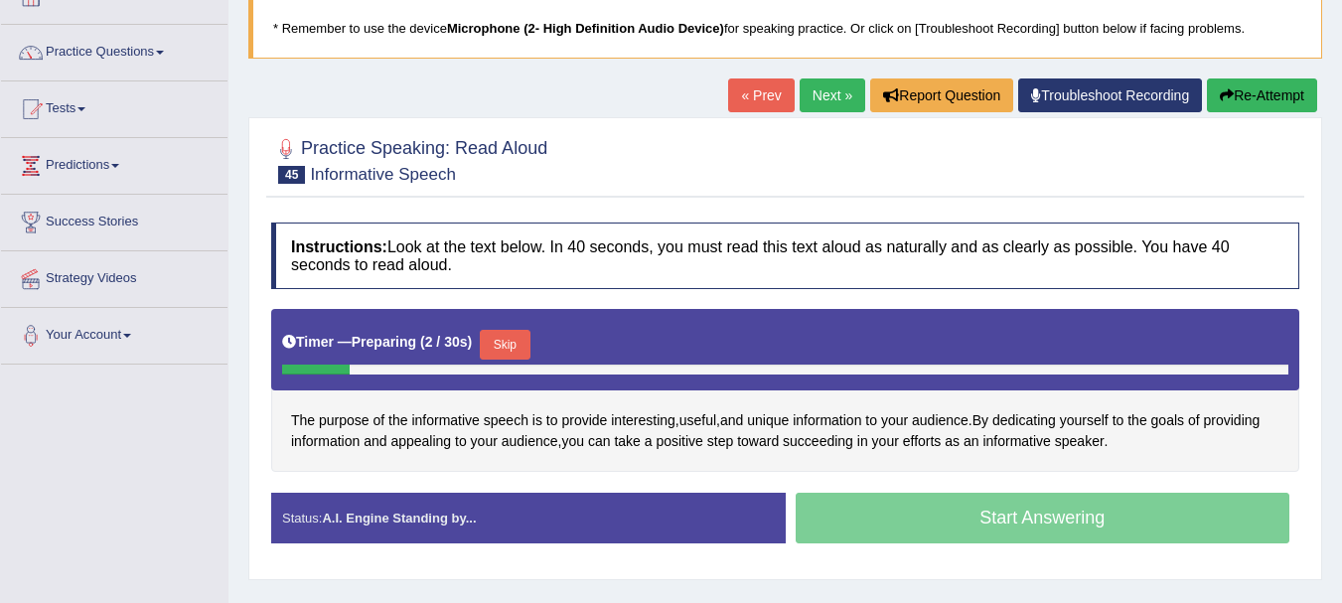
click at [1341, 421] on html "Toggle navigation Home Practice Questions Speaking Practice Read Aloud Repeat S…" at bounding box center [671, 171] width 1342 height 603
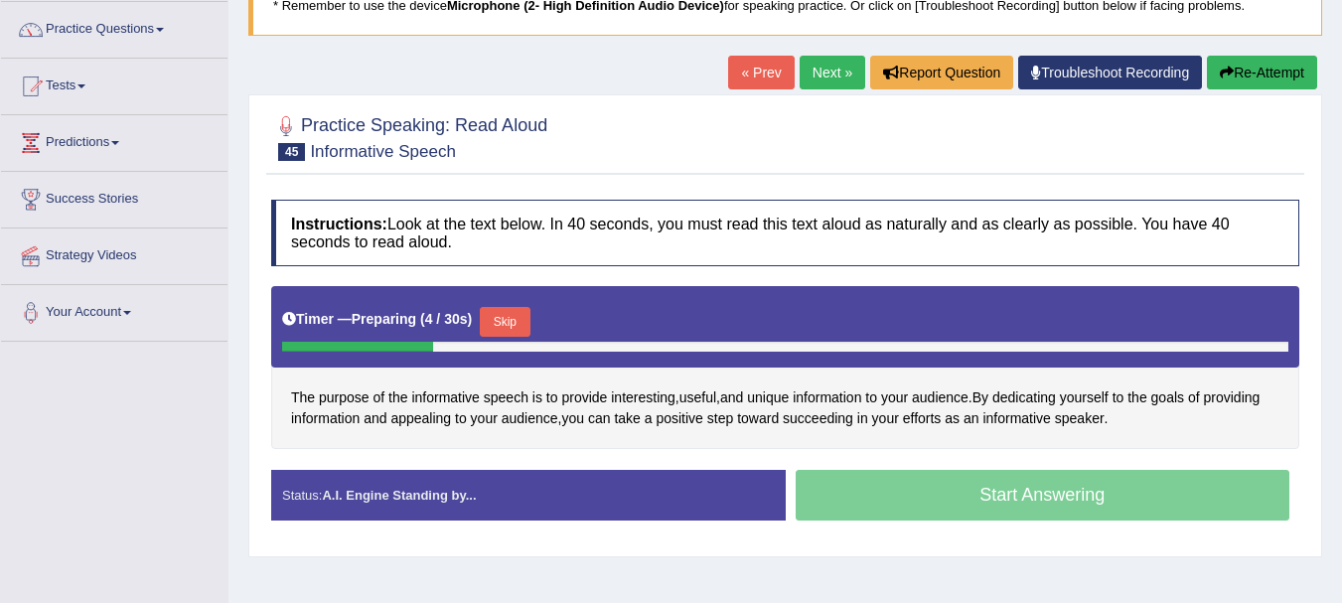
click at [524, 328] on button "Skip" at bounding box center [505, 322] width 50 height 30
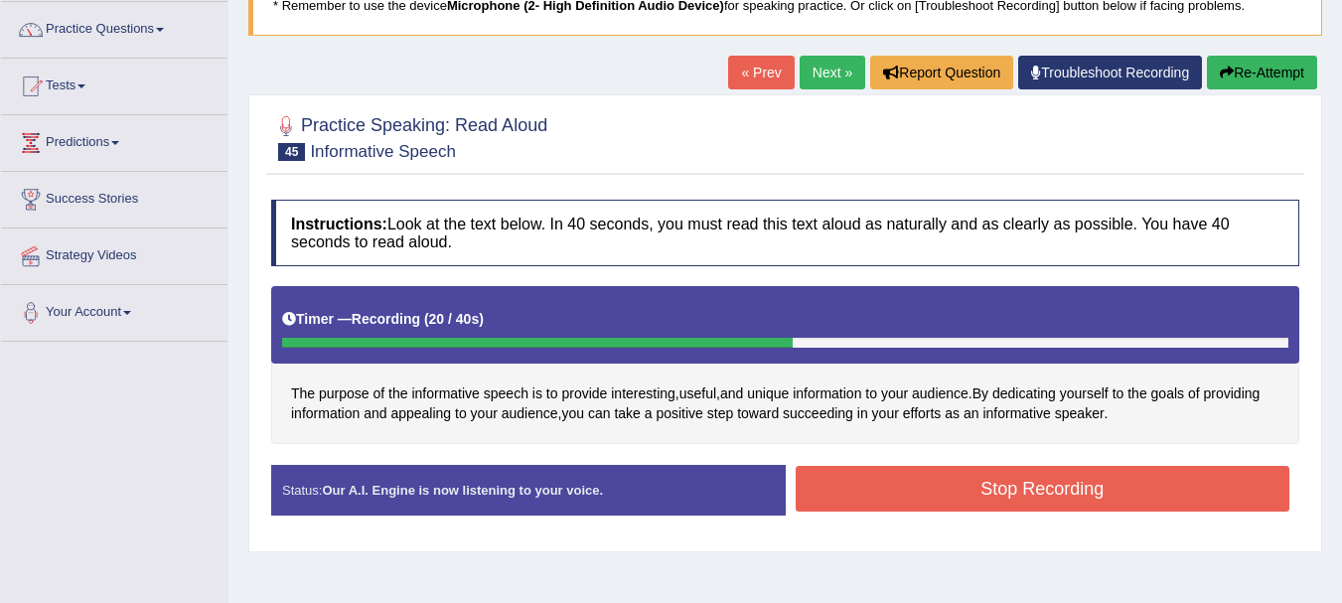
click at [1019, 461] on div "Instructions: Look at the text below. In 40 seconds, you must read this text al…" at bounding box center [785, 366] width 1038 height 352
click at [1007, 487] on button "Stop Recording" at bounding box center [1043, 489] width 495 height 46
